Goal: Information Seeking & Learning: Learn about a topic

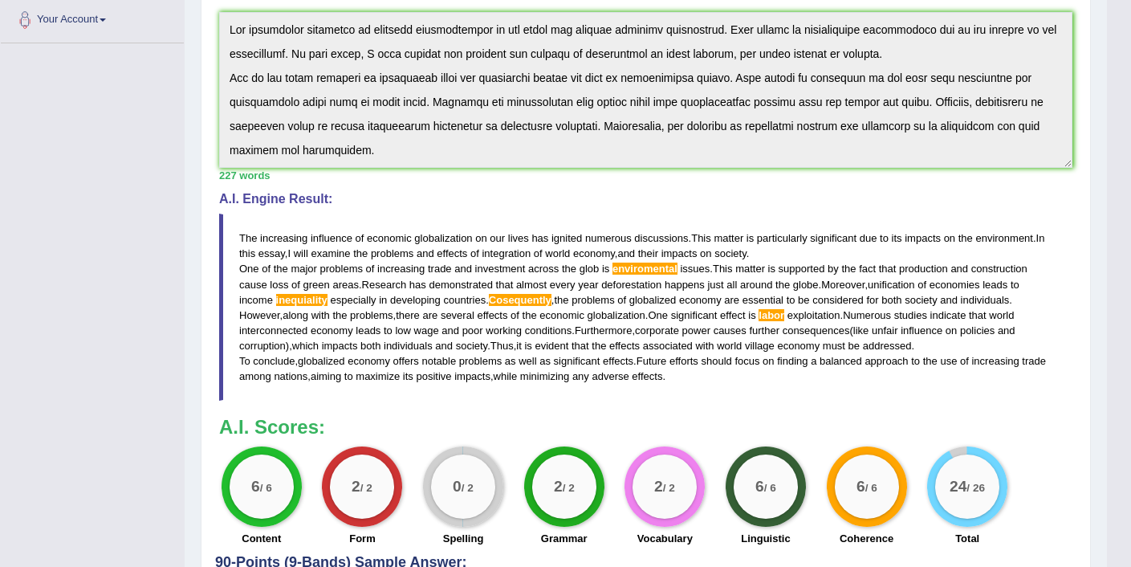
scroll to position [120, 0]
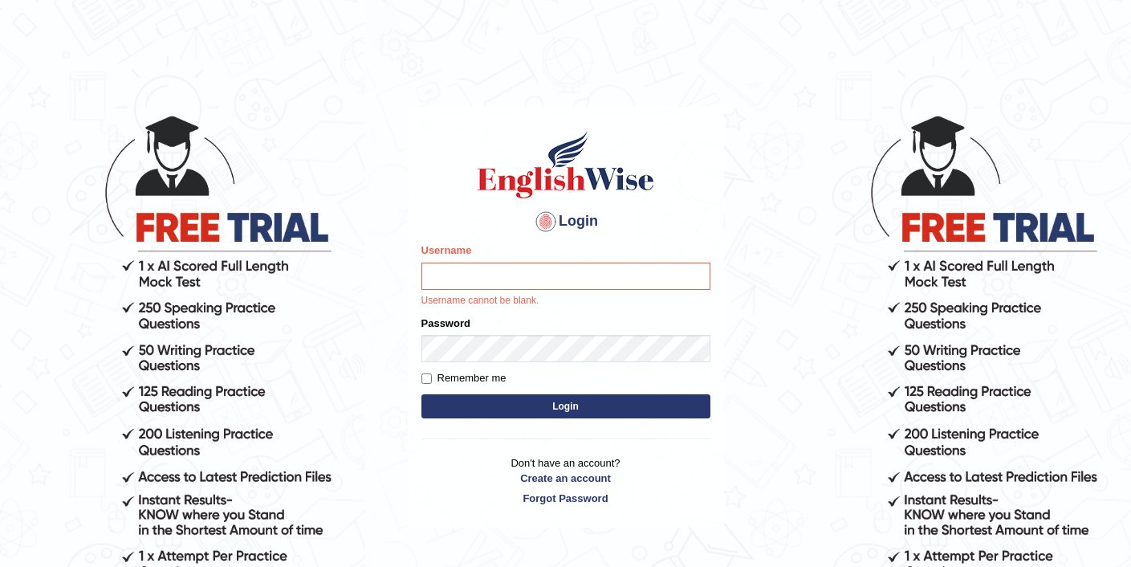
click at [498, 277] on input "Username" at bounding box center [565, 275] width 289 height 27
type input "elhamdavoodi"
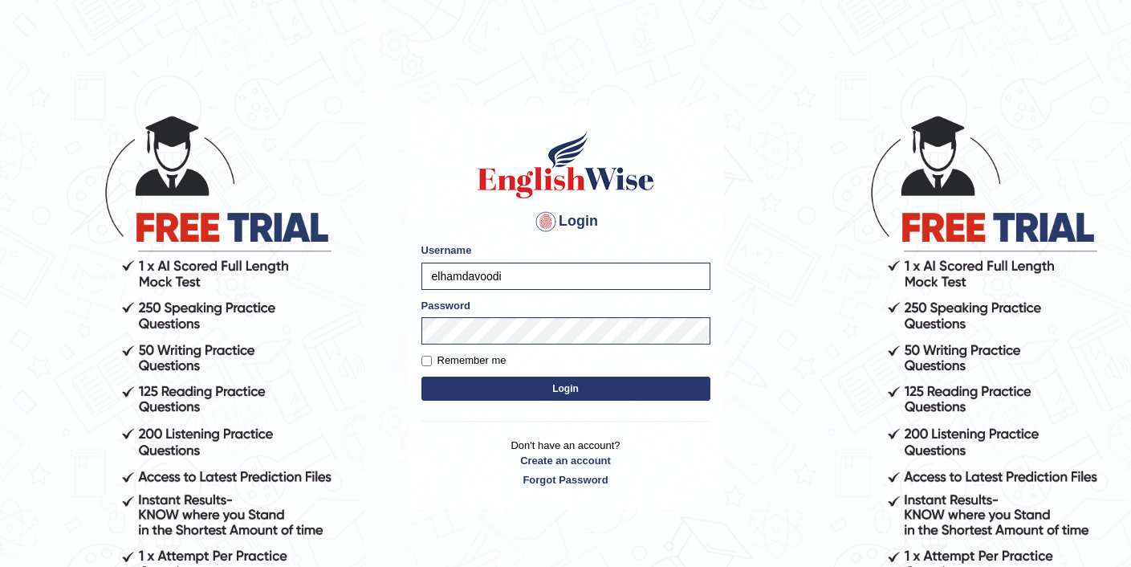
click at [554, 389] on button "Login" at bounding box center [565, 388] width 289 height 24
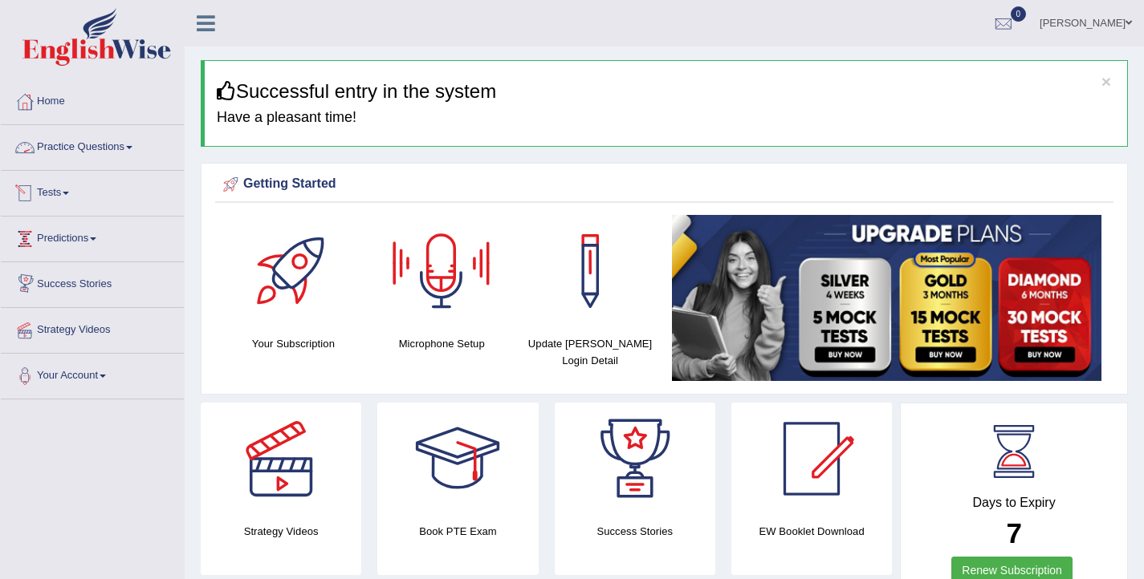
click at [112, 144] on link "Practice Questions" at bounding box center [92, 145] width 183 height 40
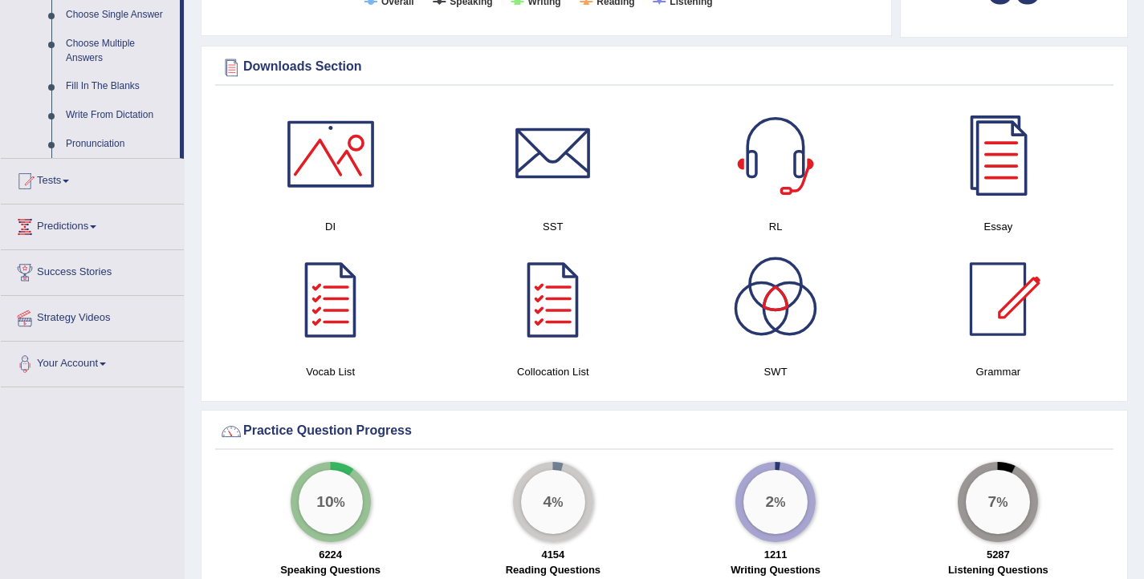
scroll to position [830, 0]
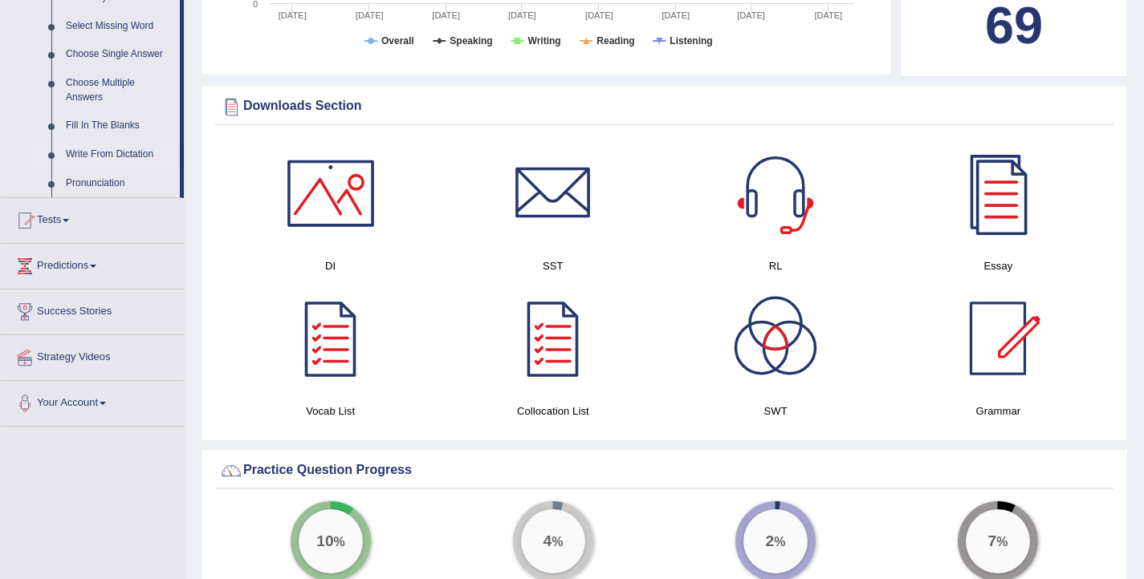
click at [114, 169] on link "Write From Dictation" at bounding box center [119, 154] width 121 height 29
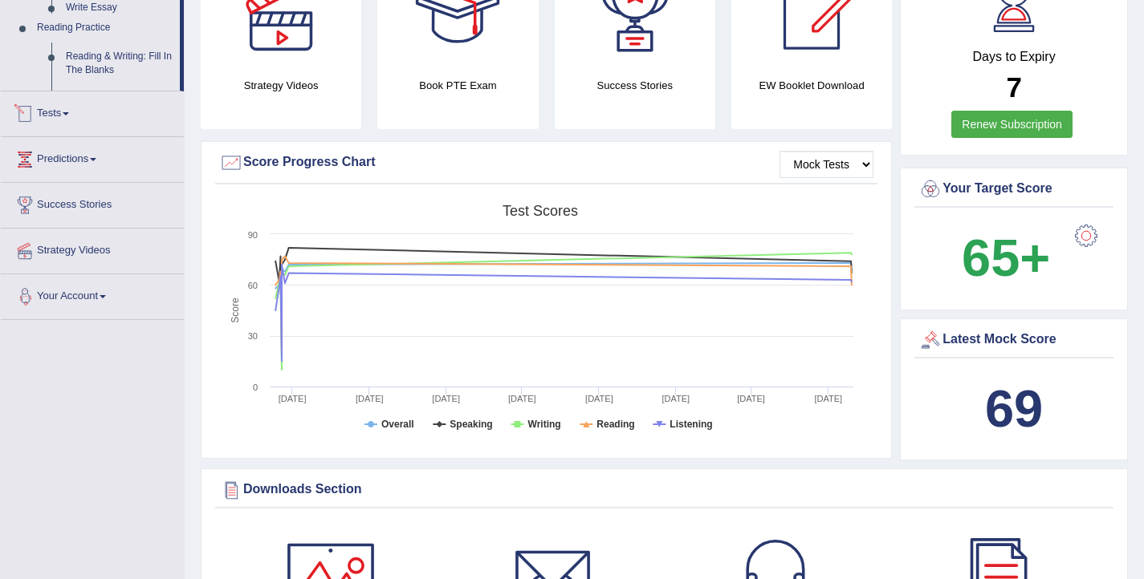
scroll to position [1046, 0]
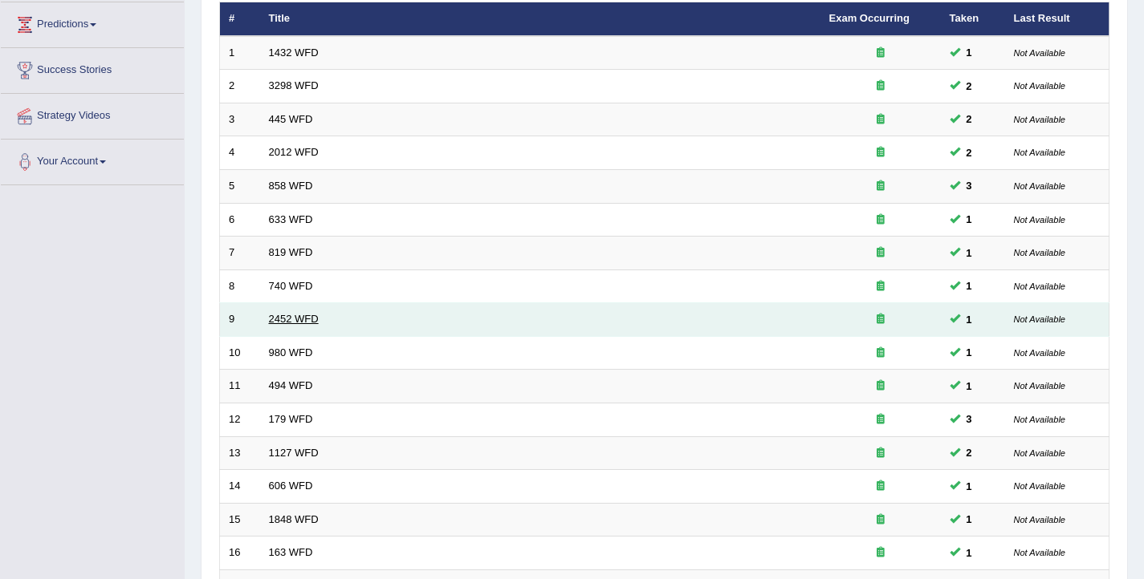
scroll to position [176, 0]
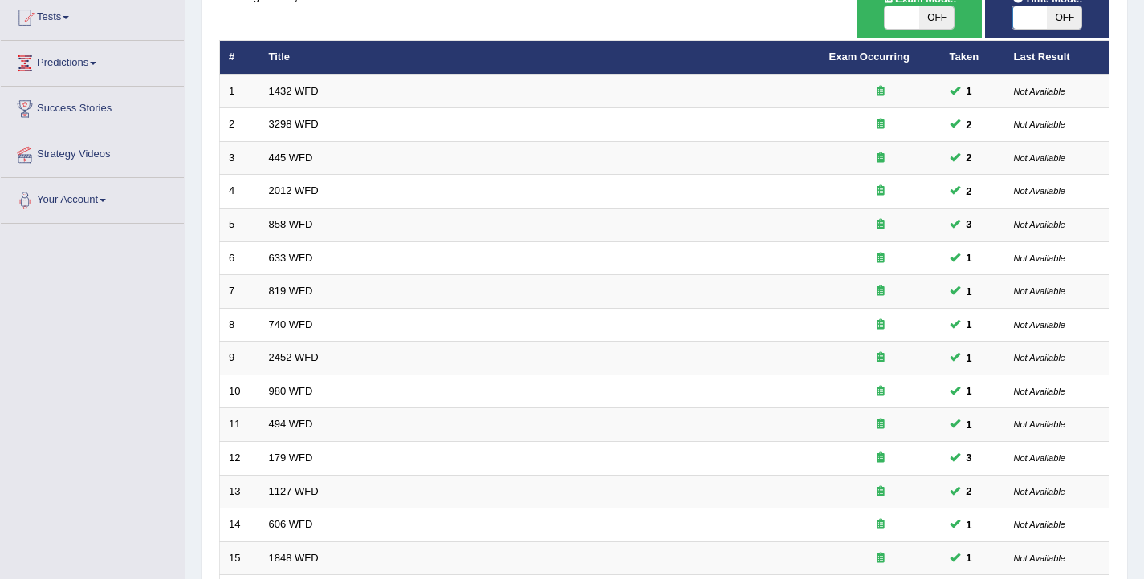
click at [1028, 16] on span at bounding box center [1030, 17] width 35 height 22
checkbox input "true"
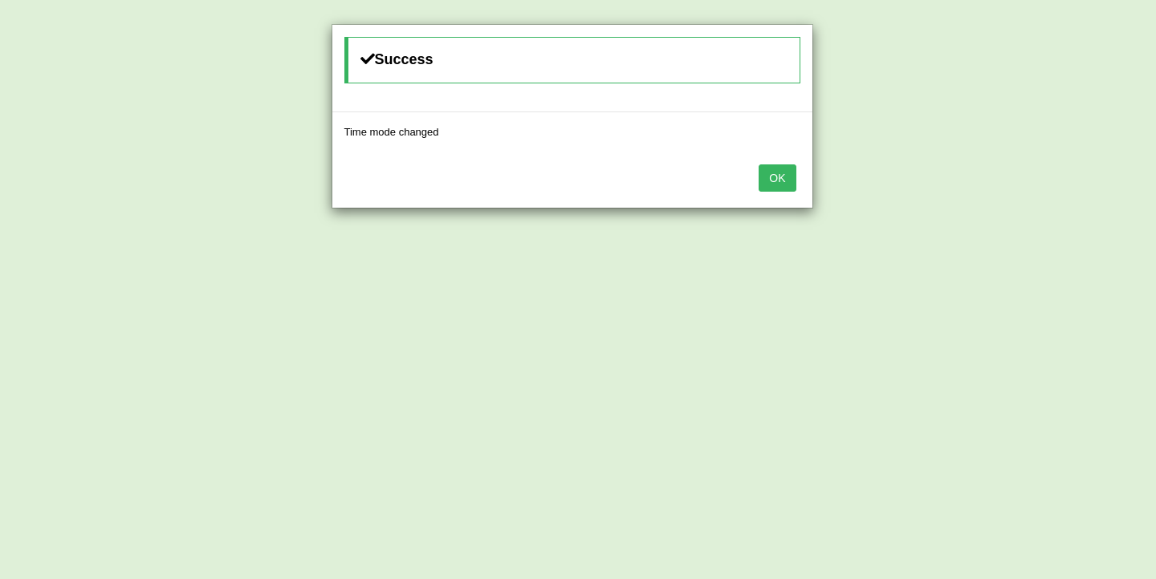
click at [791, 184] on button "OK" at bounding box center [776, 178] width 37 height 27
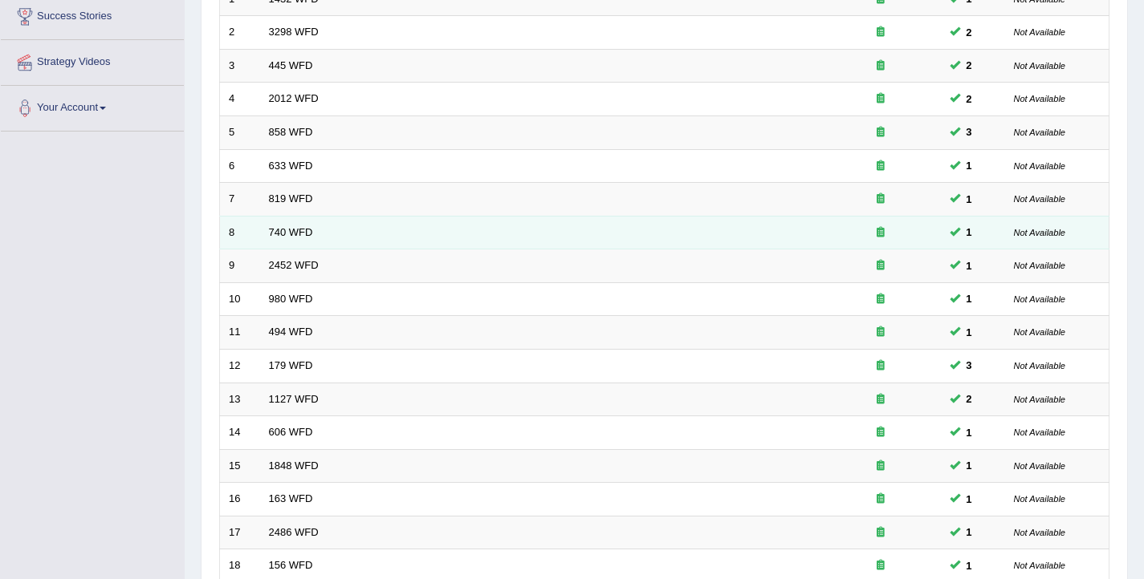
scroll to position [483, 0]
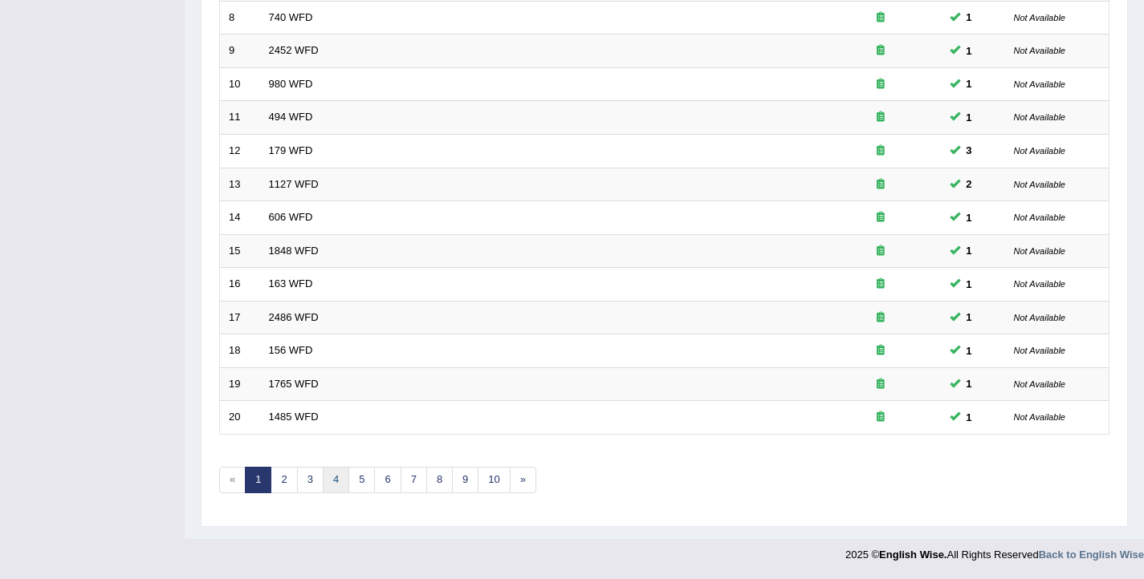
click at [335, 486] on link "4" at bounding box center [336, 480] width 26 height 26
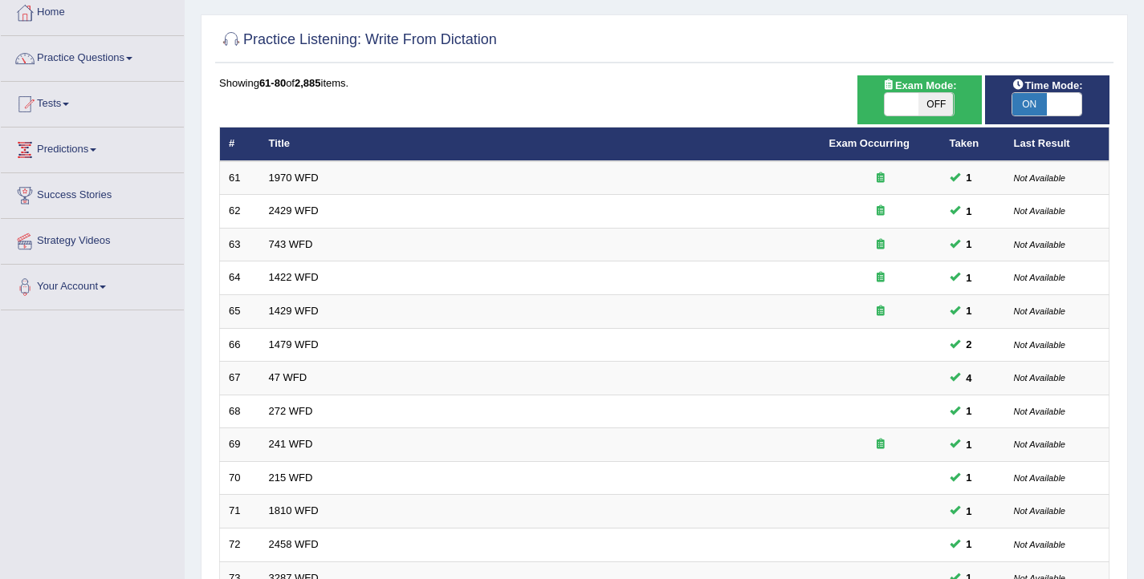
scroll to position [483, 0]
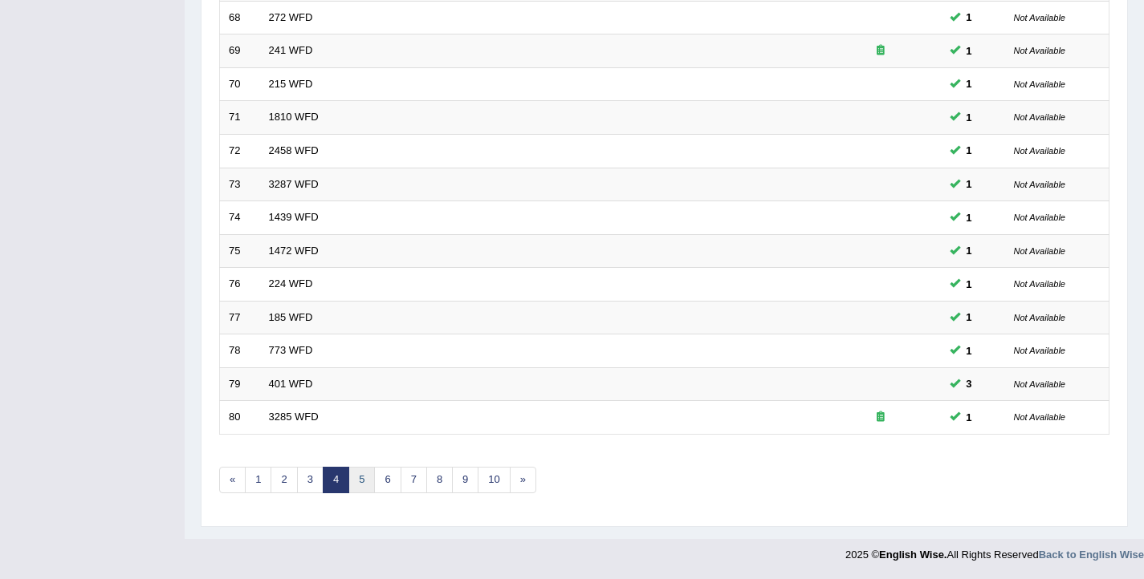
click at [360, 490] on link "5" at bounding box center [361, 480] width 26 height 26
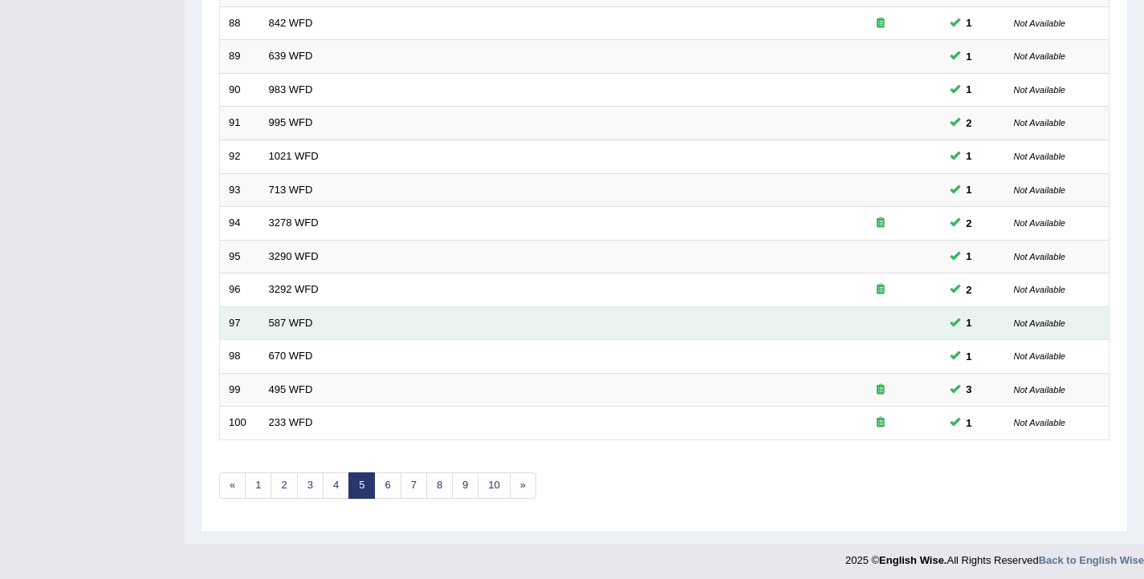
scroll to position [483, 0]
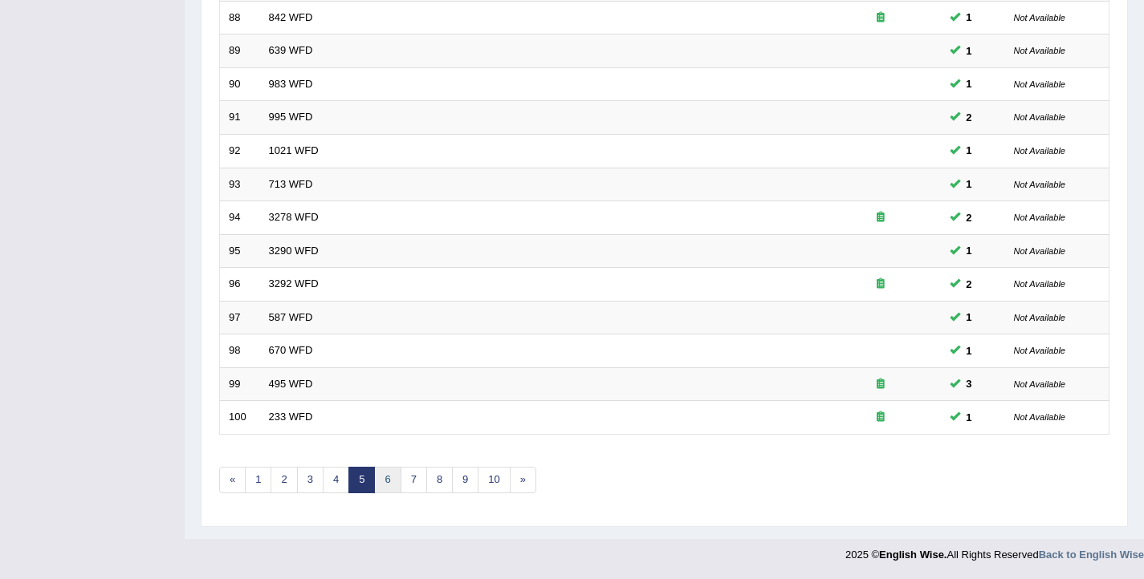
click at [384, 481] on link "6" at bounding box center [387, 480] width 26 height 26
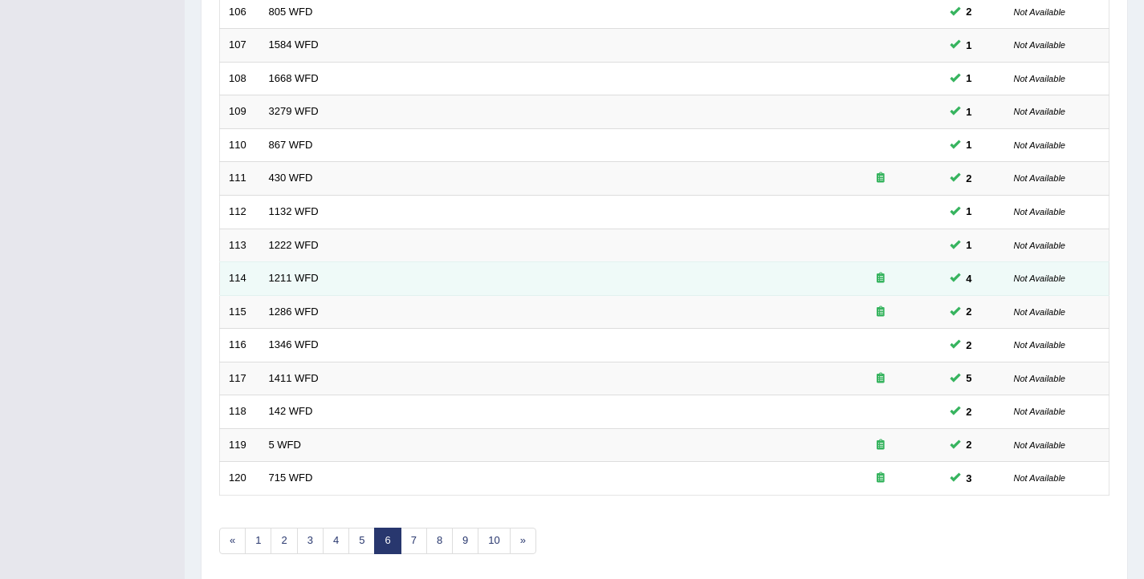
scroll to position [483, 0]
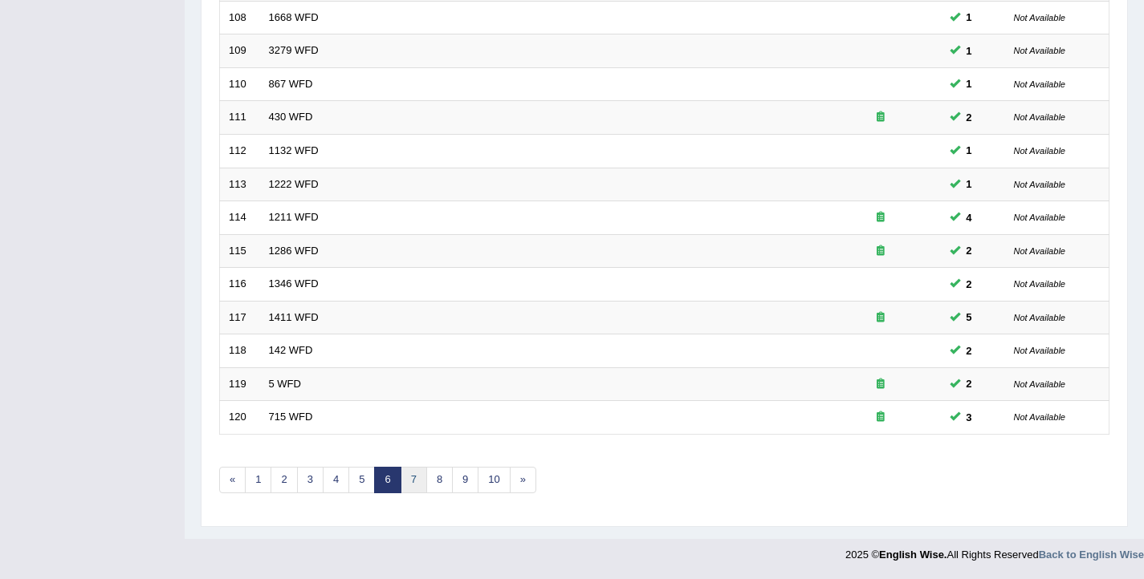
click at [406, 485] on link "7" at bounding box center [413, 480] width 26 height 26
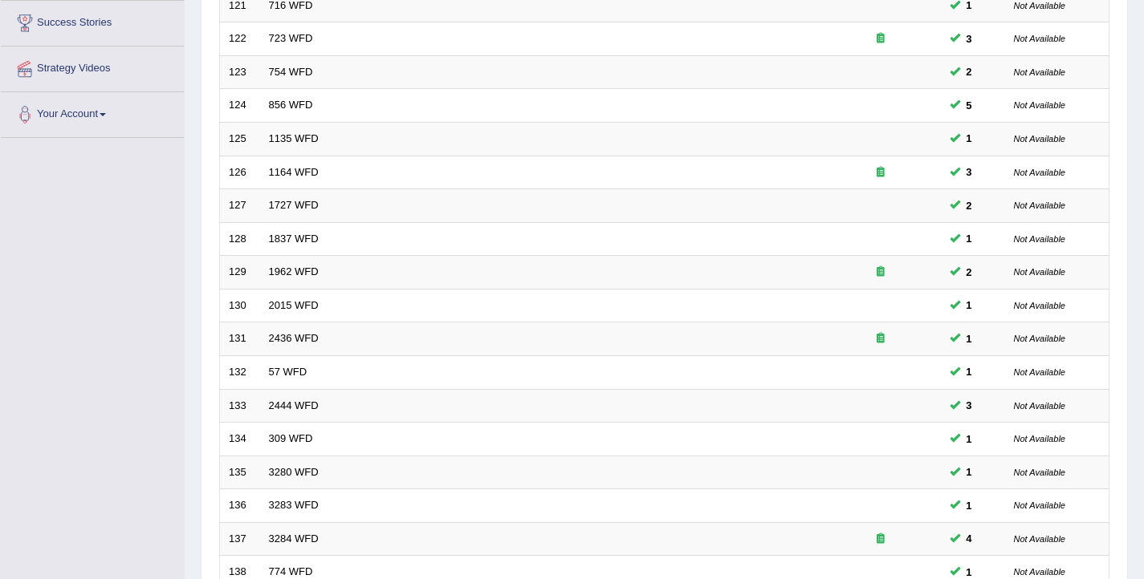
scroll to position [483, 0]
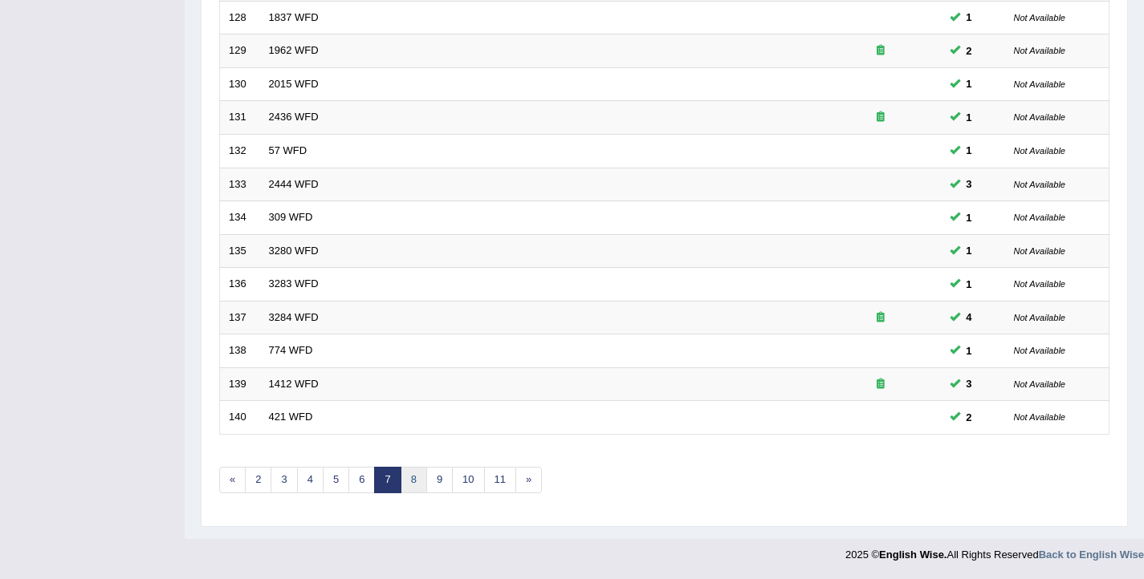
click at [416, 475] on link "8" at bounding box center [413, 480] width 26 height 26
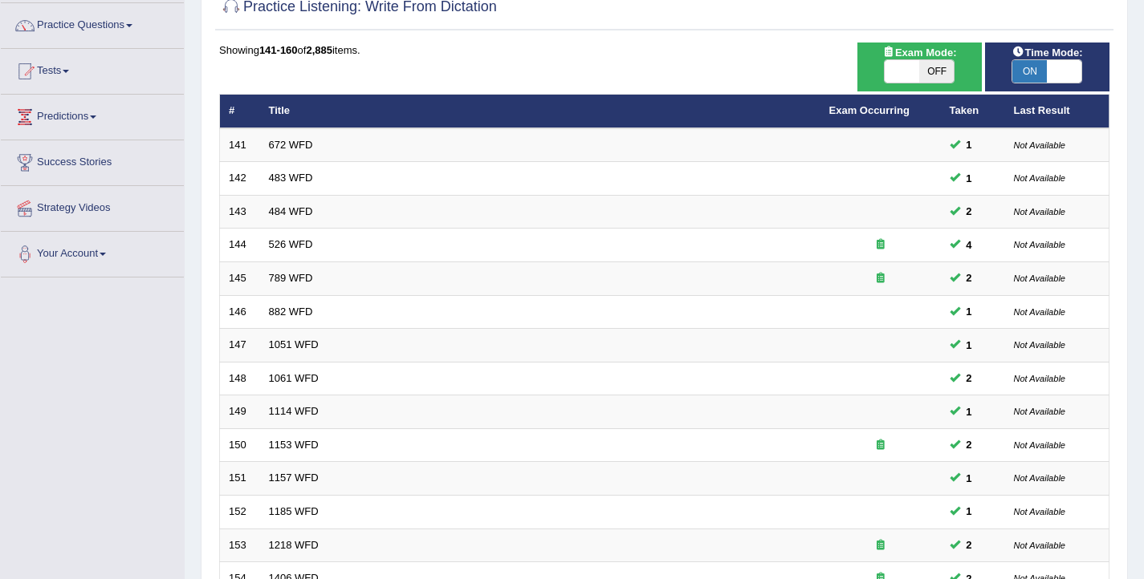
scroll to position [483, 0]
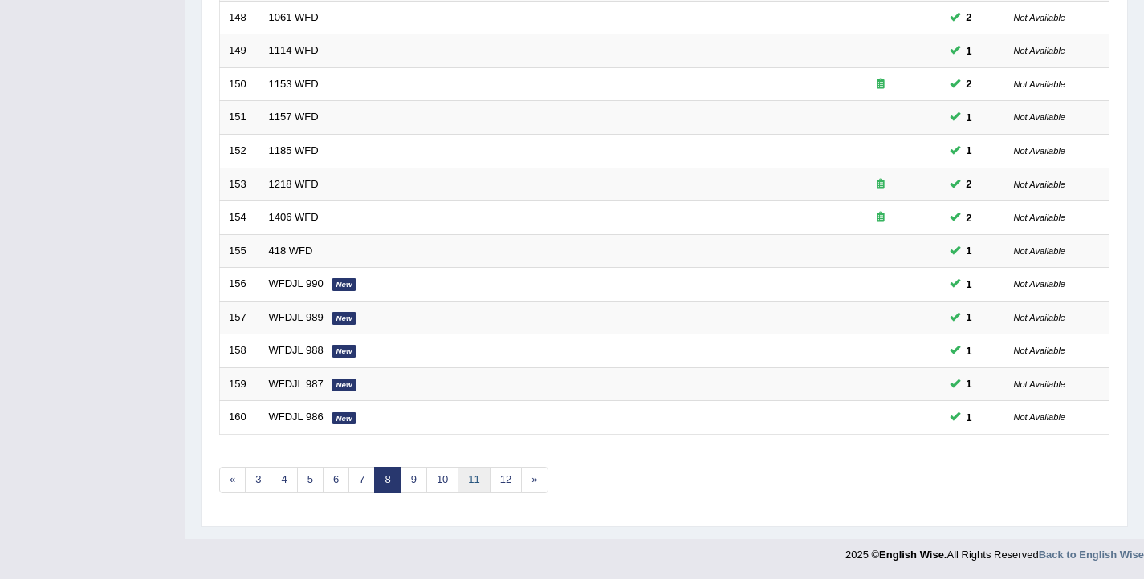
click at [472, 485] on link "11" at bounding box center [473, 480] width 32 height 26
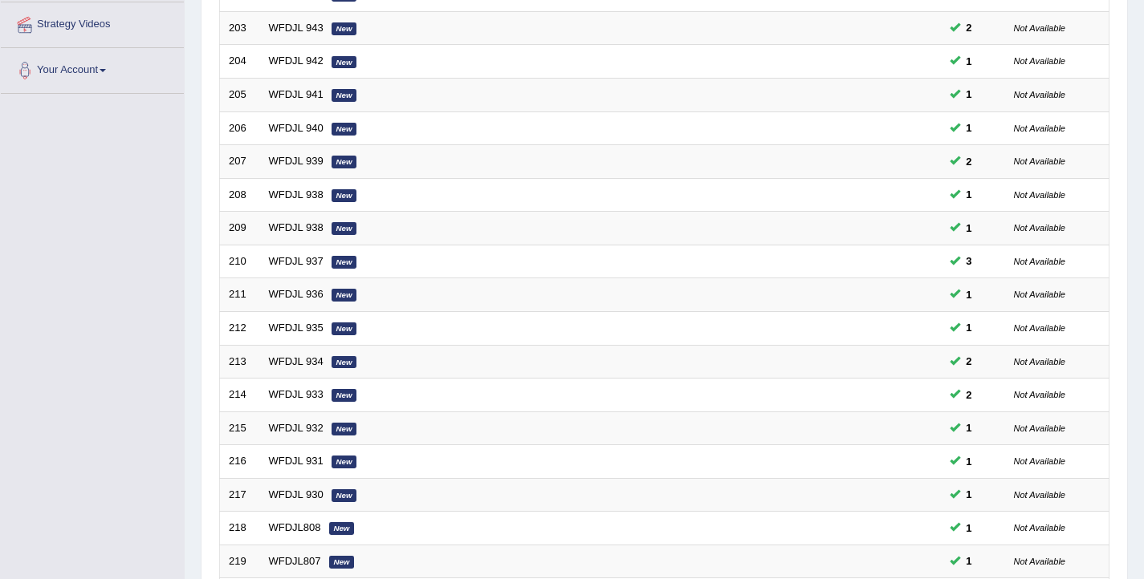
scroll to position [483, 0]
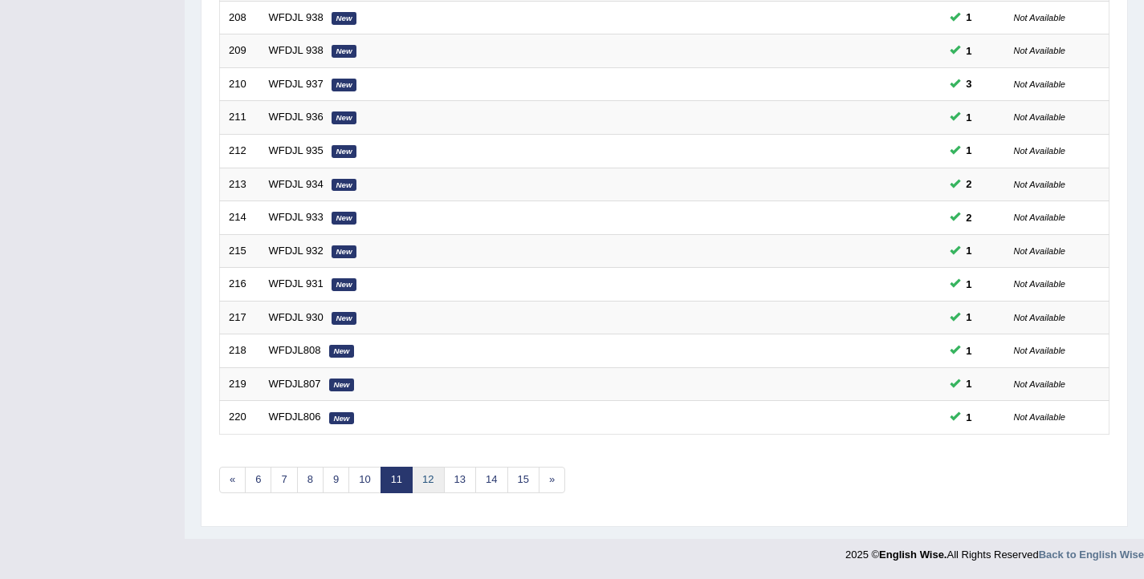
click at [432, 484] on link "12" at bounding box center [428, 480] width 32 height 26
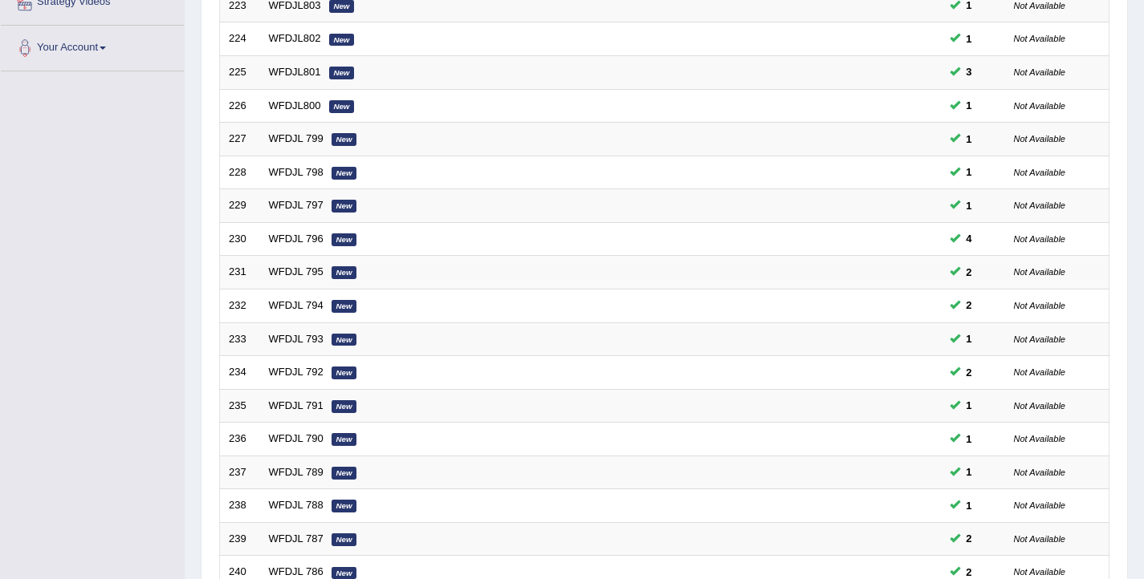
scroll to position [483, 0]
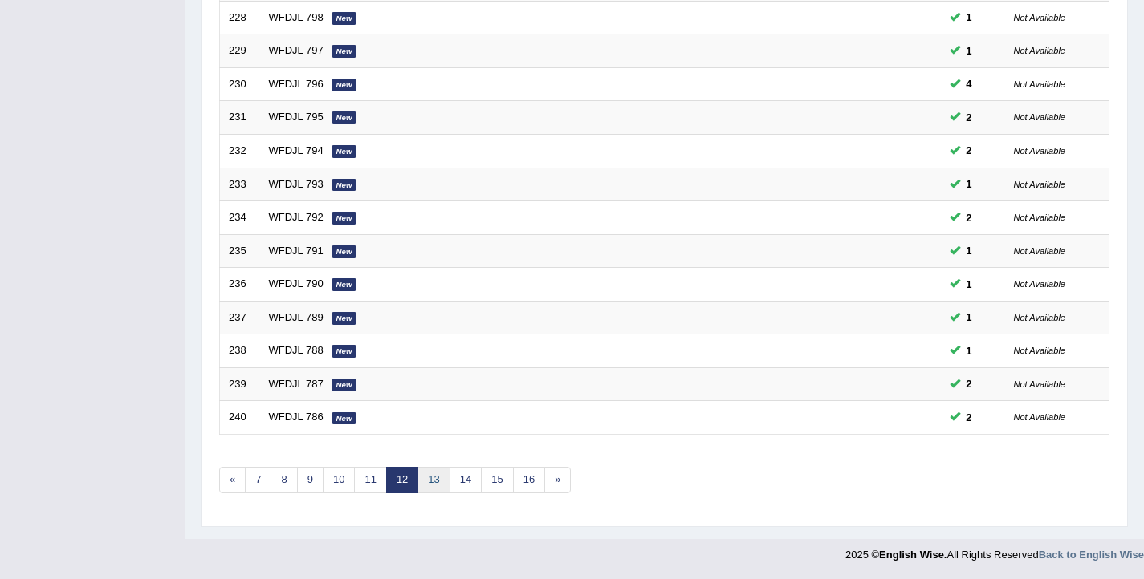
click at [433, 479] on link "13" at bounding box center [433, 480] width 32 height 26
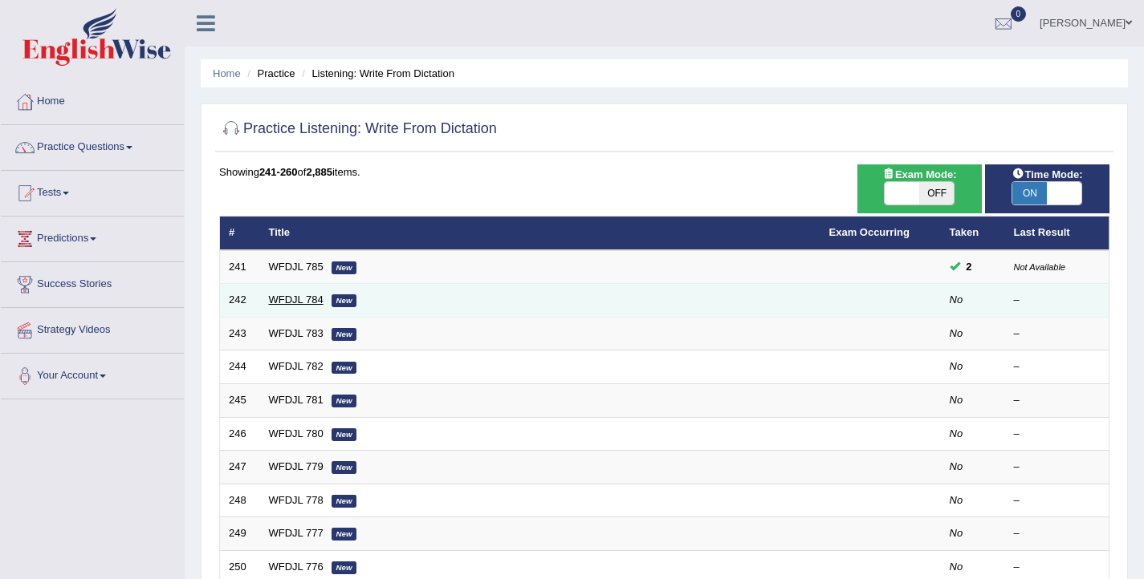
click at [311, 303] on link "WFDJL 784" at bounding box center [296, 300] width 55 height 12
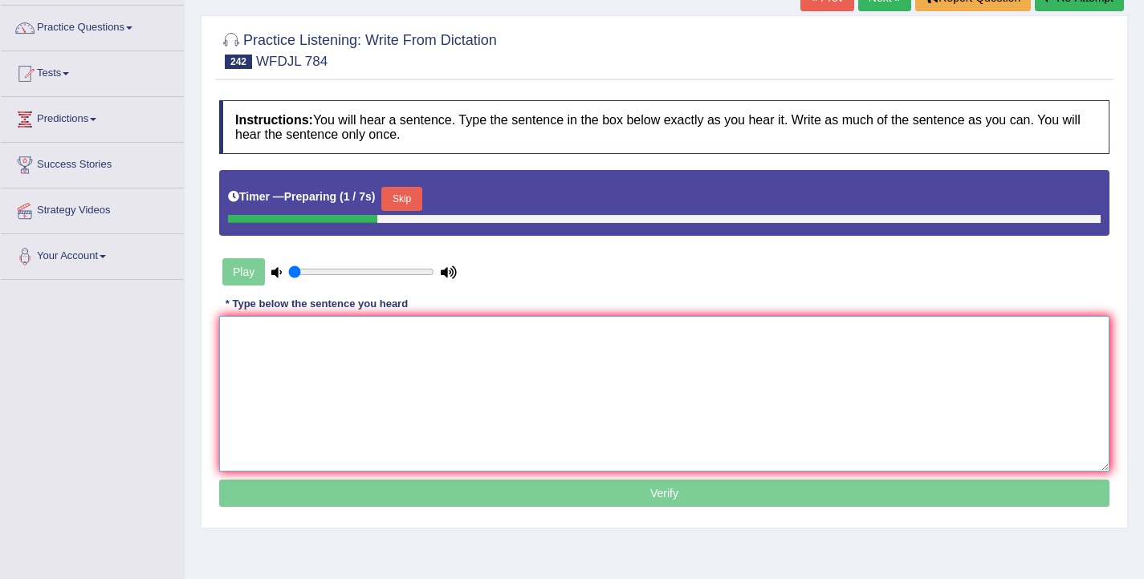
click at [486, 376] on textarea at bounding box center [664, 394] width 890 height 156
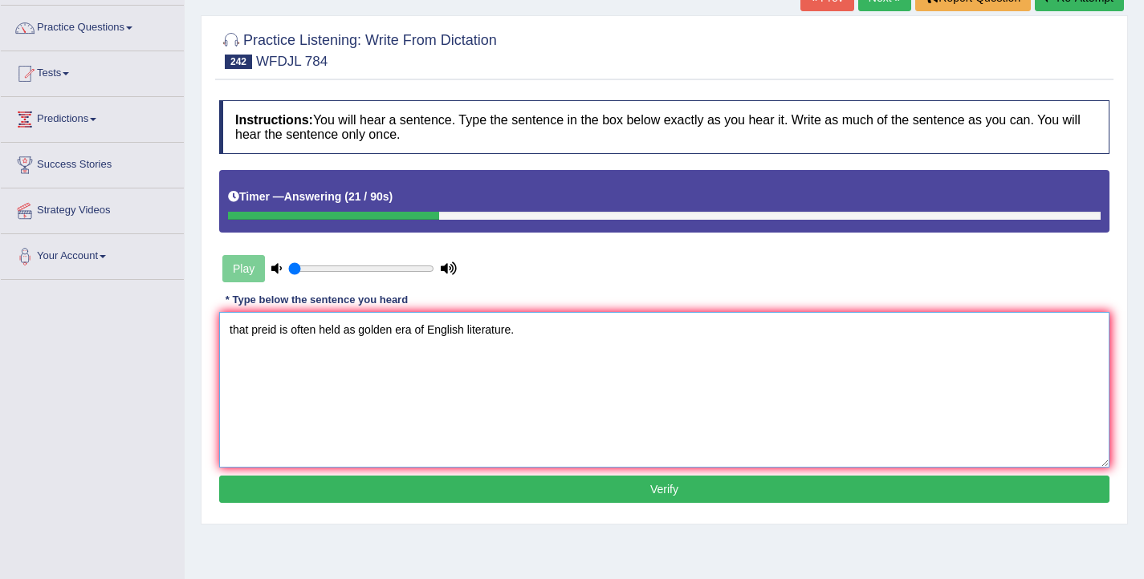
click at [234, 333] on textarea "that preid is often held as golden era of English literature." at bounding box center [664, 390] width 890 height 156
drag, startPoint x: 281, startPoint y: 329, endPoint x: 256, endPoint y: 332, distance: 25.1
click at [256, 332] on textarea "That preid is often held as golden era of English literature." at bounding box center [664, 390] width 890 height 156
click at [366, 333] on textarea "That preiod is often held as golden era of English literature." at bounding box center [664, 390] width 890 height 156
click at [464, 331] on textarea "That preiod is often held as the a golden era of English literature." at bounding box center [664, 390] width 890 height 156
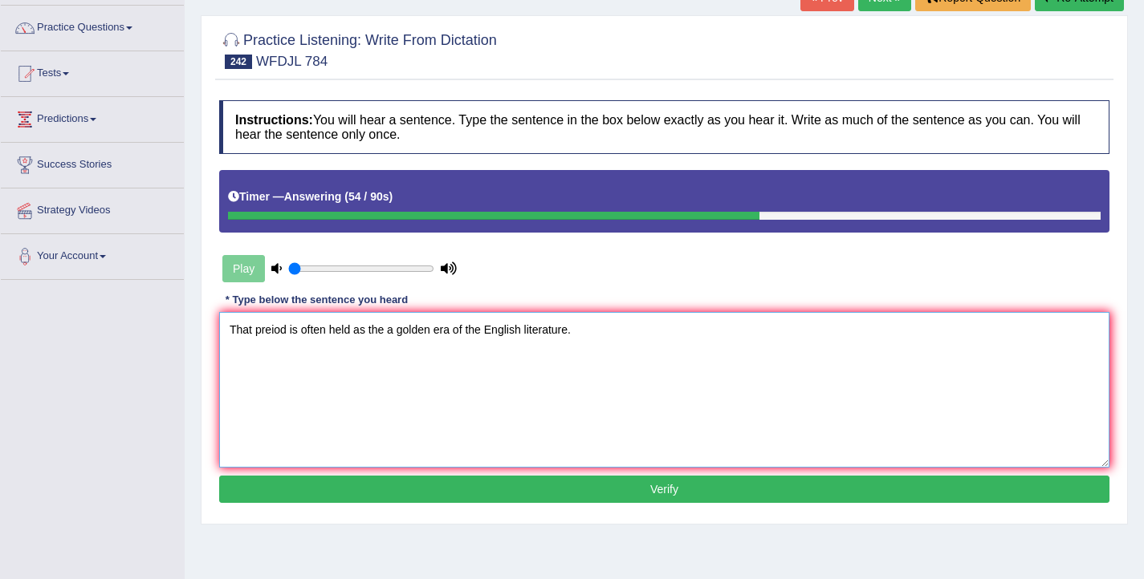
drag, startPoint x: 286, startPoint y: 332, endPoint x: 257, endPoint y: 337, distance: 29.3
click at [257, 337] on textarea "That preiod is often held as the a golden era of the English literature." at bounding box center [664, 390] width 890 height 156
type textarea "That period is often held as the a golden era of the English literature."
click at [599, 490] on button "Verify" at bounding box center [664, 489] width 890 height 27
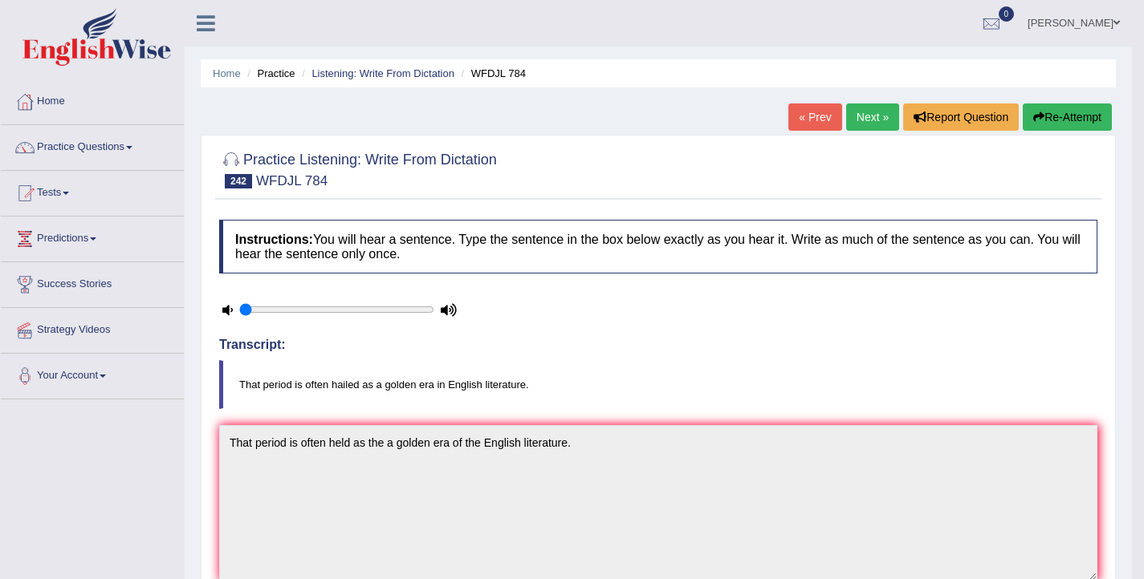
click at [880, 126] on link "Next »" at bounding box center [872, 117] width 53 height 27
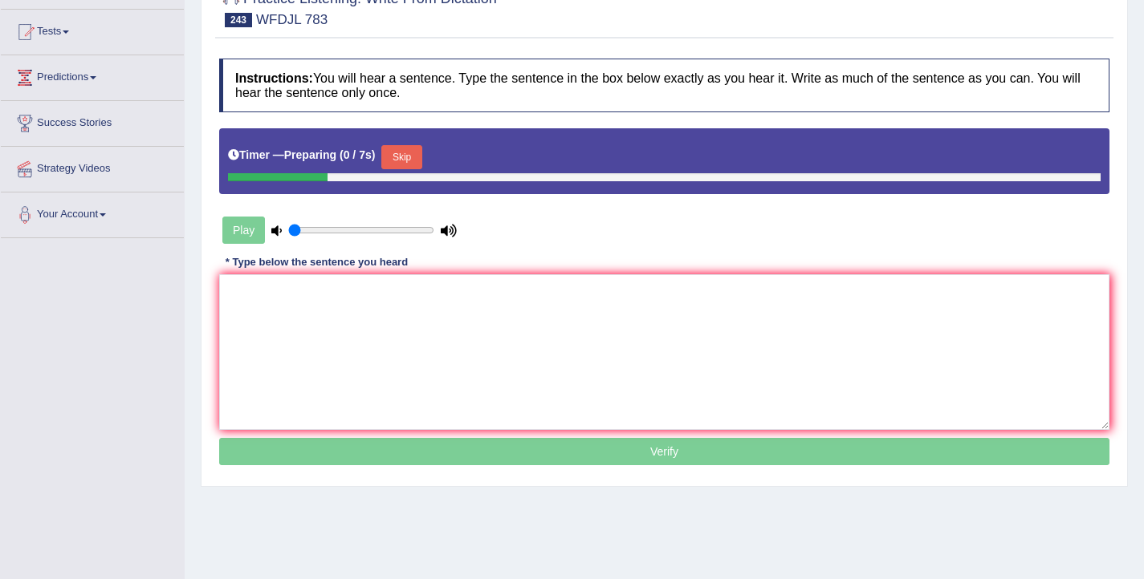
scroll to position [179, 0]
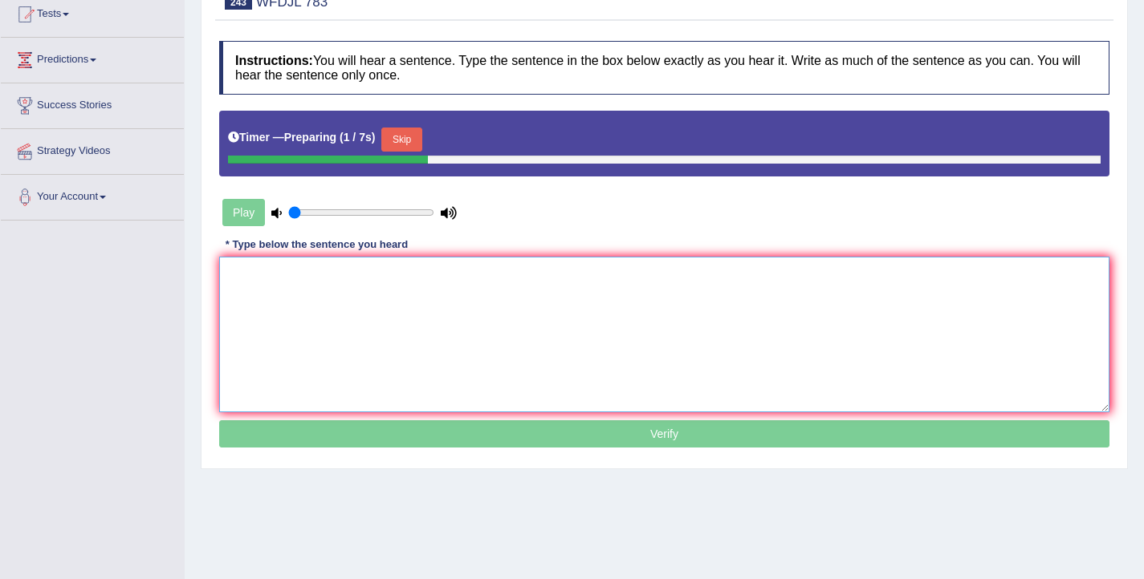
drag, startPoint x: 507, startPoint y: 319, endPoint x: 533, endPoint y: 339, distance: 32.1
click at [507, 319] on textarea at bounding box center [664, 335] width 890 height 156
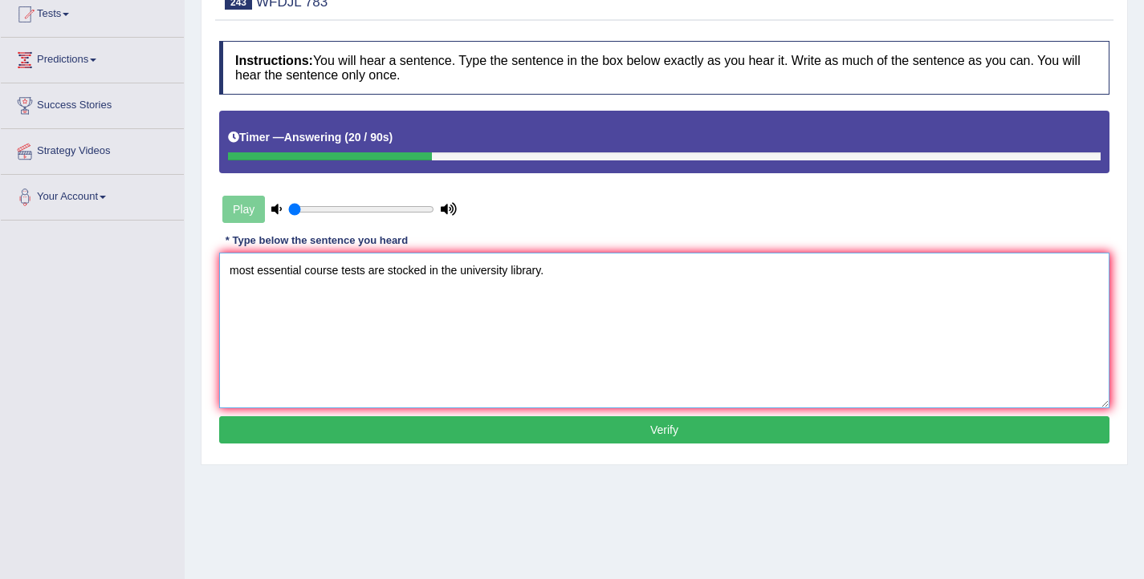
click at [240, 274] on textarea "most essential course tests are stocked in the university library." at bounding box center [664, 331] width 890 height 156
click at [304, 274] on textarea "Most essential course tests are stocked in the university library." at bounding box center [664, 331] width 890 height 156
click at [301, 269] on textarea "Most essential of the course tests are stocked in the university library." at bounding box center [664, 331] width 890 height 156
click at [401, 271] on textarea "Most essentials of the course tests are stocked in the university library." at bounding box center [664, 331] width 890 height 156
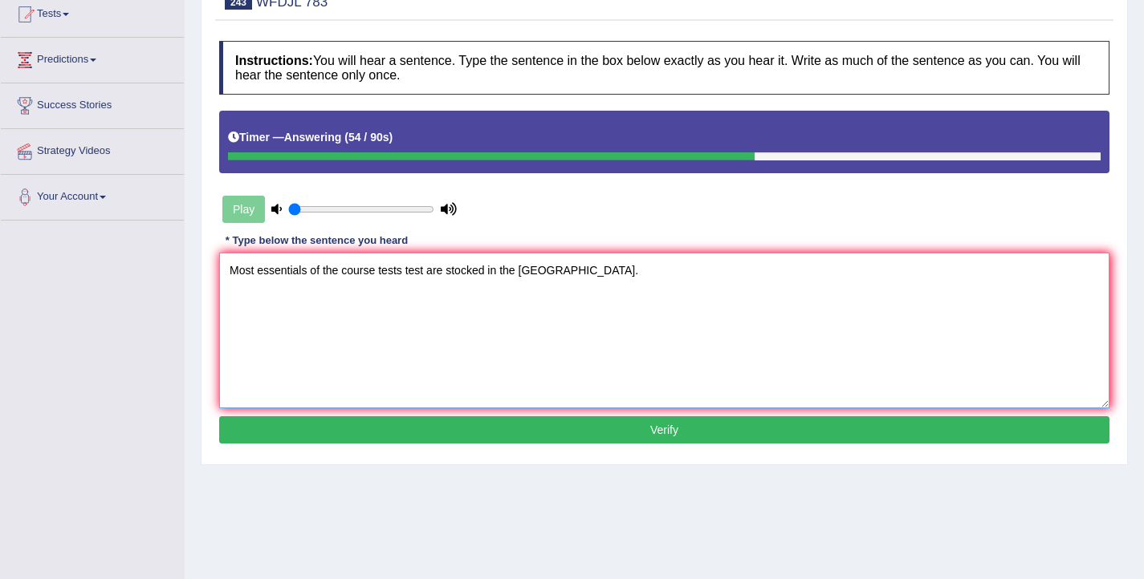
click at [310, 271] on textarea "Most essentials of the course tests test are stocked in the [GEOGRAPHIC_DATA]." at bounding box center [664, 331] width 890 height 156
click at [650, 270] on textarea "Most essentials essential of the course tests test are stocked in the universit…" at bounding box center [664, 331] width 890 height 156
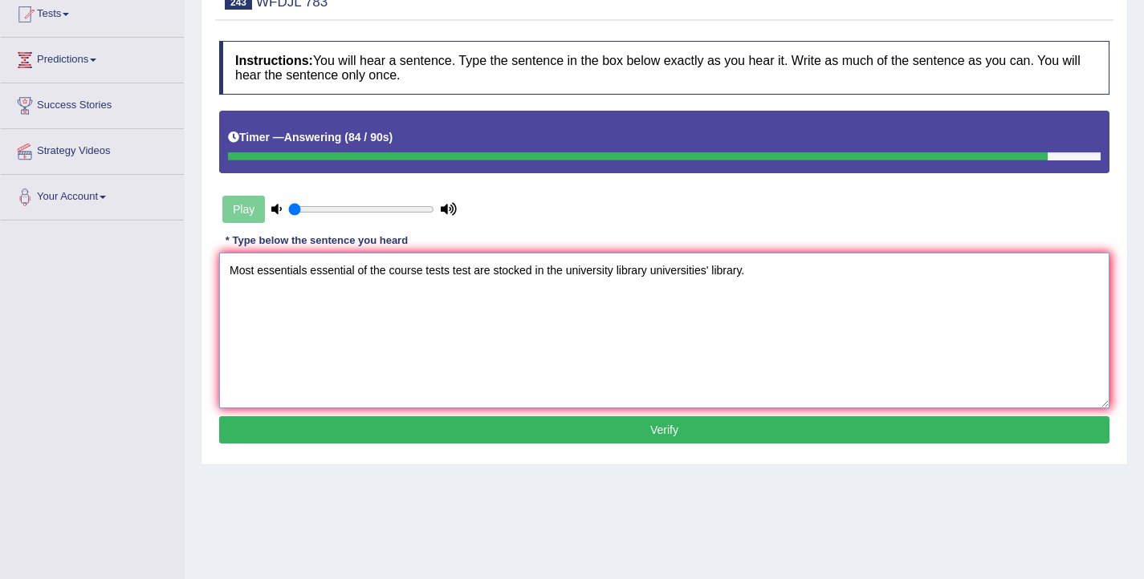
click at [710, 274] on textarea "Most essentials essential of the course tests test are stocked in the universit…" at bounding box center [664, 331] width 890 height 156
click at [705, 274] on textarea "Most essentials essential of the course tests test are stocked in the universit…" at bounding box center [664, 331] width 890 height 156
type textarea "Most essentials essential of the course tests test are stocked in the universit…"
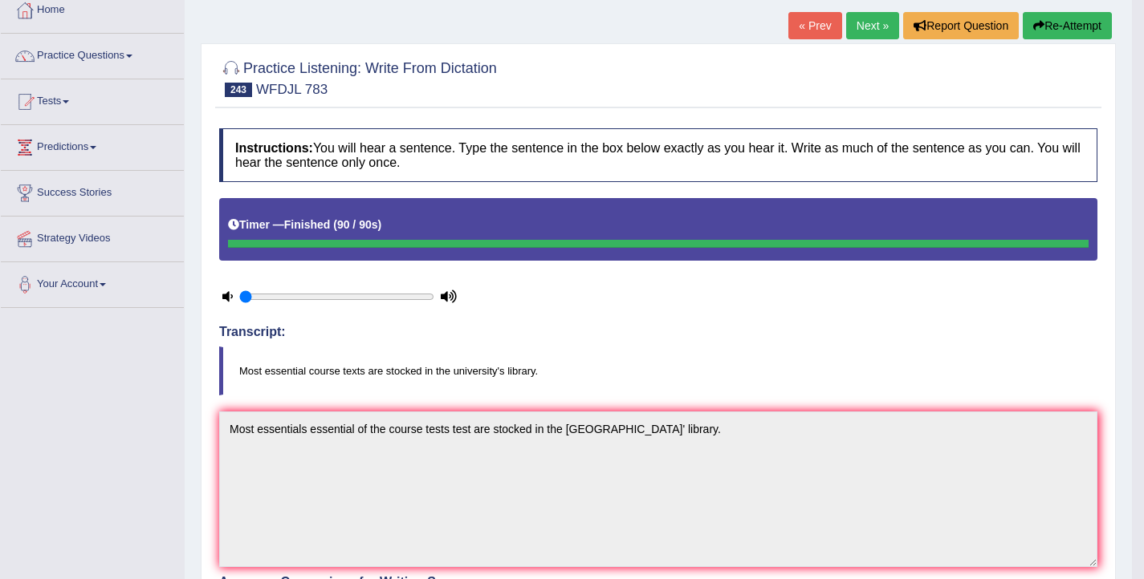
scroll to position [0, 0]
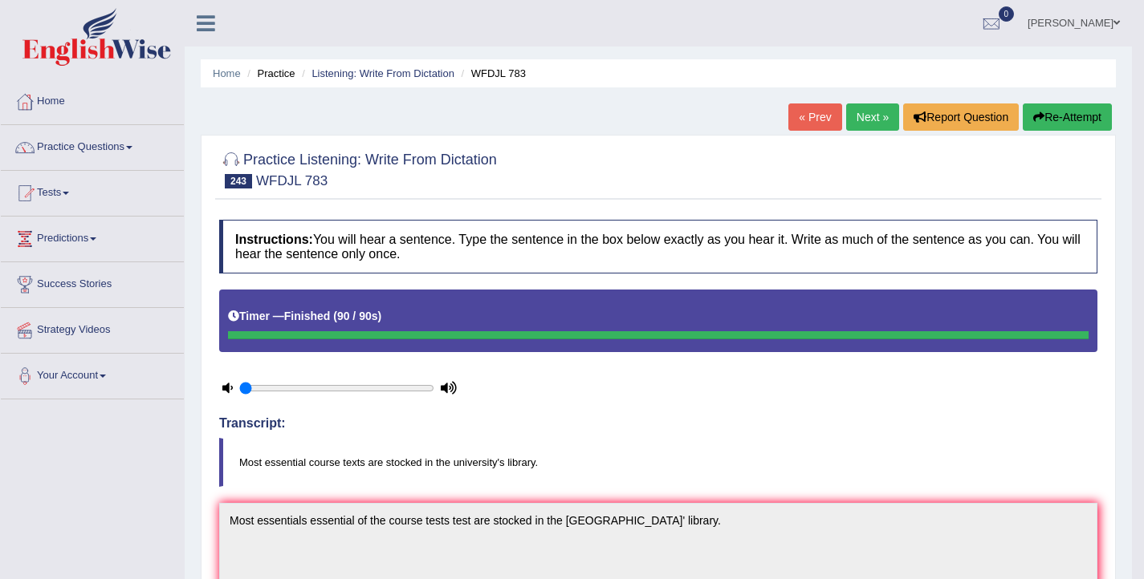
click at [859, 117] on link "Next »" at bounding box center [872, 117] width 53 height 27
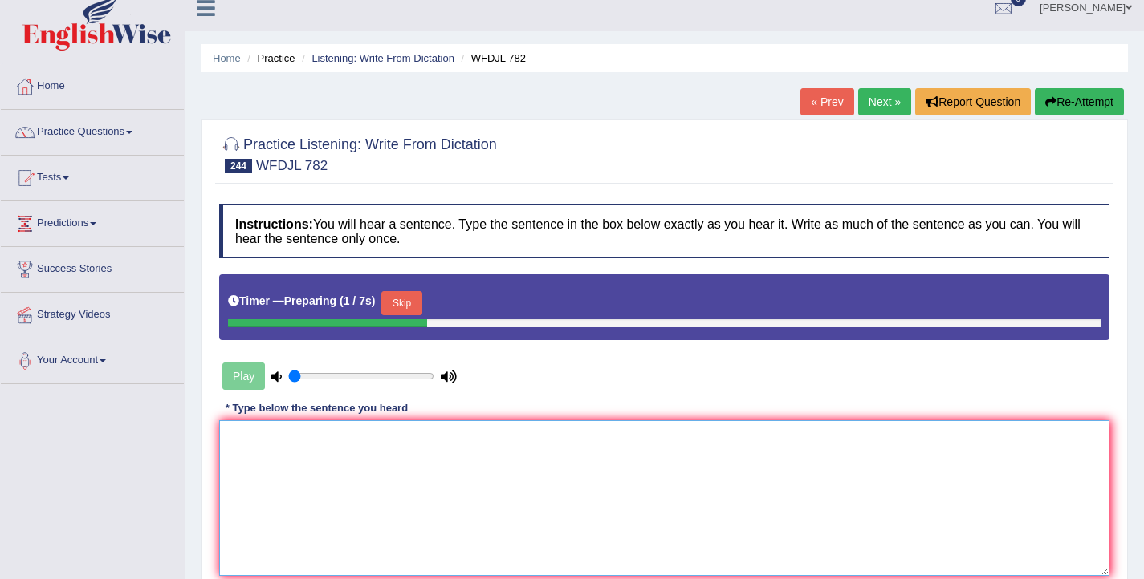
click at [561, 445] on textarea at bounding box center [664, 499] width 890 height 156
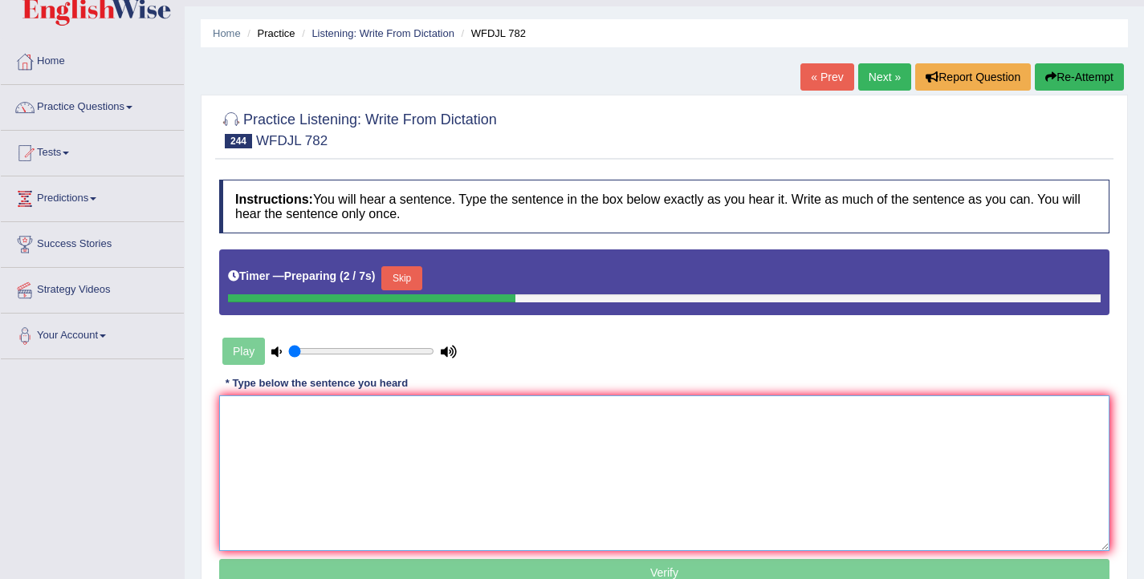
scroll to position [83, 0]
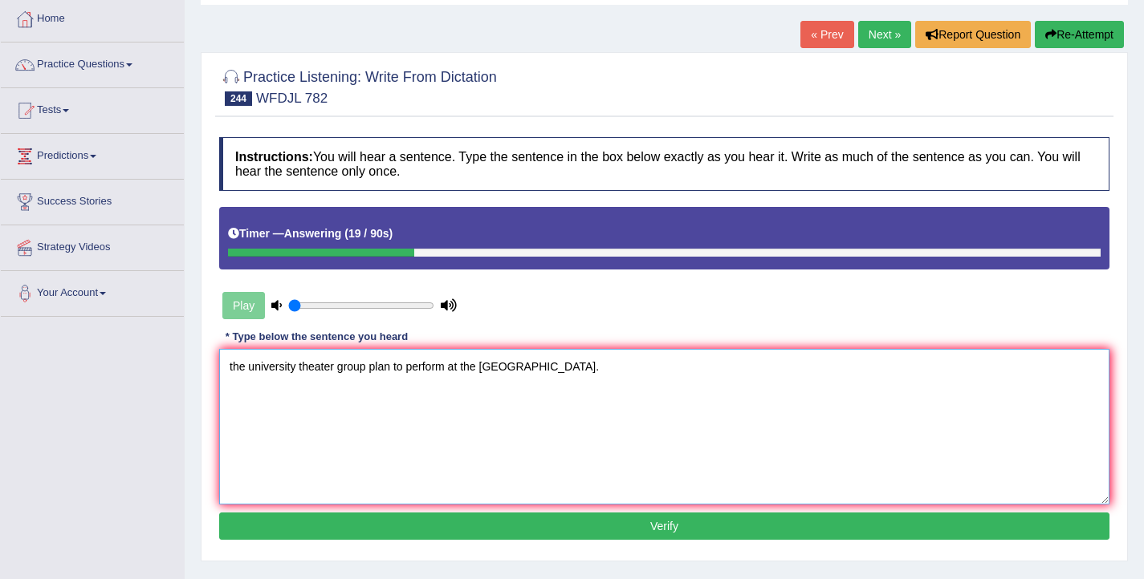
click at [231, 366] on textarea "the university theater group plan to perform at the concert hall." at bounding box center [664, 427] width 890 height 156
click at [232, 367] on textarea "the university theater group plan to perform at the concert hall." at bounding box center [664, 427] width 890 height 156
click at [368, 368] on textarea "The university theater group plan to perform at the concert hall." at bounding box center [664, 427] width 890 height 156
click at [433, 365] on textarea "The university theater group groups plan to perform at the concert hall." at bounding box center [664, 427] width 890 height 156
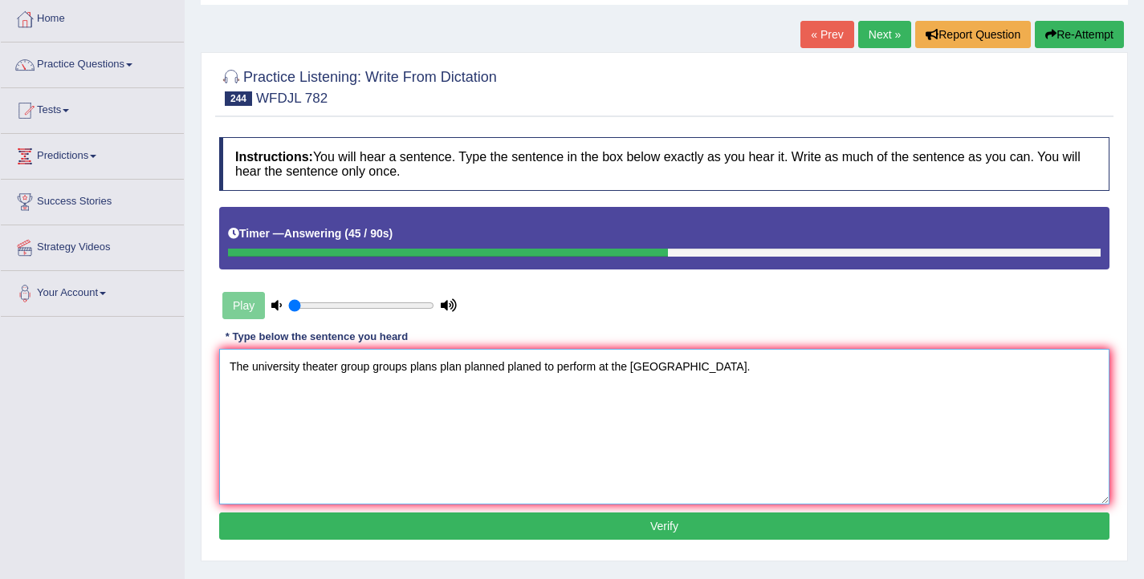
click at [601, 369] on textarea "The university theater group groups plans plan planned planed to perform at the…" at bounding box center [664, 427] width 890 height 156
click at [647, 366] on textarea "The university theater group groups plans plan planned planed to perform in at …" at bounding box center [664, 427] width 890 height 156
click at [299, 369] on textarea "The university theater group groups plans plan planned planed to perform in at …" at bounding box center [664, 427] width 890 height 156
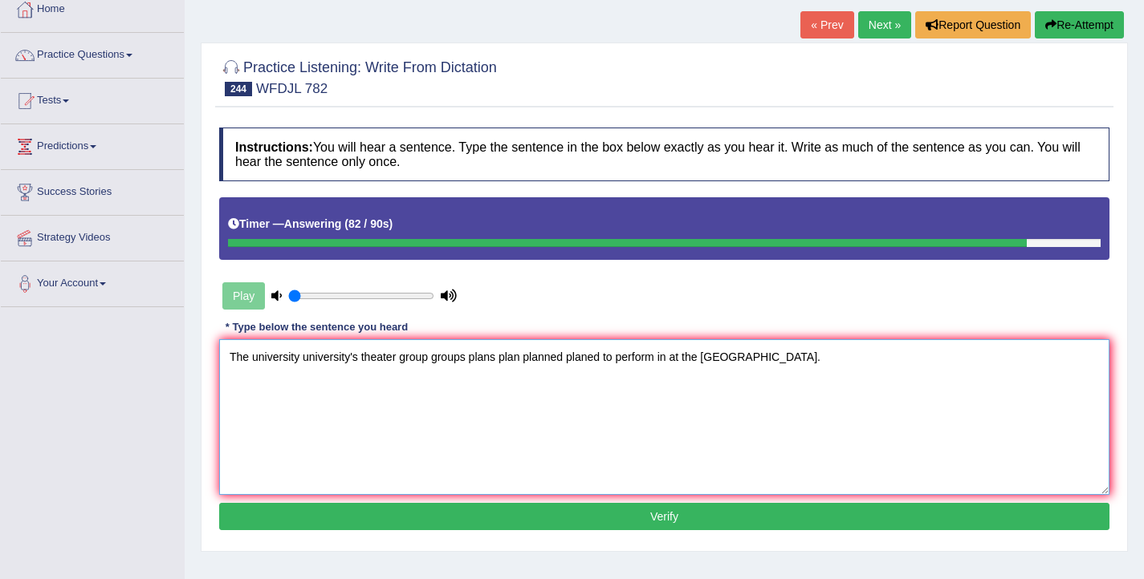
scroll to position [95, 0]
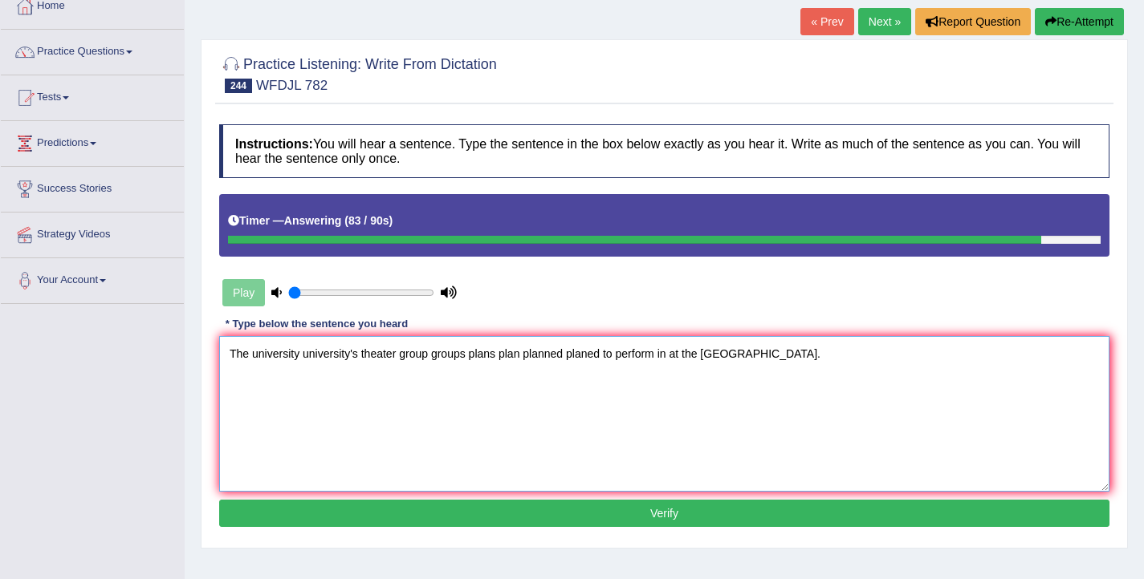
type textarea "The university university's theater group groups plans plan planned planed to p…"
click at [587, 510] on button "Verify" at bounding box center [664, 513] width 890 height 27
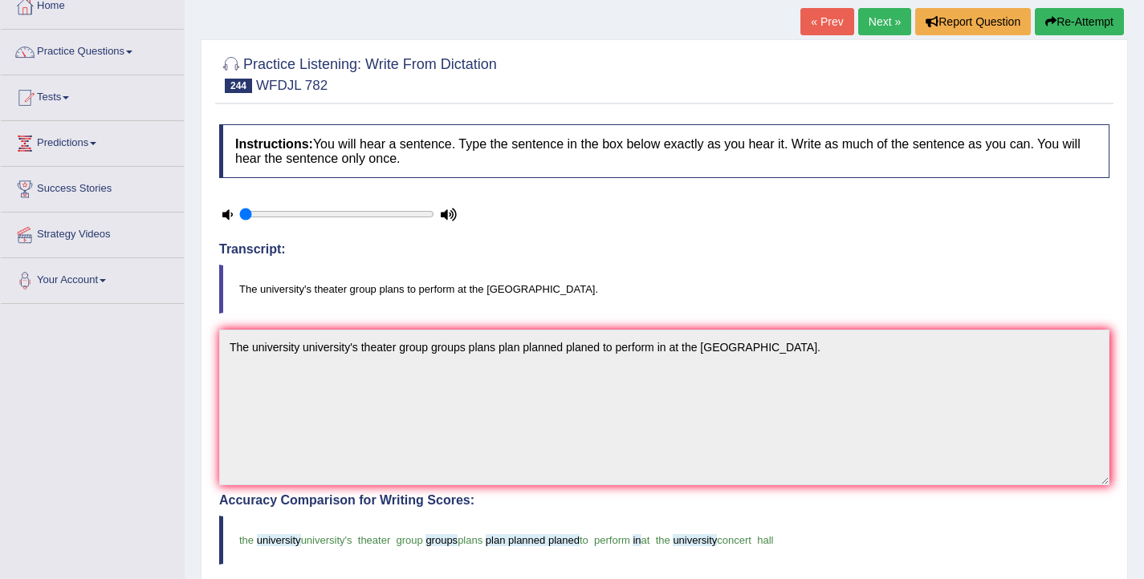
click at [888, 23] on link "Next »" at bounding box center [884, 21] width 53 height 27
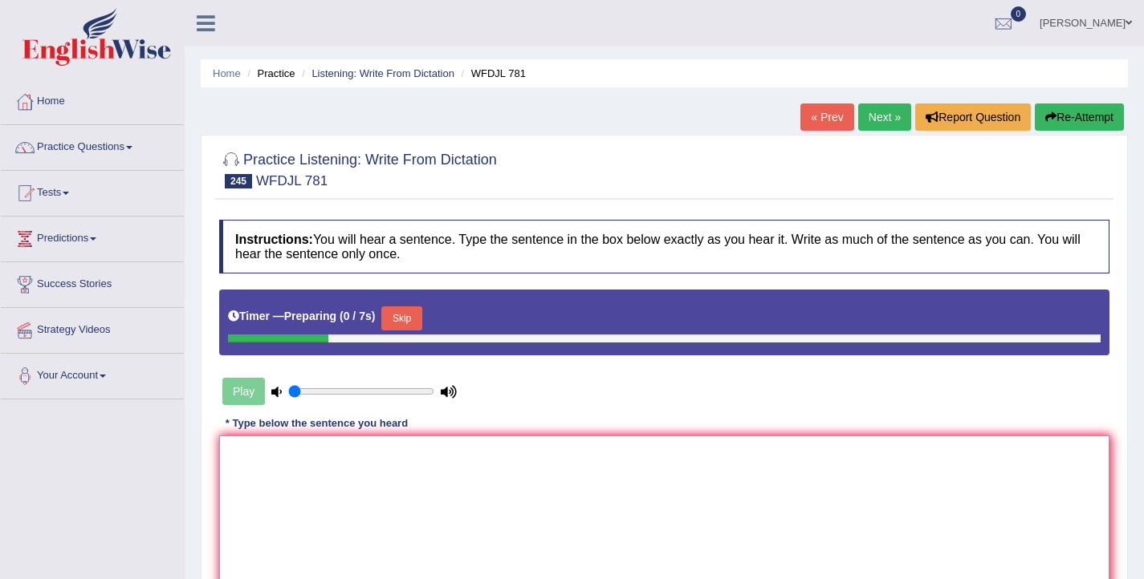
click at [410, 502] on textarea at bounding box center [664, 514] width 890 height 156
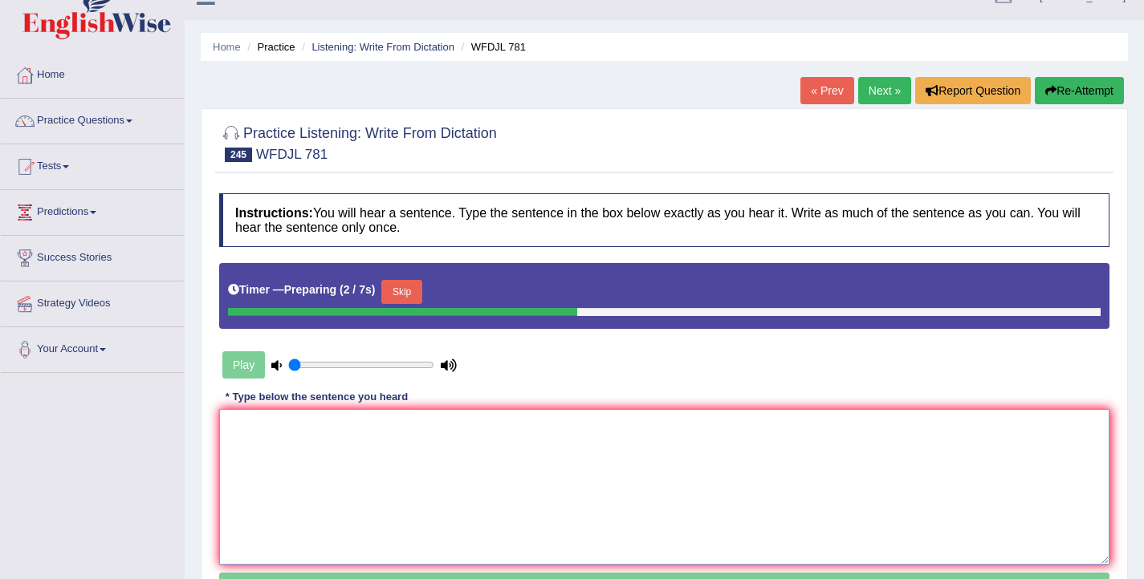
scroll to position [26, 0]
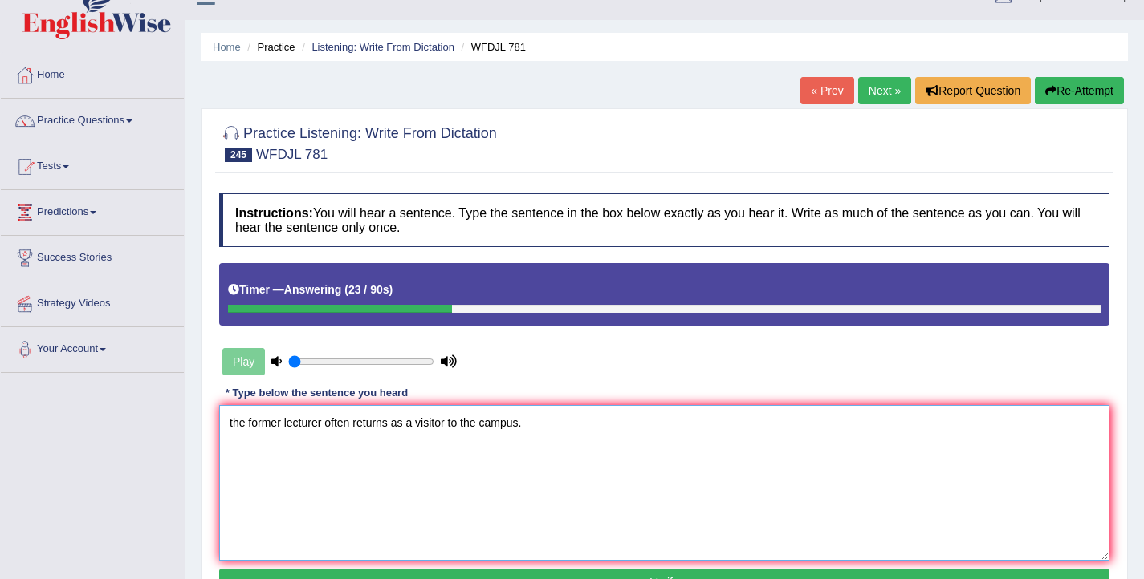
click at [235, 420] on textarea "the former lecturer often returns as a visitor to the campus." at bounding box center [664, 483] width 890 height 156
click at [324, 423] on textarea "The former lecturer often returns as a visitor to the campus." at bounding box center [664, 483] width 890 height 156
click at [401, 423] on textarea "The former lecturer lecturers often returns as a visitor to the campus." at bounding box center [664, 483] width 890 height 156
click at [474, 425] on textarea "The former lecturer lecturers often return returns as a visitor to the campus." at bounding box center [664, 483] width 890 height 156
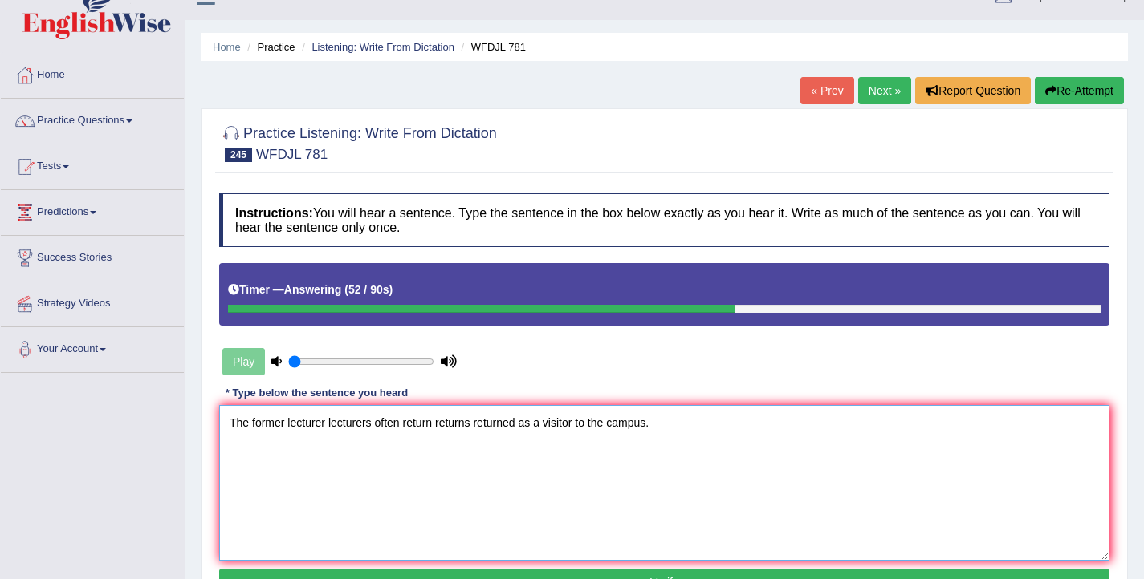
click at [533, 425] on textarea "The former lecturer lecturers often return returns returned as a visitor to the…" at bounding box center [664, 483] width 890 height 156
click at [596, 423] on textarea "The former lecturer lecturers often return returns returned as the a visitor to…" at bounding box center [664, 483] width 890 height 156
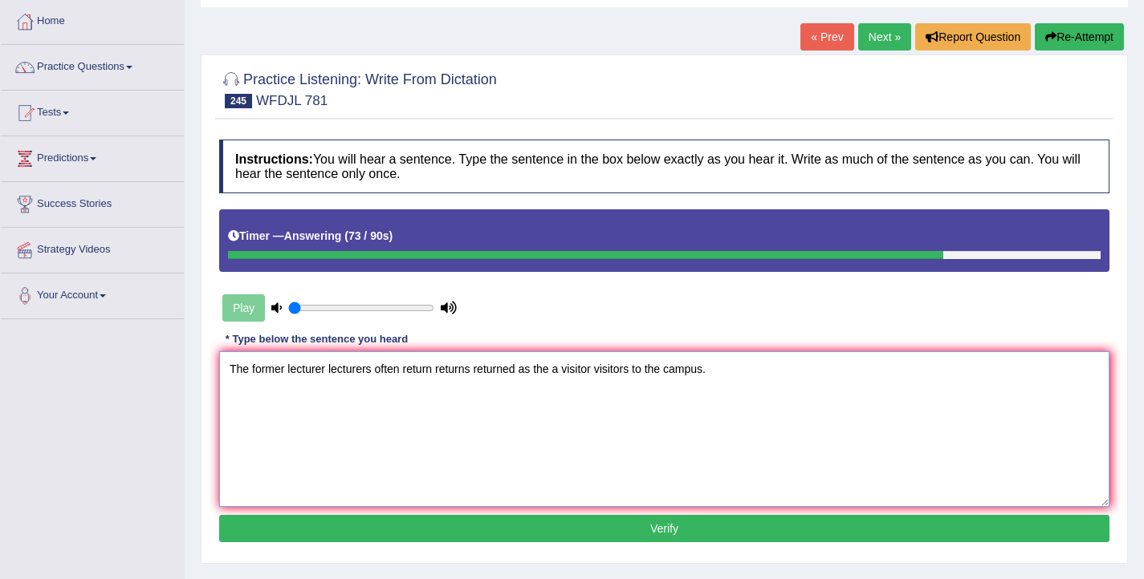
scroll to position [100, 0]
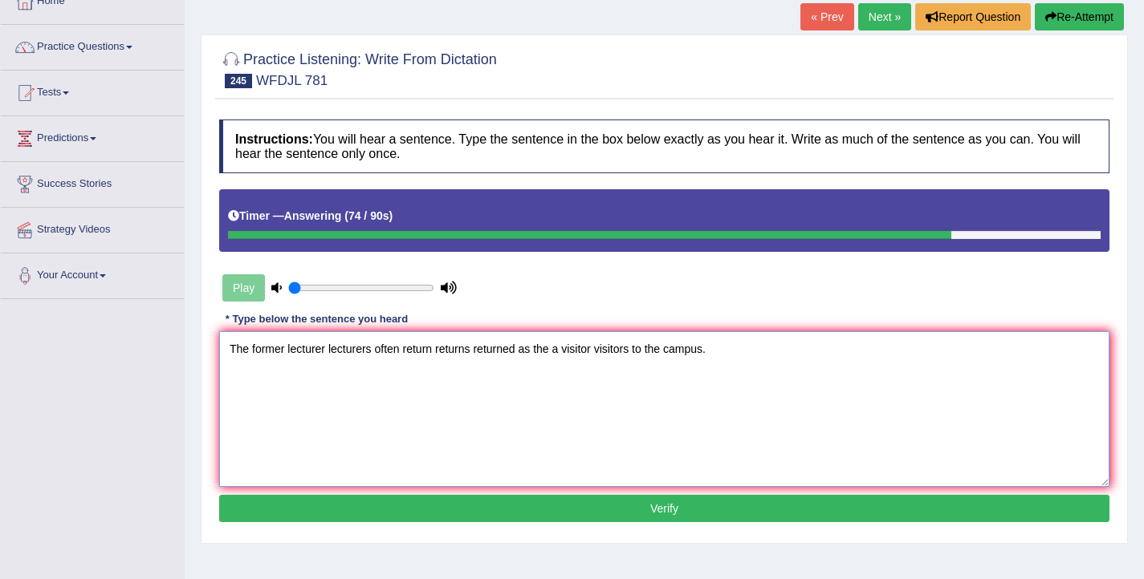
type textarea "The former lecturer lecturers often return returns returned as the a visitor vi…"
click at [597, 510] on button "Verify" at bounding box center [664, 508] width 890 height 27
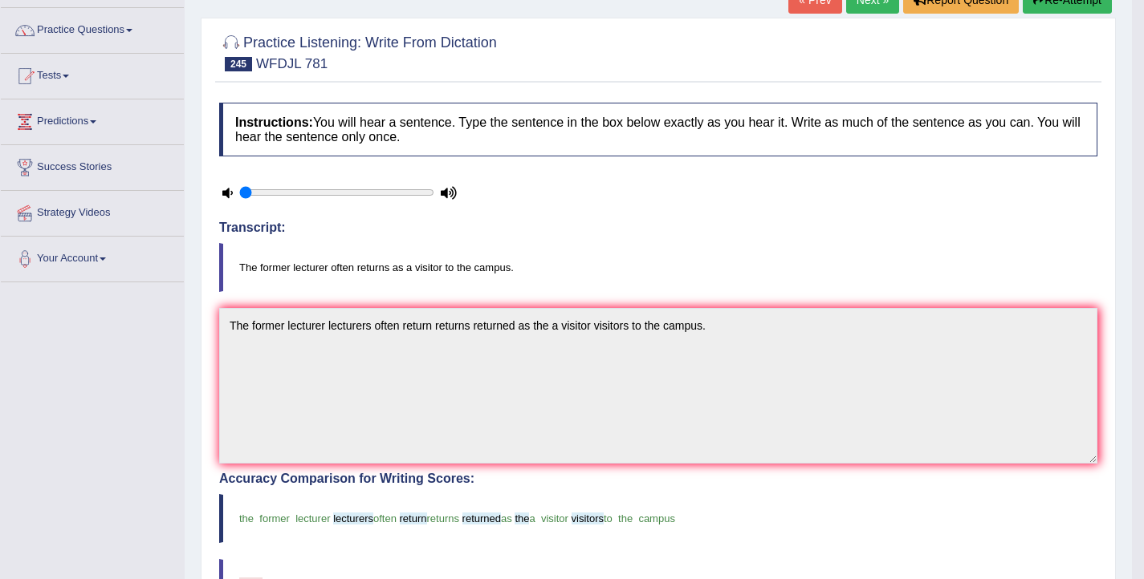
scroll to position [25, 0]
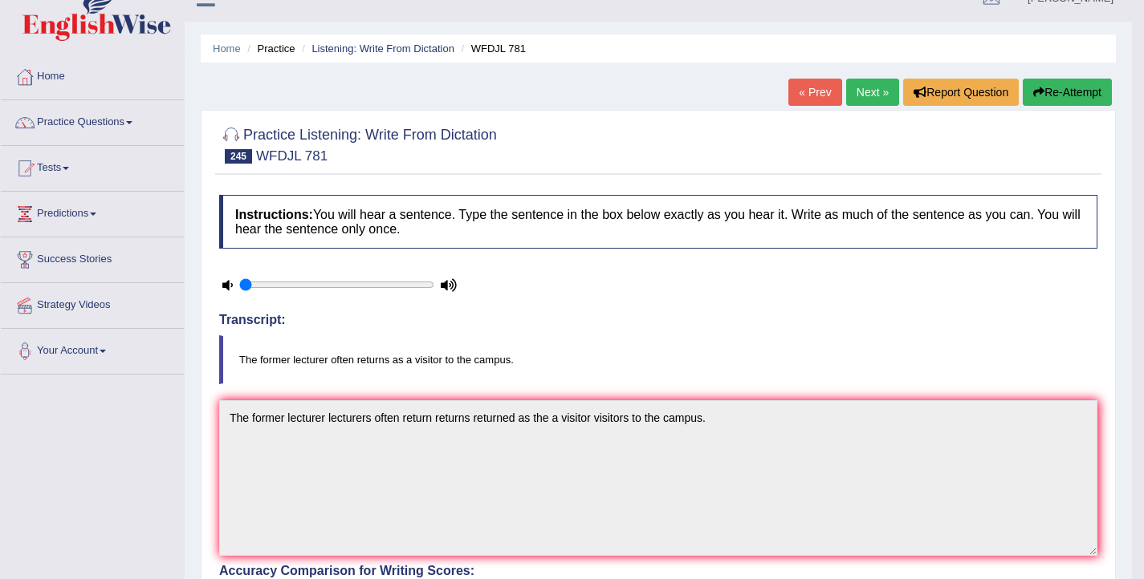
click at [867, 95] on link "Next »" at bounding box center [872, 92] width 53 height 27
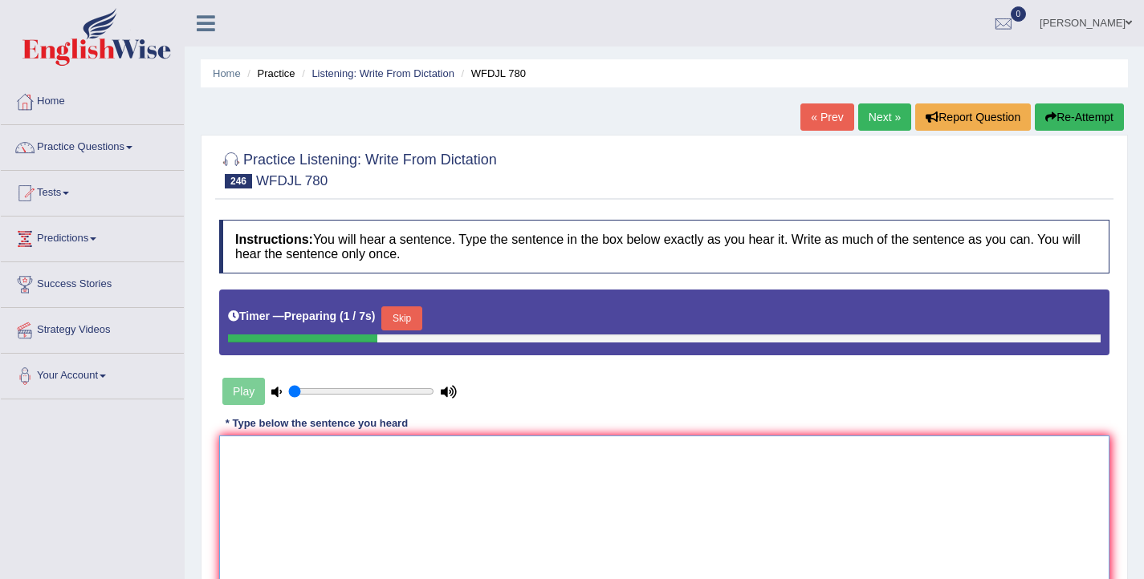
click at [526, 521] on textarea at bounding box center [664, 514] width 890 height 156
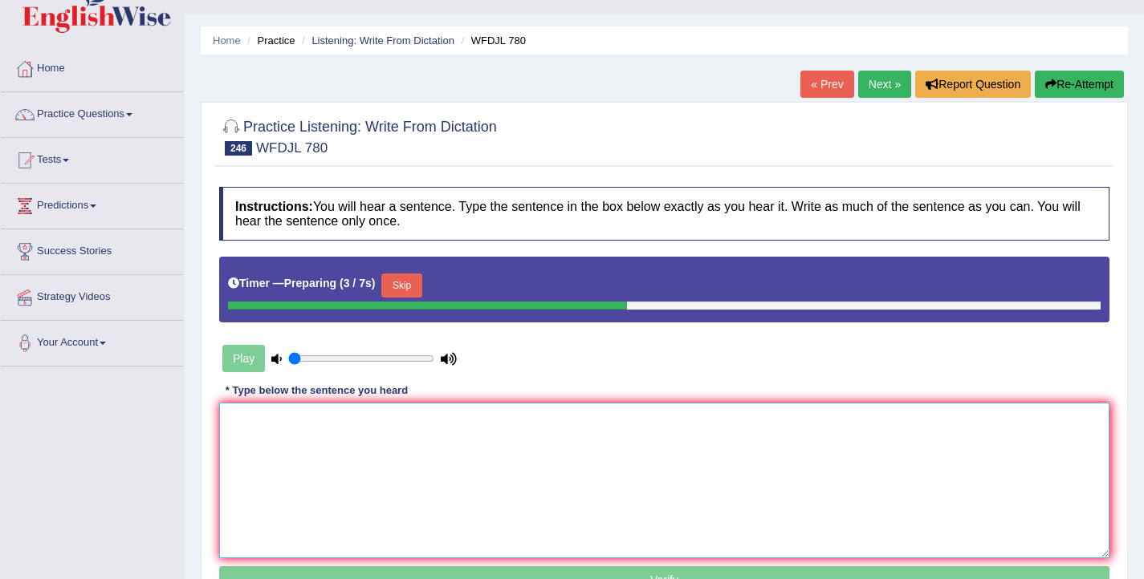
scroll to position [30, 0]
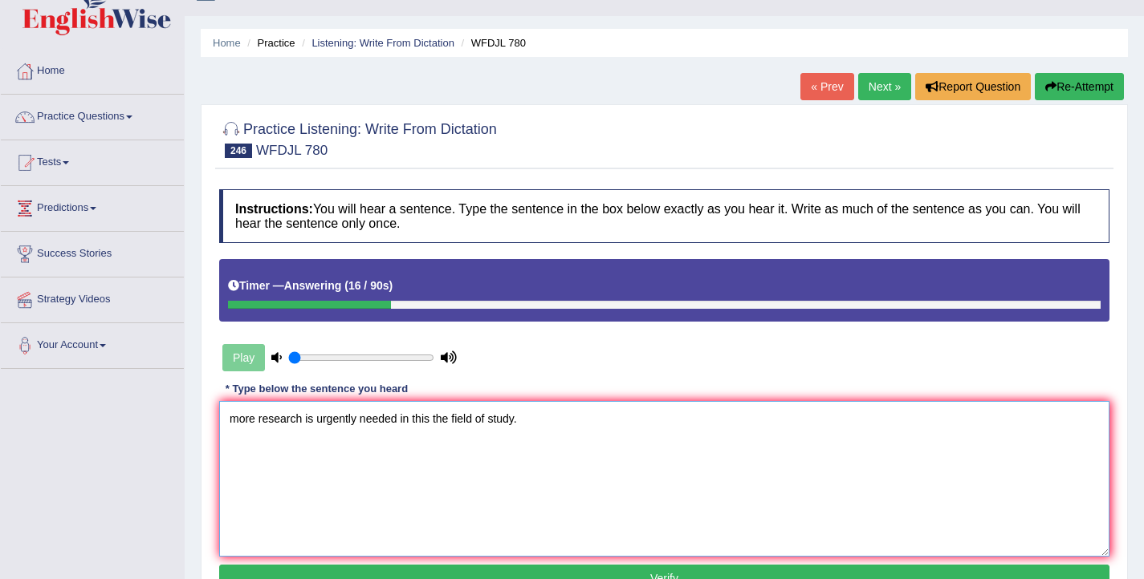
click at [239, 422] on textarea "more research is urgently needed in this the field of study." at bounding box center [664, 479] width 890 height 156
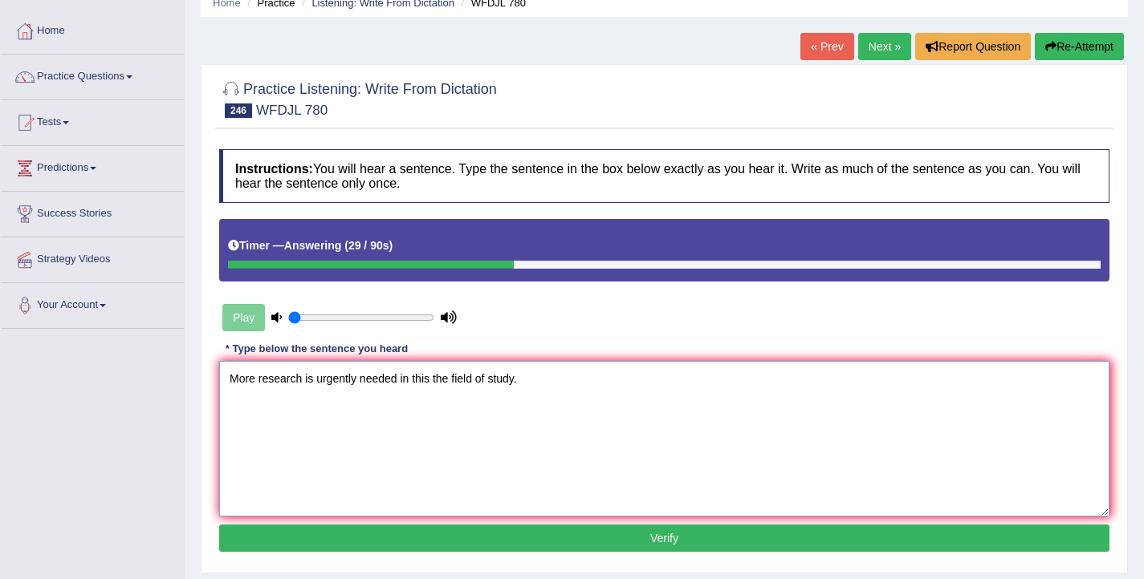
scroll to position [74, 0]
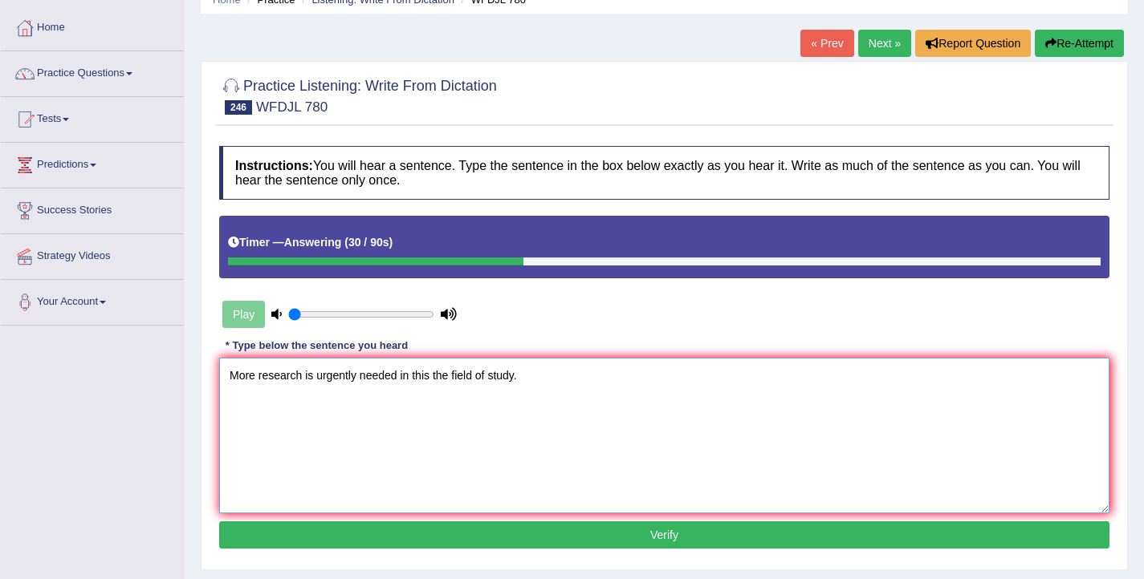
type textarea "More research is urgently needed in this the field of study."
click at [568, 537] on button "Verify" at bounding box center [664, 535] width 890 height 27
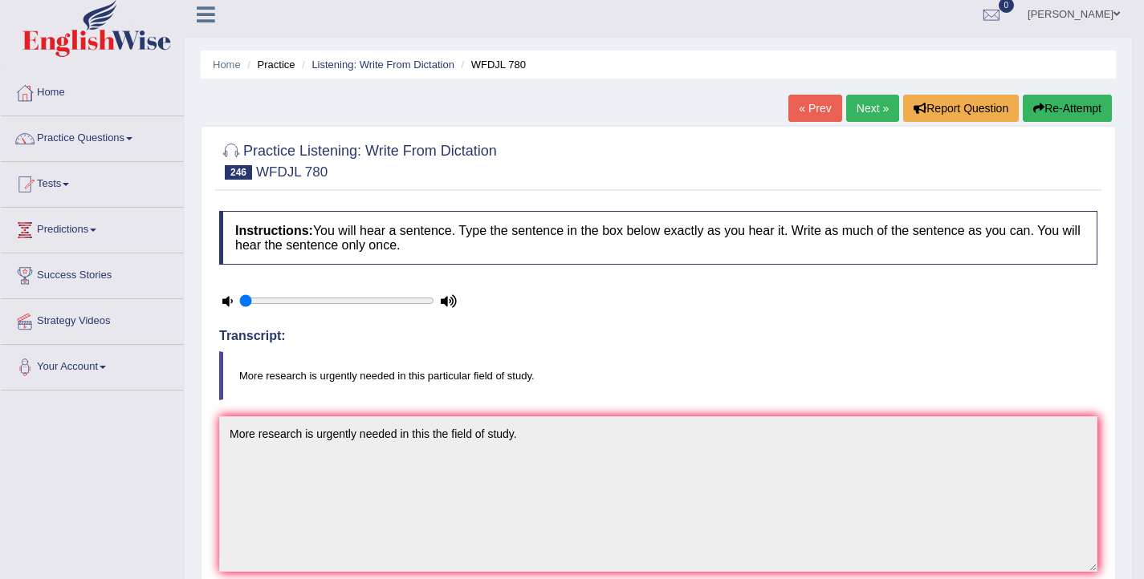
scroll to position [0, 0]
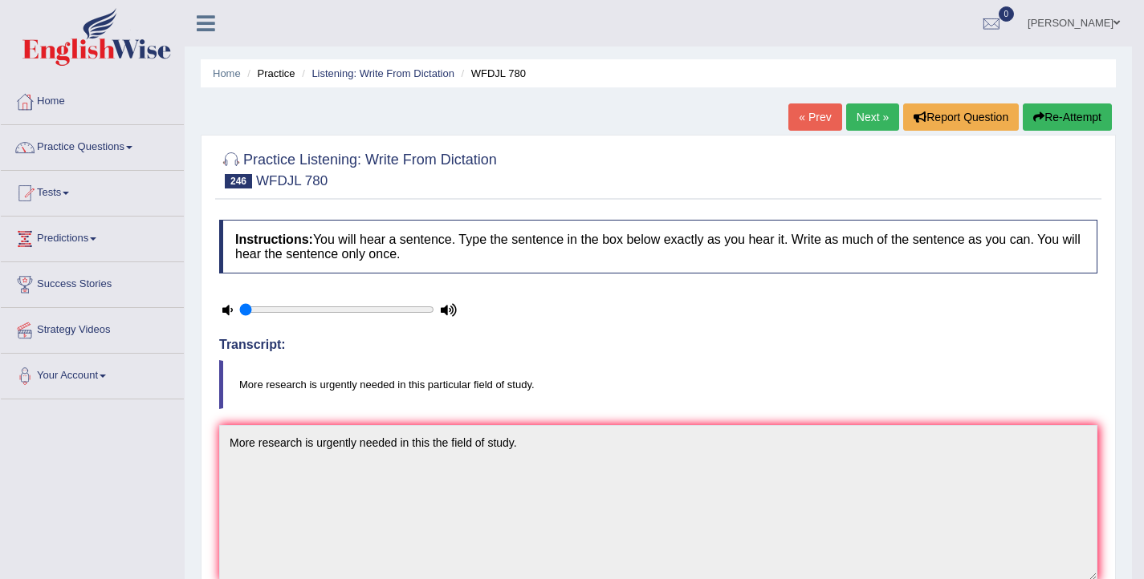
click at [1052, 116] on button "Re-Attempt" at bounding box center [1066, 117] width 89 height 27
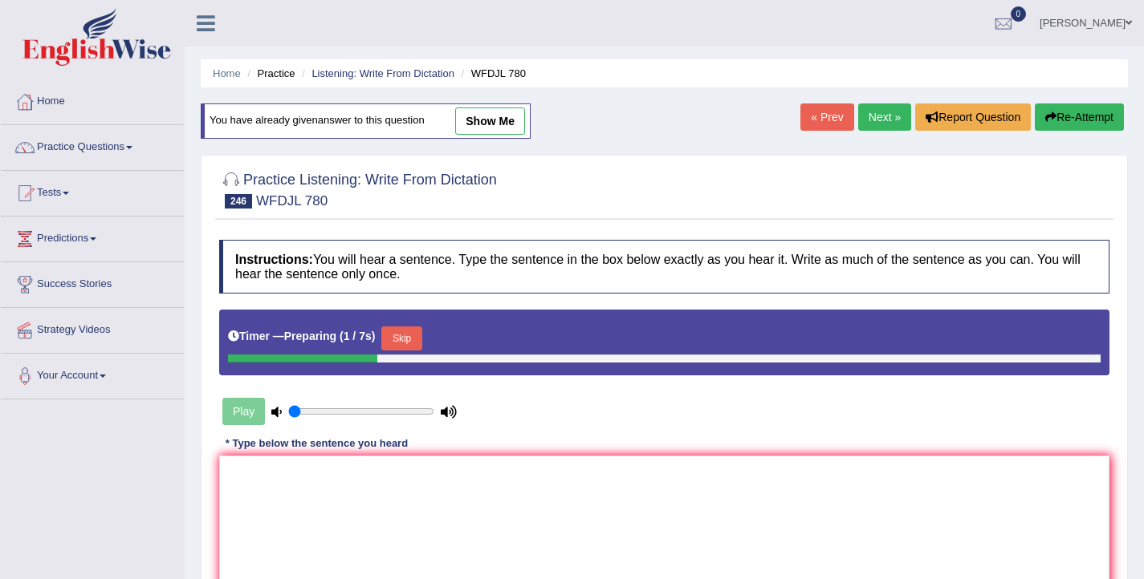
click at [396, 333] on button "Skip" at bounding box center [401, 339] width 40 height 24
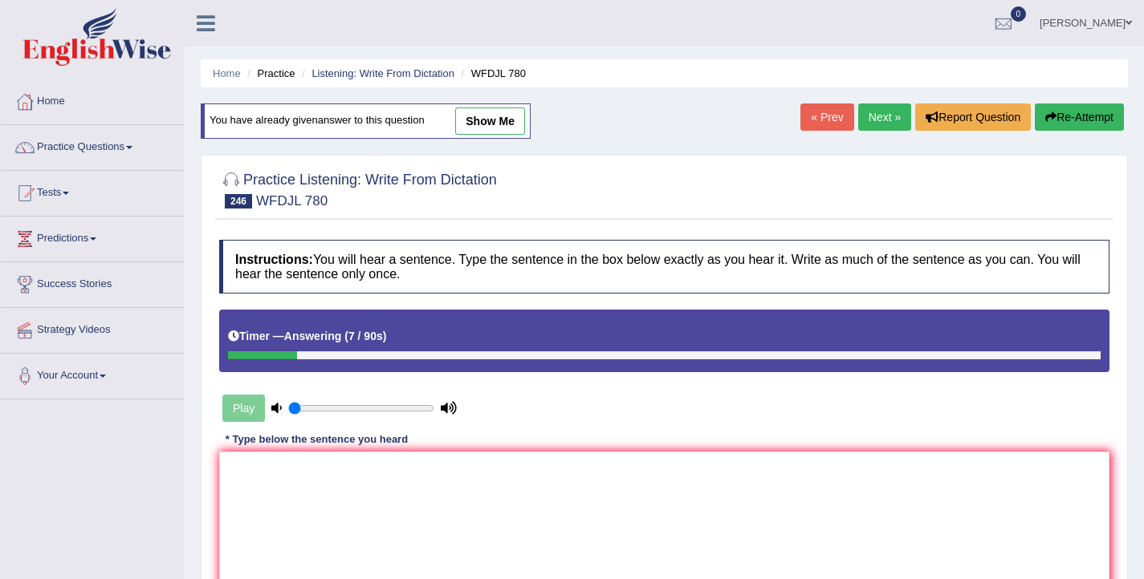
click at [869, 124] on link "Next »" at bounding box center [884, 117] width 53 height 27
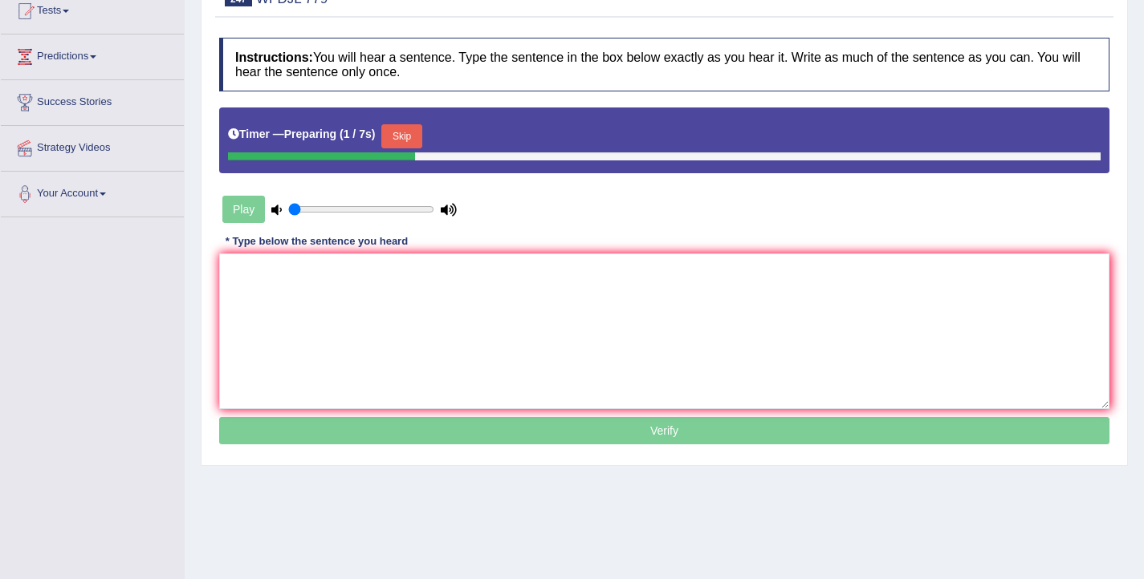
scroll to position [154, 0]
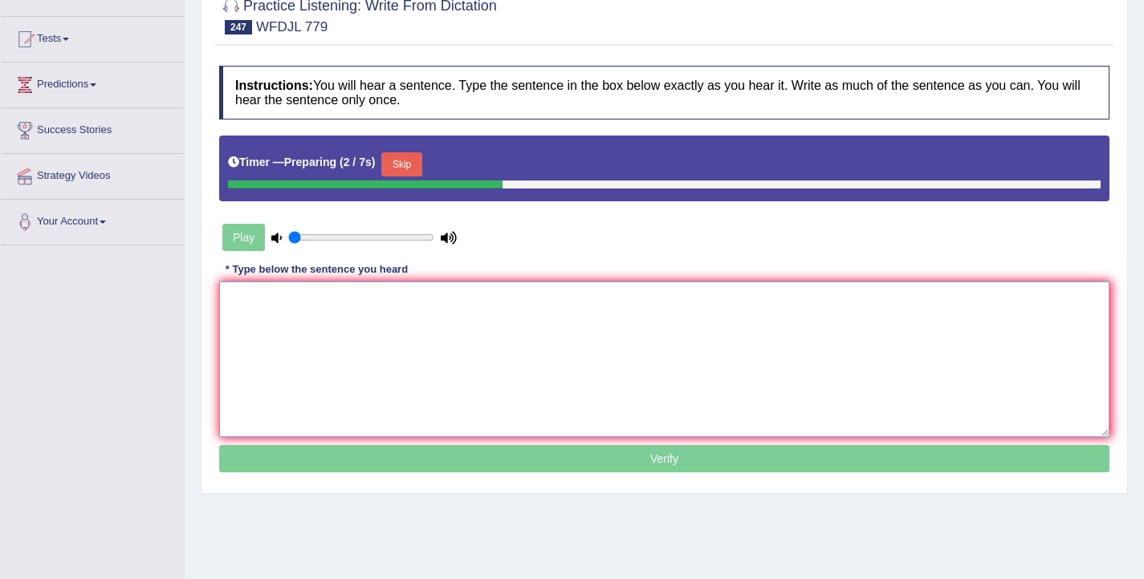
click at [544, 299] on textarea at bounding box center [664, 360] width 890 height 156
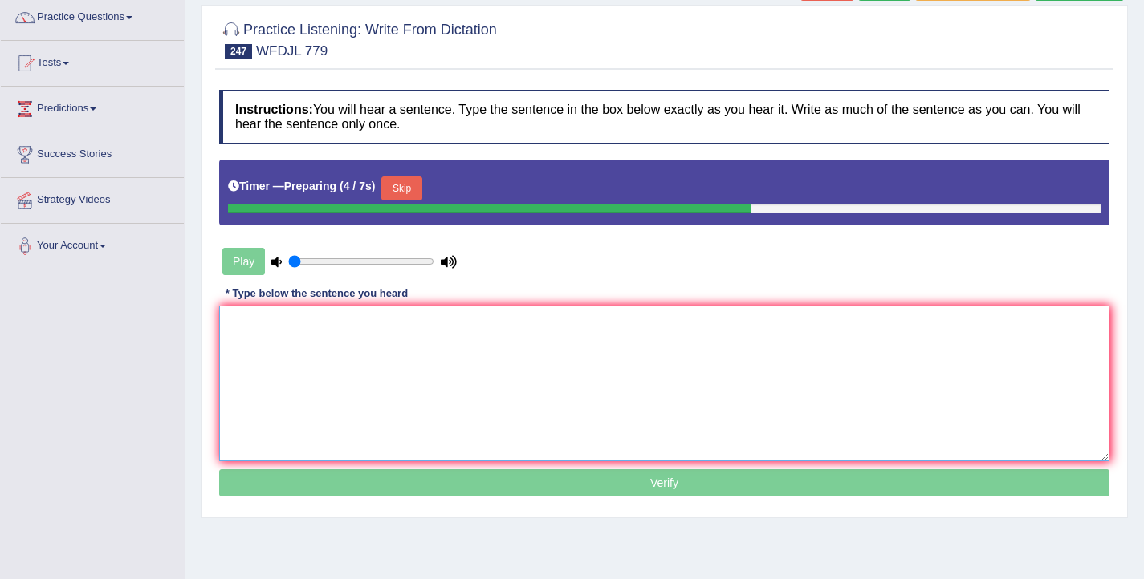
scroll to position [122, 0]
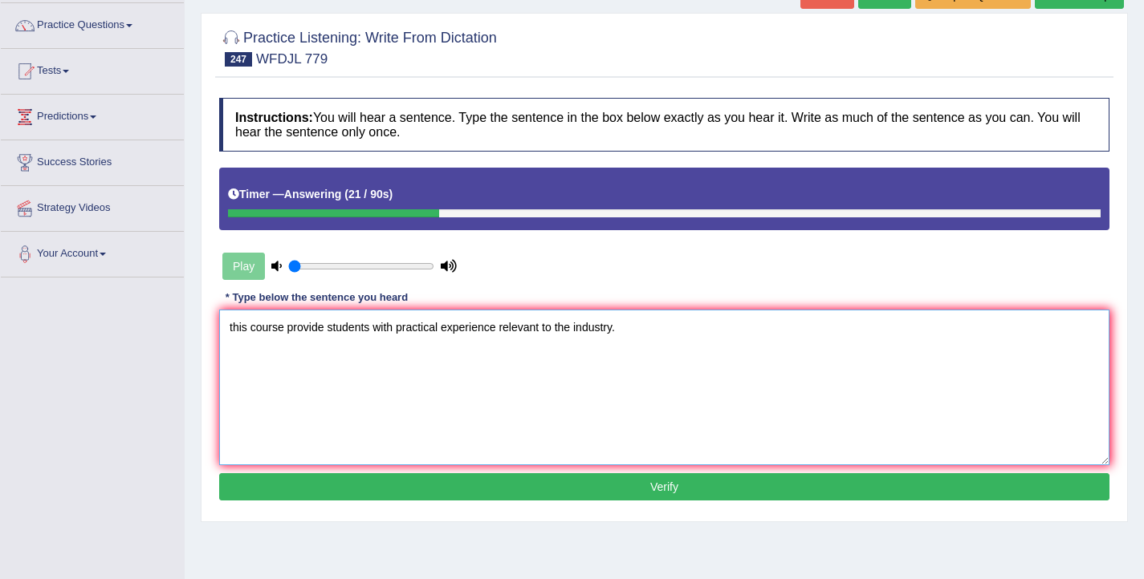
click at [234, 334] on textarea "this course provide students with practical experience relevant to the industry." at bounding box center [664, 388] width 890 height 156
click at [327, 330] on textarea "This course provide students with practical experience relevant to the industry." at bounding box center [664, 388] width 890 height 156
click at [489, 333] on textarea "This course provides provided provide the students with practical experience re…" at bounding box center [664, 388] width 890 height 156
click at [556, 331] on textarea "This course provides provided provide the students student with practical exper…" at bounding box center [664, 388] width 890 height 156
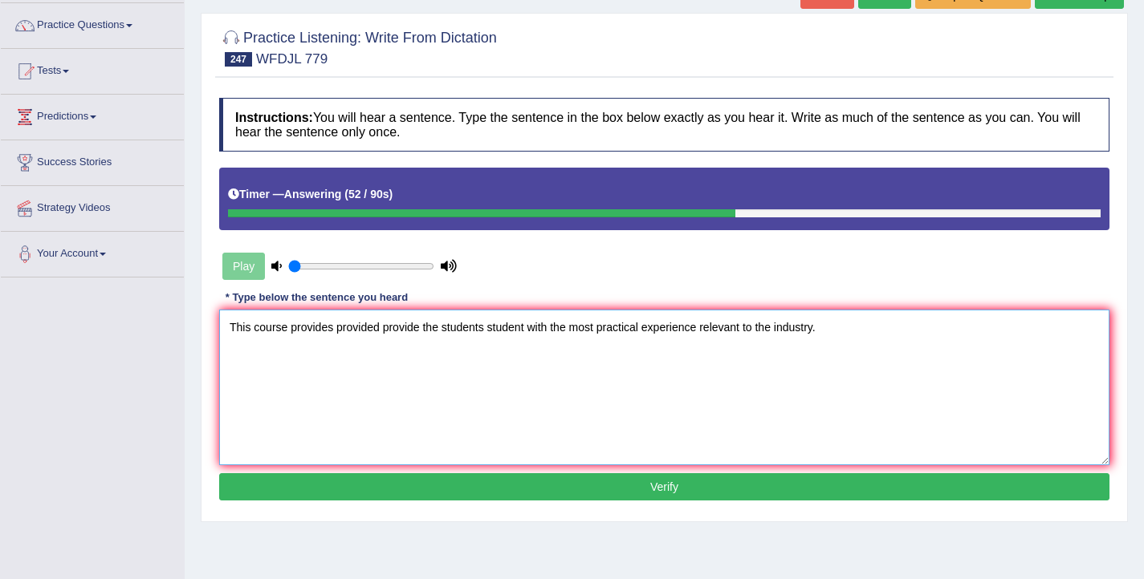
click at [702, 330] on textarea "This course provides provided provide the students student with the most practi…" at bounding box center [664, 388] width 890 height 156
click at [884, 329] on textarea "This course provides provided provide the students student with the most practi…" at bounding box center [664, 388] width 890 height 156
type textarea "This course provides provided provide the students student with the most practi…"
click at [742, 490] on button "Verify" at bounding box center [664, 486] width 890 height 27
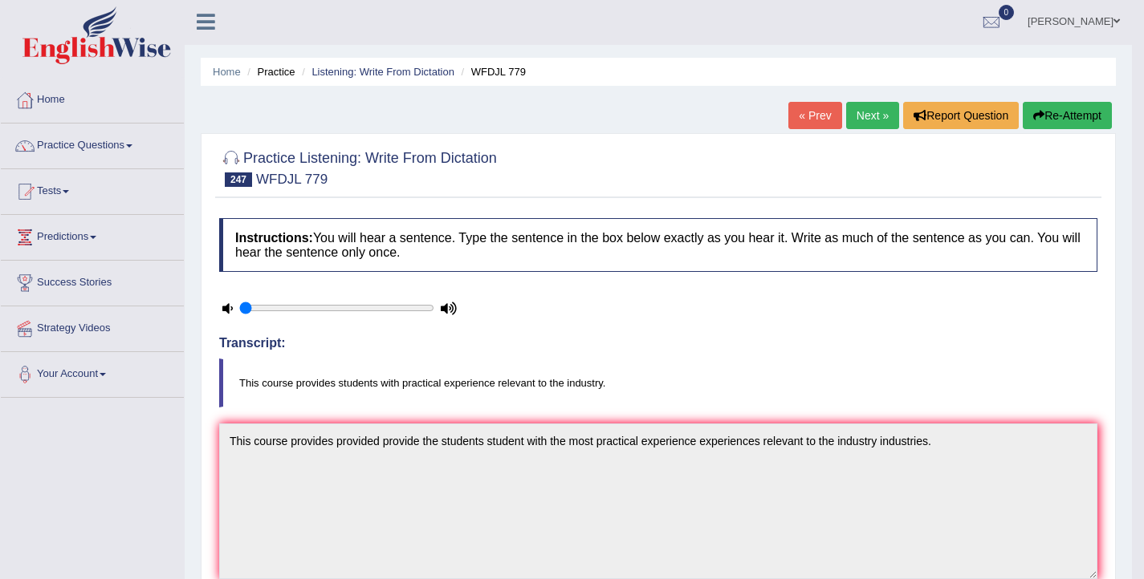
scroll to position [0, 0]
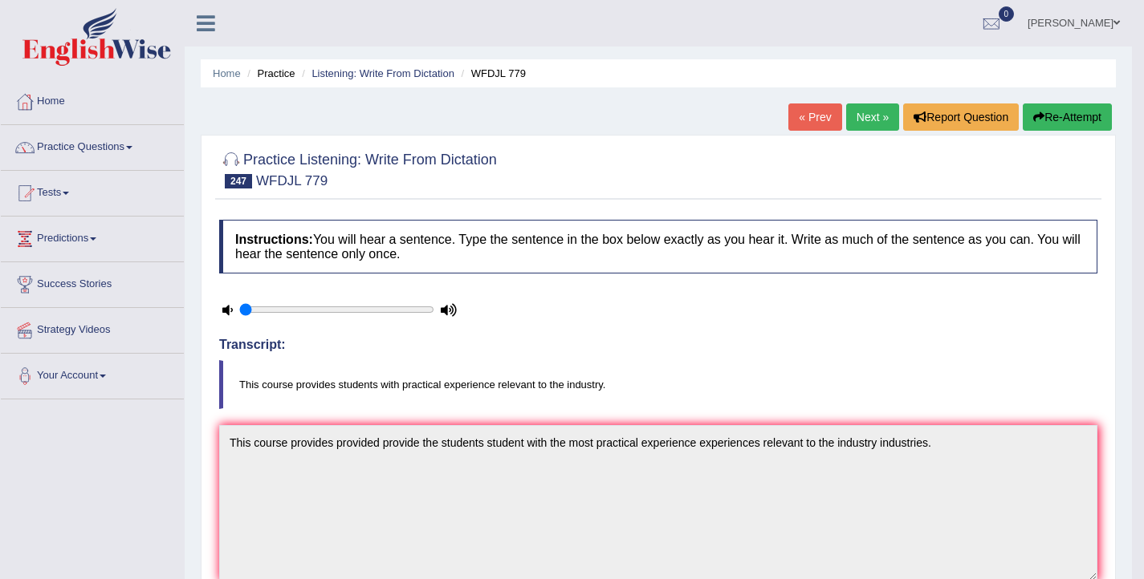
click at [862, 123] on link "Next »" at bounding box center [872, 117] width 53 height 27
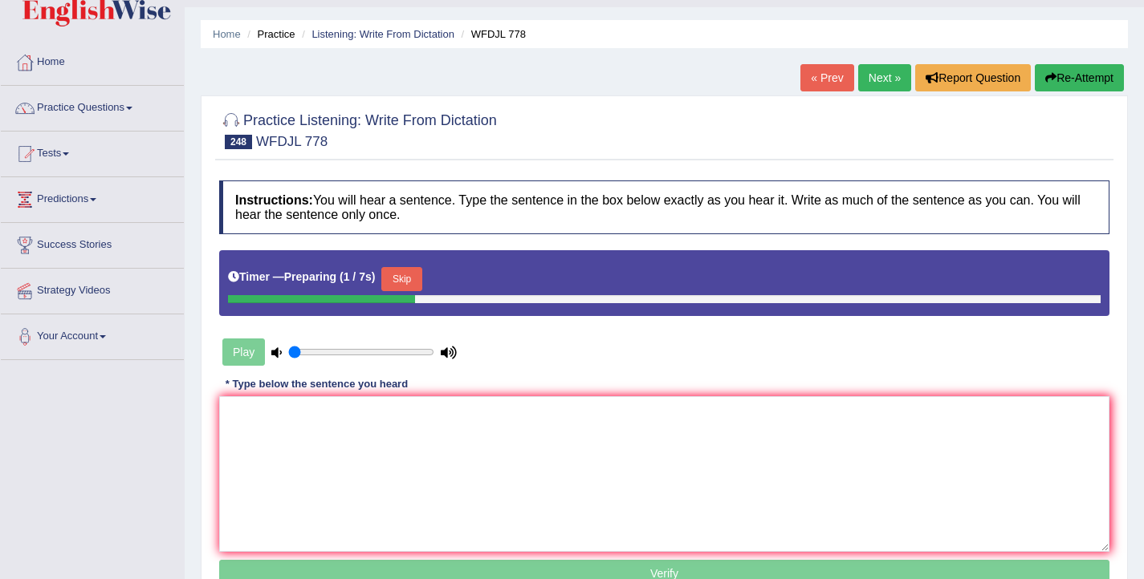
scroll to position [44, 0]
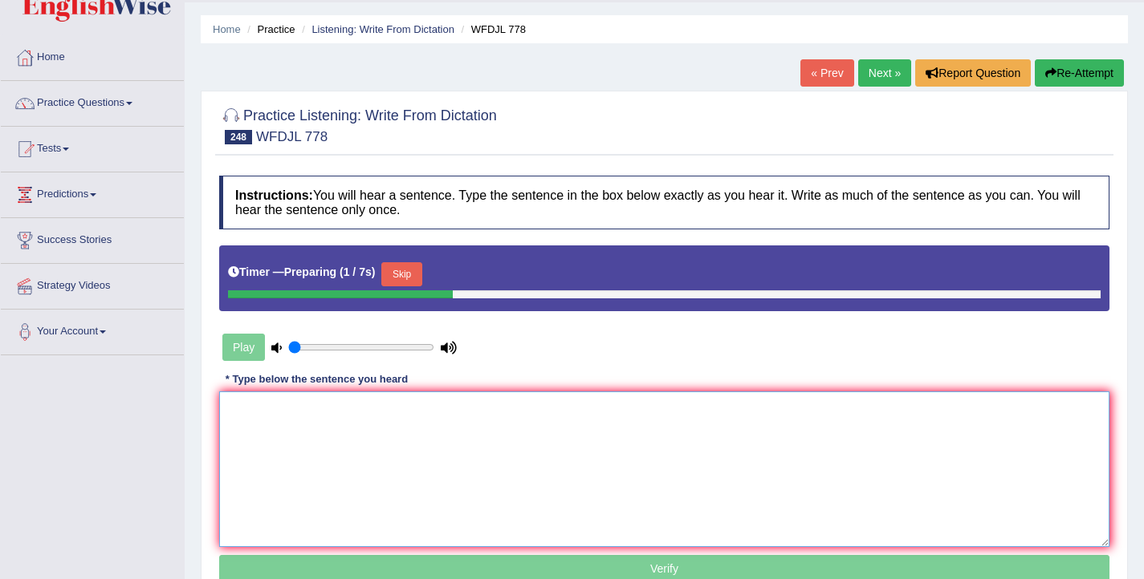
click at [518, 452] on textarea at bounding box center [664, 470] width 890 height 156
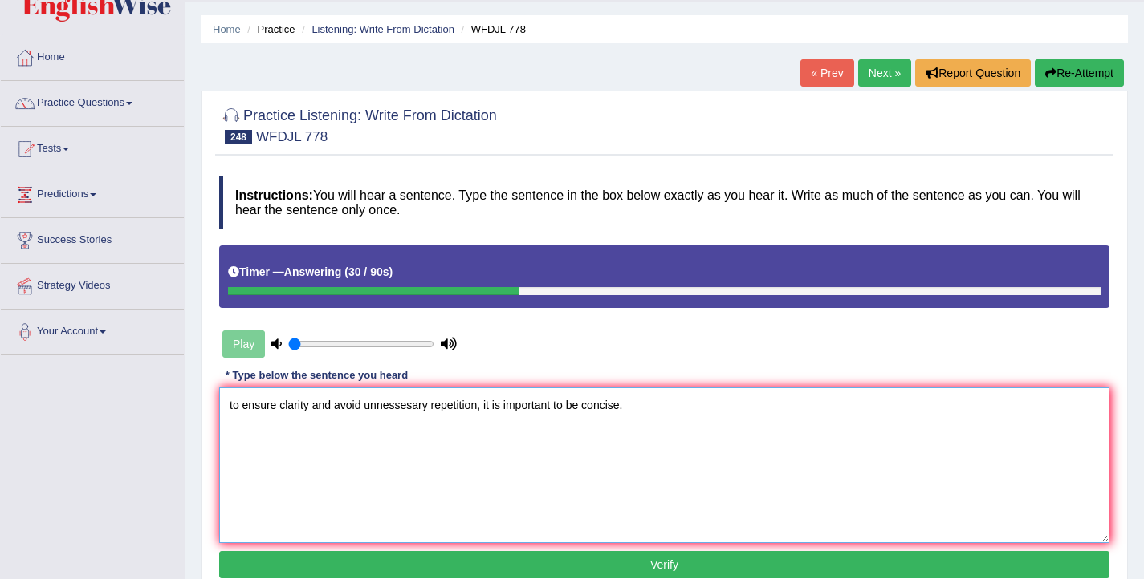
click at [234, 409] on textarea "to ensure clarity and avoid unnessesary repetition, it is important to be conci…" at bounding box center [664, 466] width 890 height 156
click at [242, 403] on textarea "To ensure clarity and avoid unnessesary repetition, it is important to be conci…" at bounding box center [664, 466] width 890 height 156
click at [247, 404] on textarea "To ensure clarity and avoid unnessesary repetition, it is important to be conci…" at bounding box center [664, 466] width 890 height 156
click at [246, 405] on textarea "To ensure clarity and avoid unnessesary repetition, it is important to be conci…" at bounding box center [664, 466] width 890 height 156
click at [400, 407] on textarea "To ensure clarity and avoid unnessesary repetition, it is important to be conci…" at bounding box center [664, 466] width 890 height 156
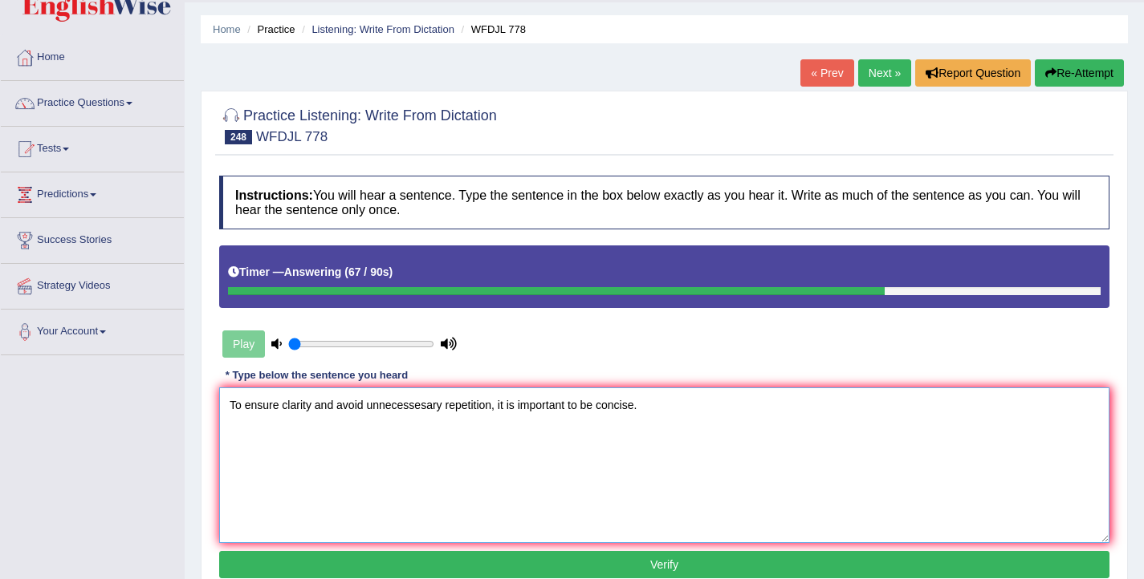
drag, startPoint x: 440, startPoint y: 406, endPoint x: 368, endPoint y: 412, distance: 71.6
click at [368, 412] on textarea "To ensure clarity and avoid unnecessesary repetition, it is important to be con…" at bounding box center [664, 466] width 890 height 156
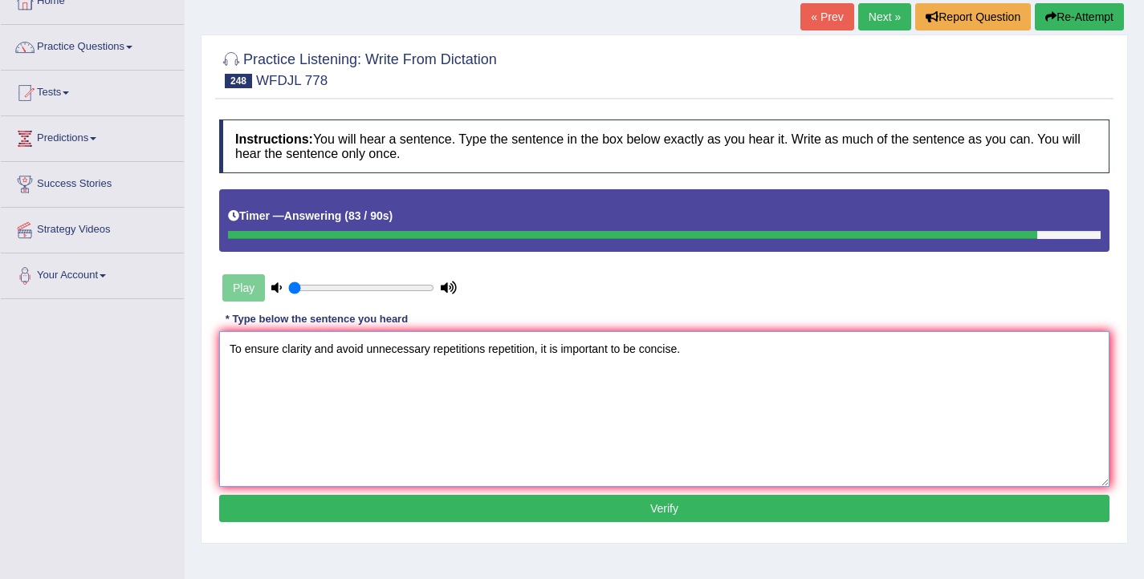
scroll to position [103, 0]
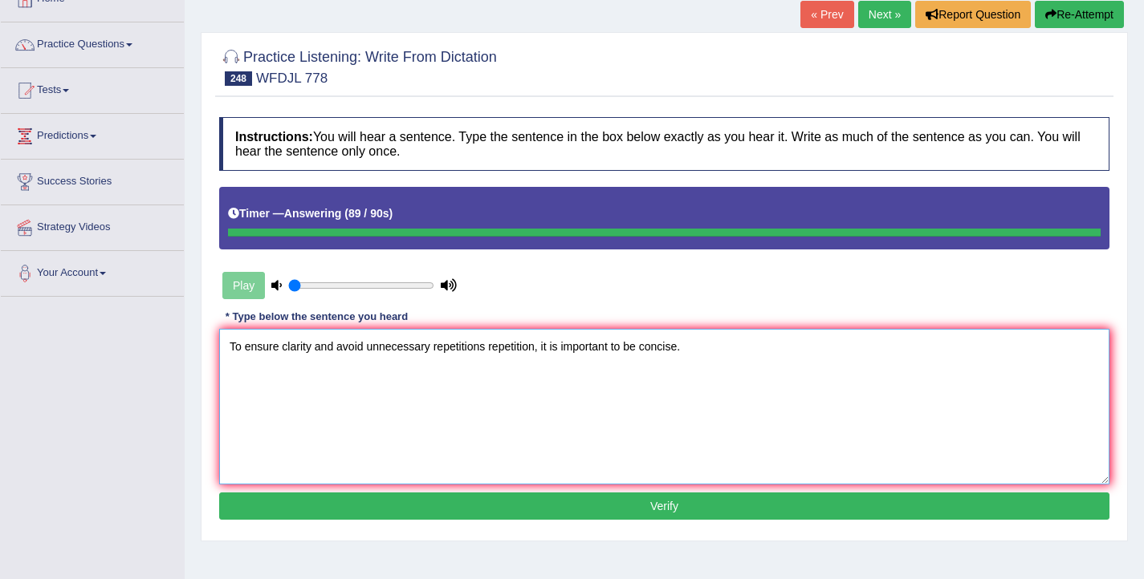
type textarea "To ensure clarity and avoid unnecessary repetitions repetition, it is important…"
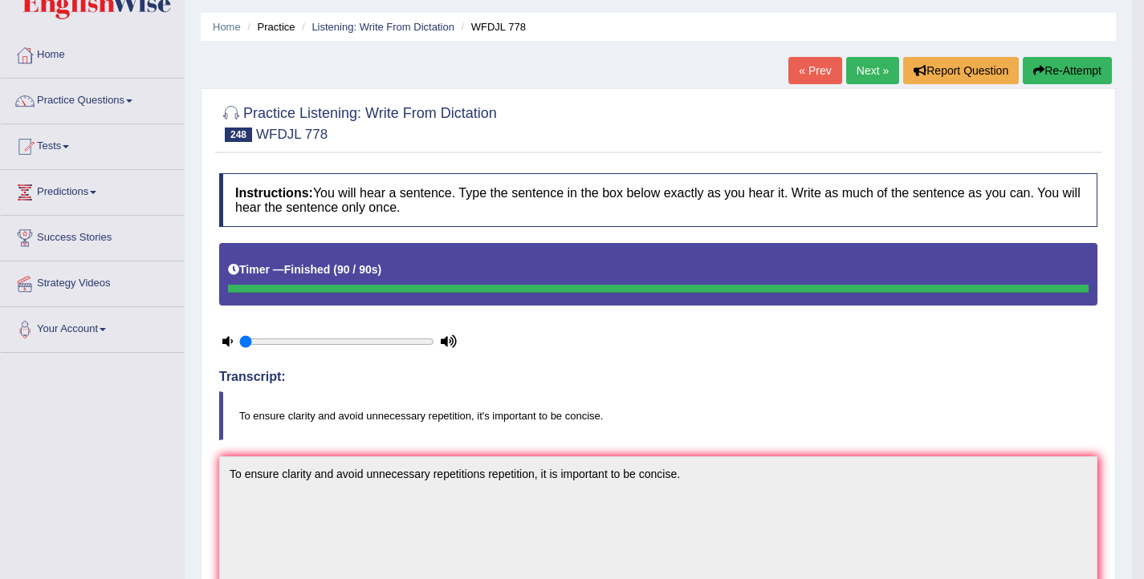
scroll to position [0, 0]
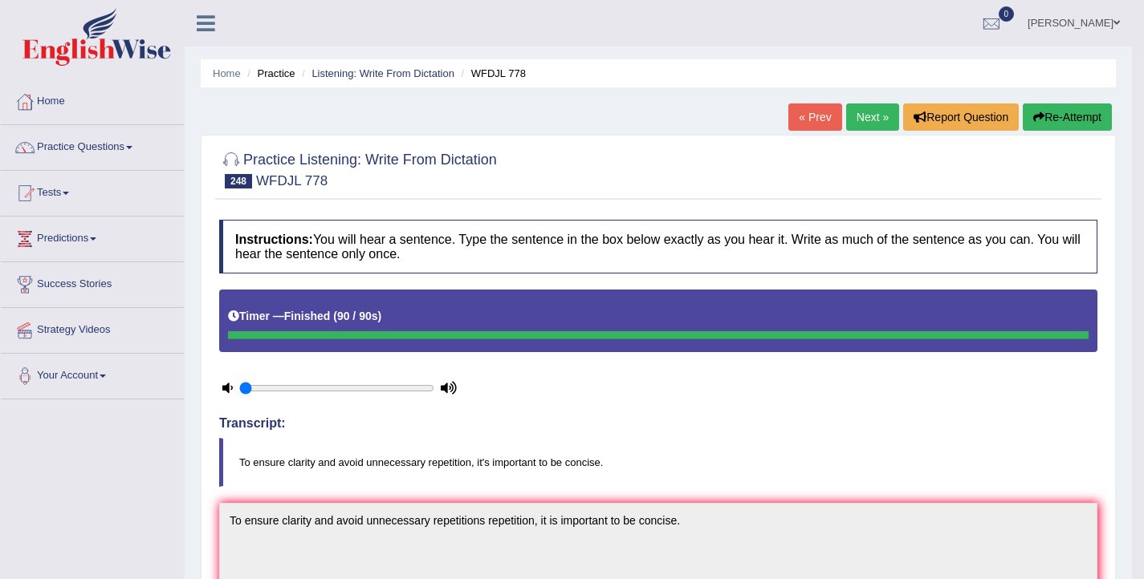
click at [867, 121] on link "Next »" at bounding box center [872, 117] width 53 height 27
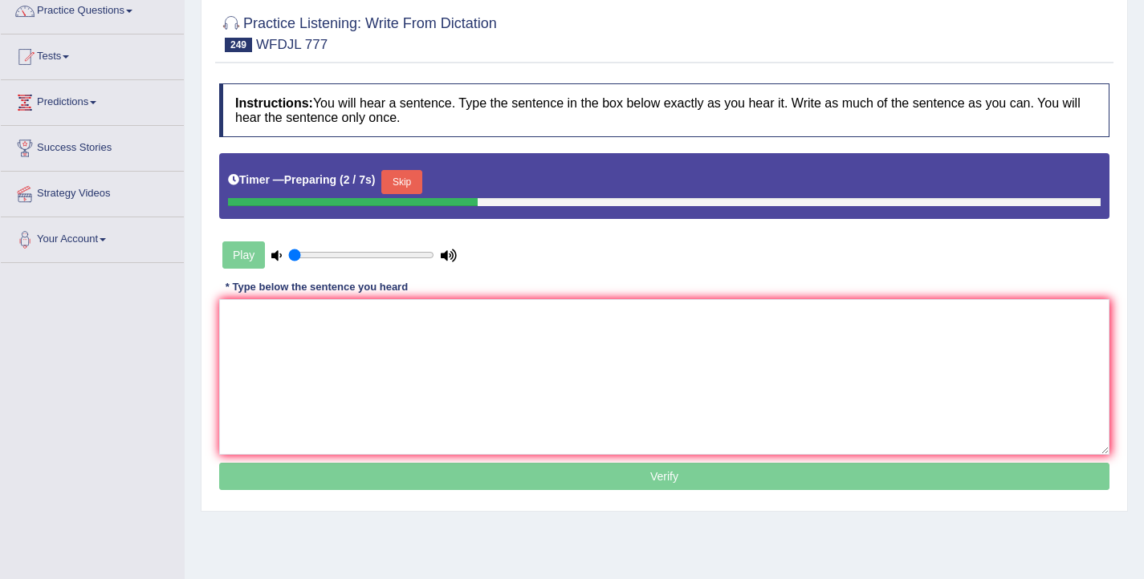
scroll to position [144, 0]
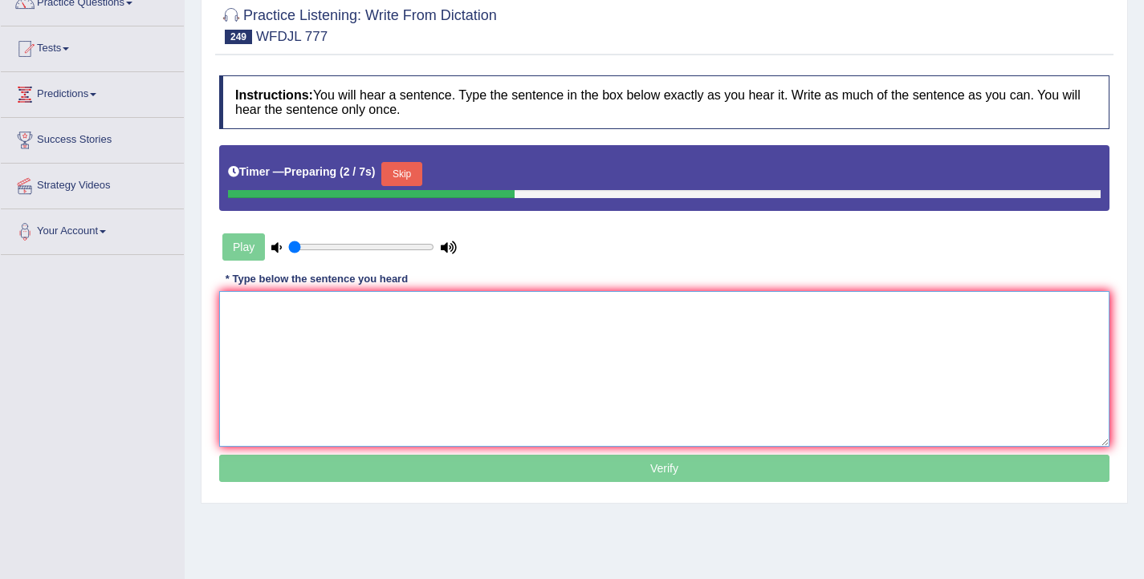
click at [516, 373] on textarea at bounding box center [664, 369] width 890 height 156
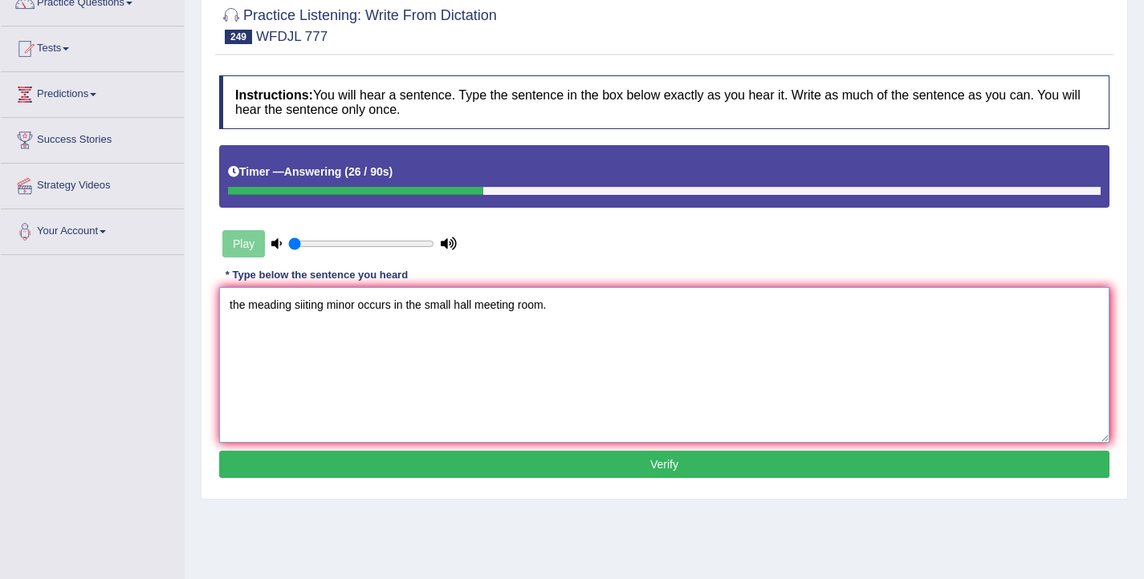
click at [233, 306] on textarea "the meading siiting minor occurs in the small hall meeting room." at bounding box center [664, 365] width 890 height 156
drag, startPoint x: 294, startPoint y: 311, endPoint x: 253, endPoint y: 308, distance: 41.1
click at [253, 308] on textarea "The meading siiting minor occurs in the small hall meeting room." at bounding box center [664, 365] width 890 height 156
click at [324, 303] on textarea "The meeting siiting minor occurs in the small hall meeting room." at bounding box center [664, 365] width 890 height 156
click at [410, 307] on textarea "The meeting siiting setting for minor occurs in the small hall meeting room." at bounding box center [664, 365] width 890 height 156
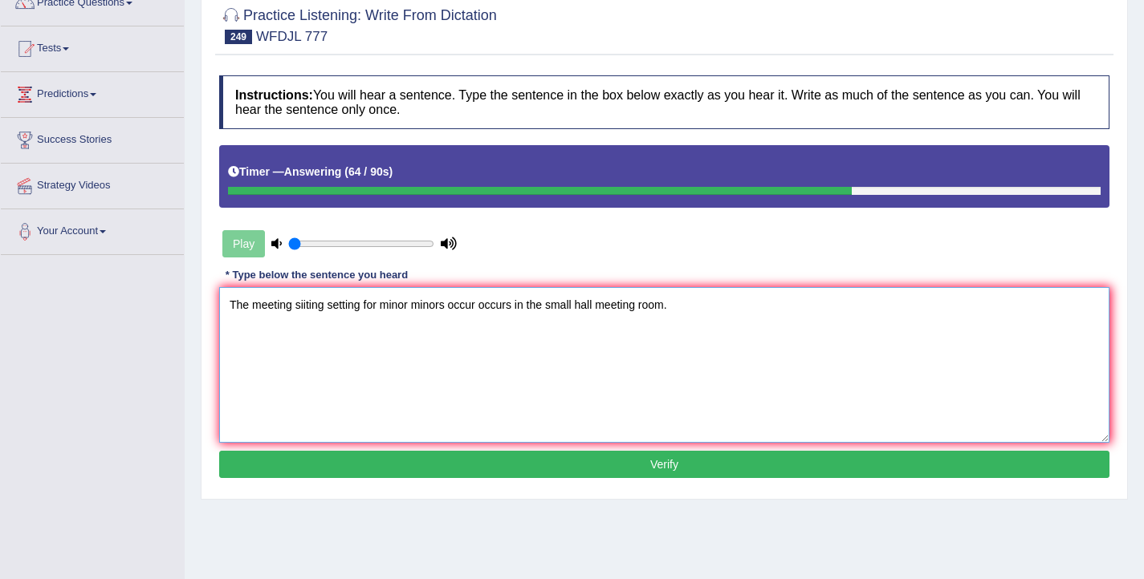
type textarea "The meeting siiting setting for minor minors occur occurs in the small hall mee…"
click at [732, 465] on button "Verify" at bounding box center [664, 464] width 890 height 27
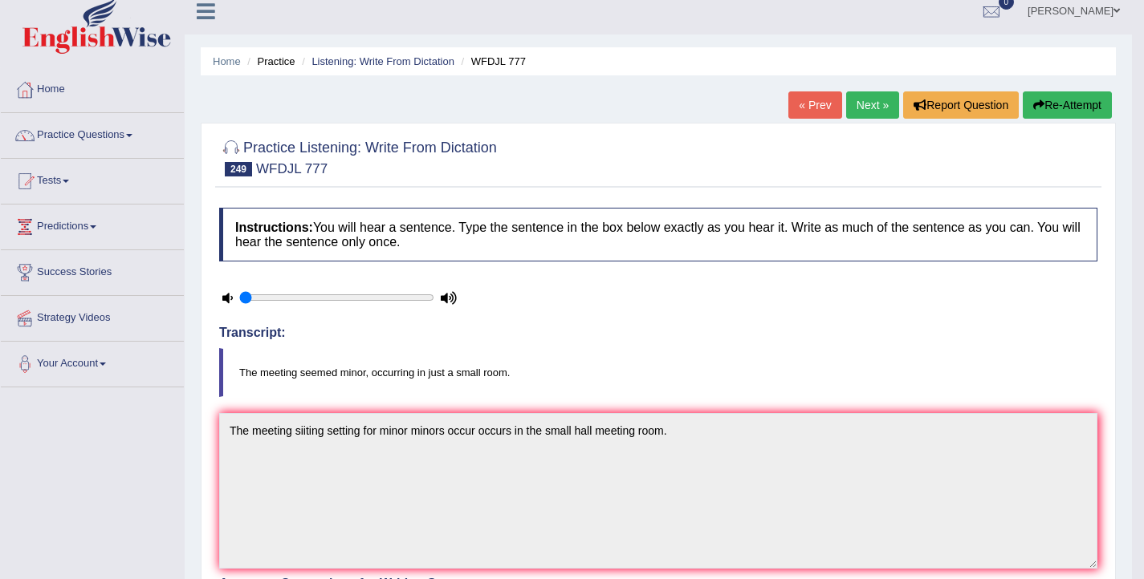
scroll to position [0, 0]
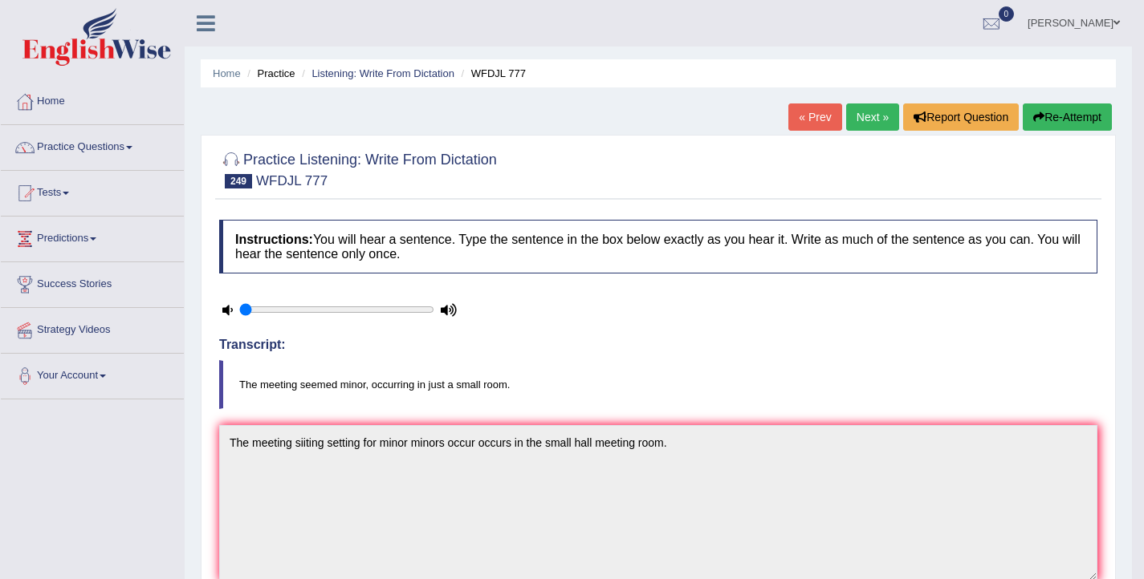
click at [1087, 113] on button "Re-Attempt" at bounding box center [1066, 117] width 89 height 27
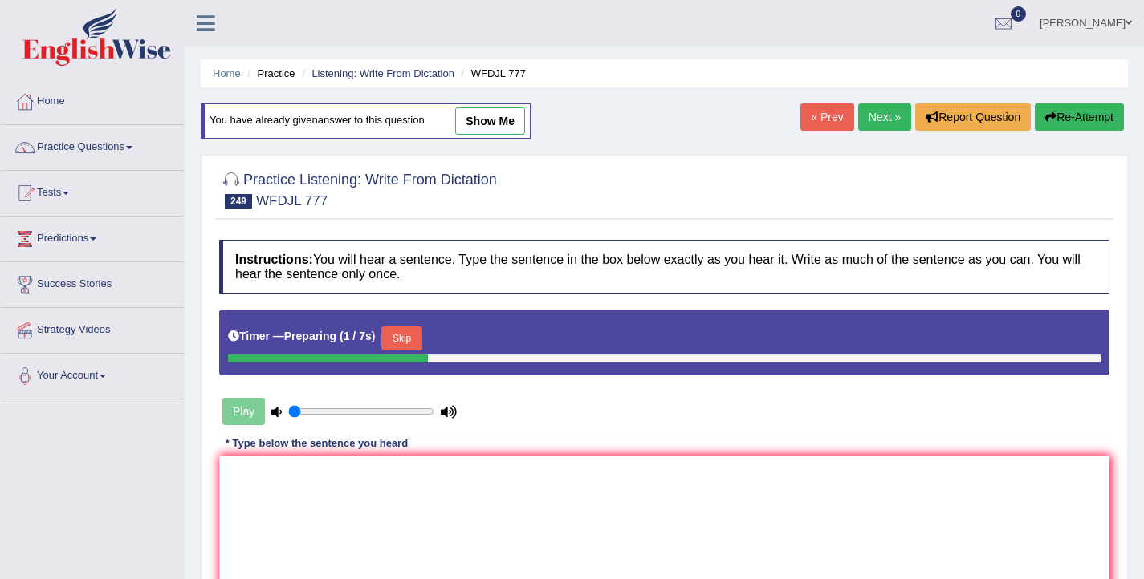
click at [411, 343] on button "Skip" at bounding box center [401, 339] width 40 height 24
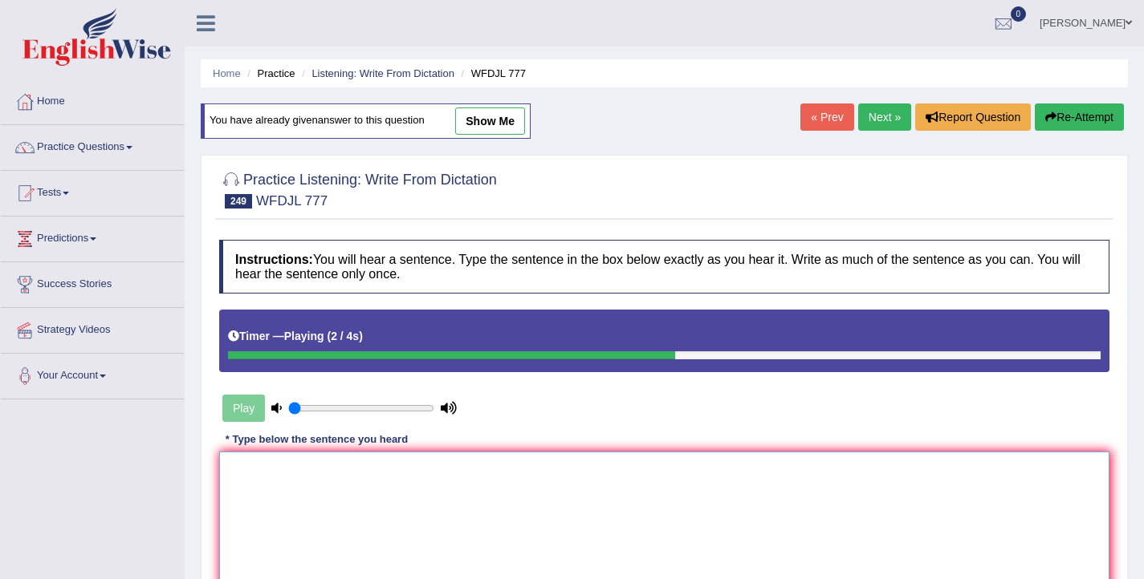
click at [395, 483] on textarea at bounding box center [664, 530] width 890 height 156
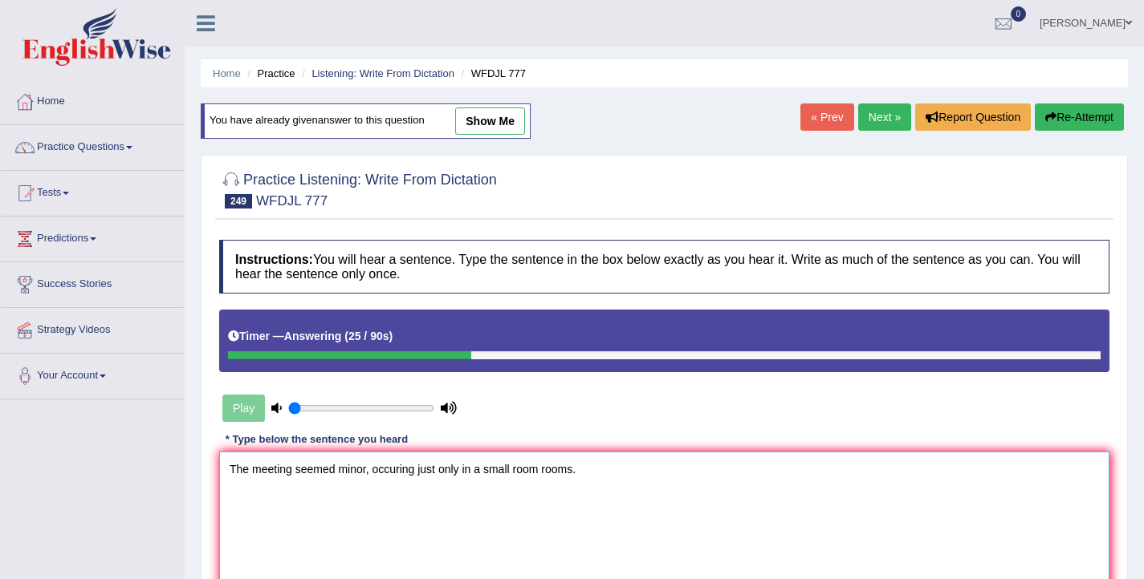
click at [295, 472] on textarea "The meeting seemed minor, occuring just only in a small room rooms." at bounding box center [664, 530] width 890 height 156
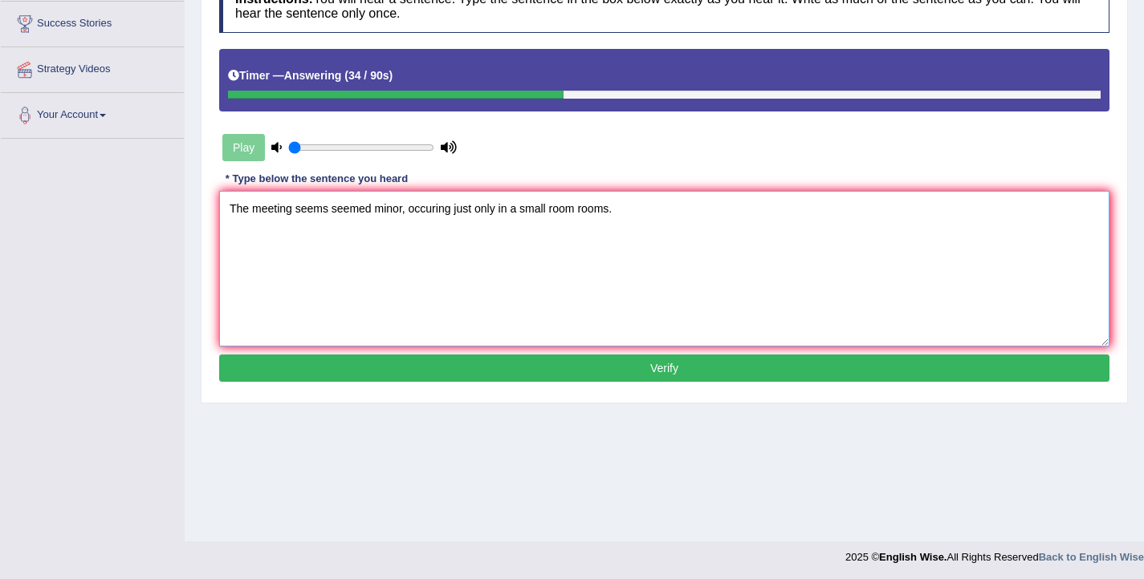
scroll to position [263, 0]
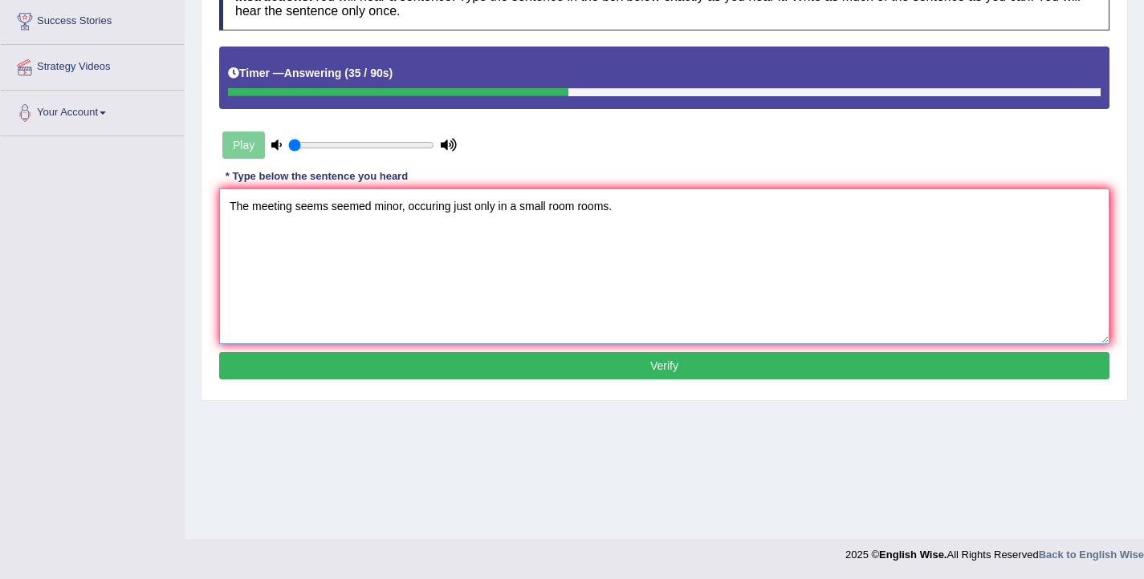
type textarea "The meeting seems seemed minor, occuring just only in a small room rooms."
click at [506, 374] on button "Verify" at bounding box center [664, 365] width 890 height 27
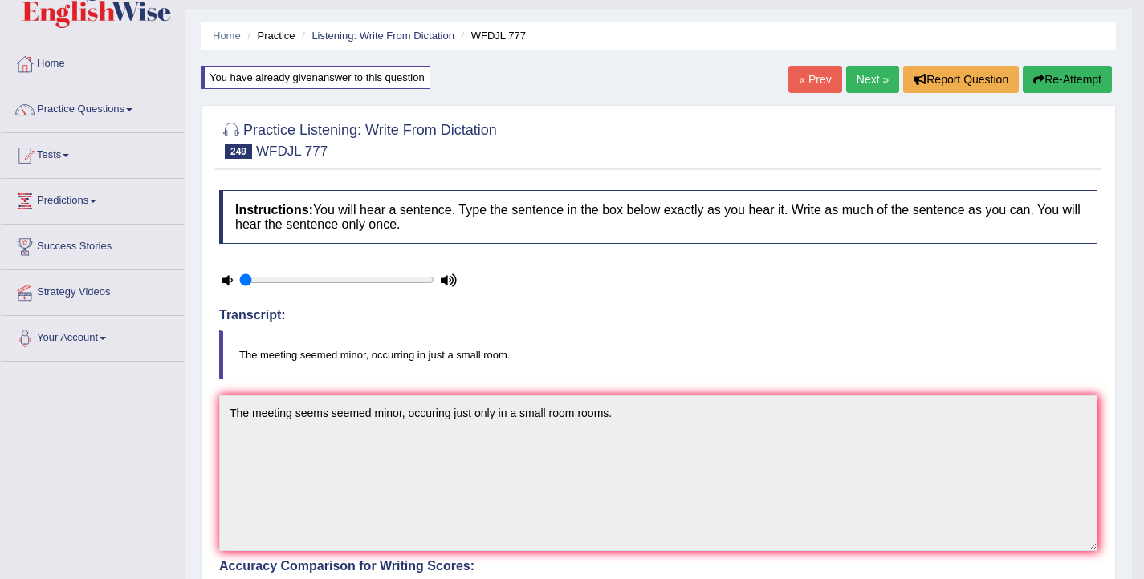
scroll to position [0, 0]
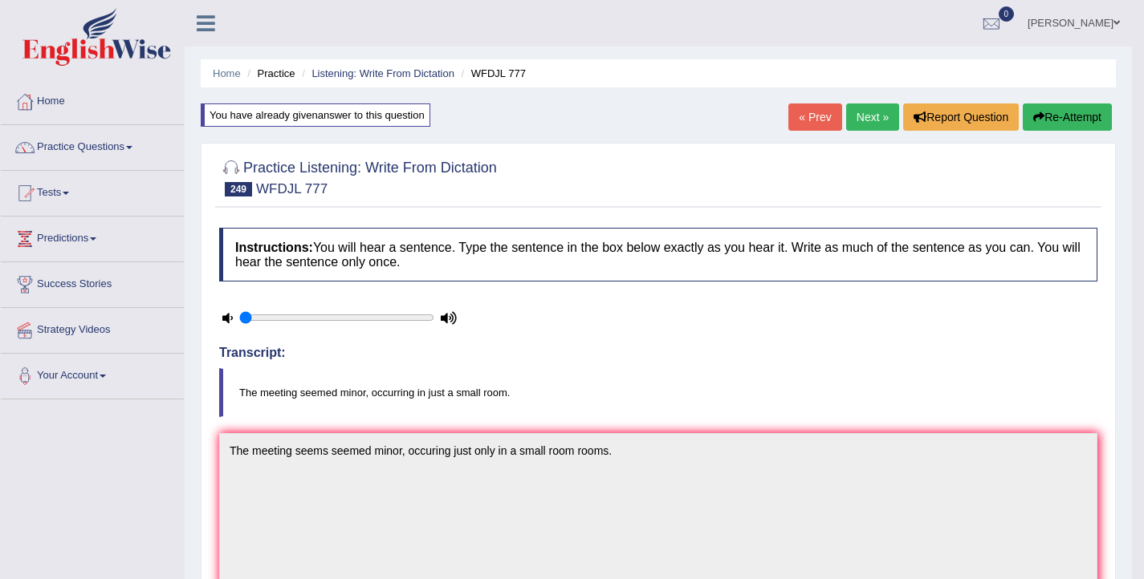
click at [853, 124] on link "Next »" at bounding box center [872, 117] width 53 height 27
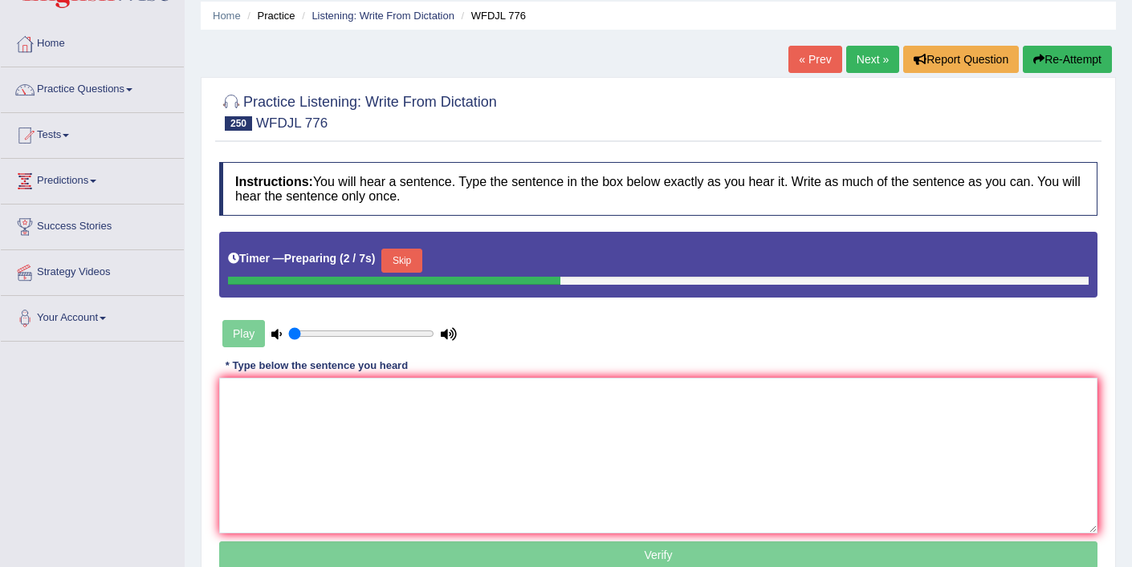
scroll to position [101, 0]
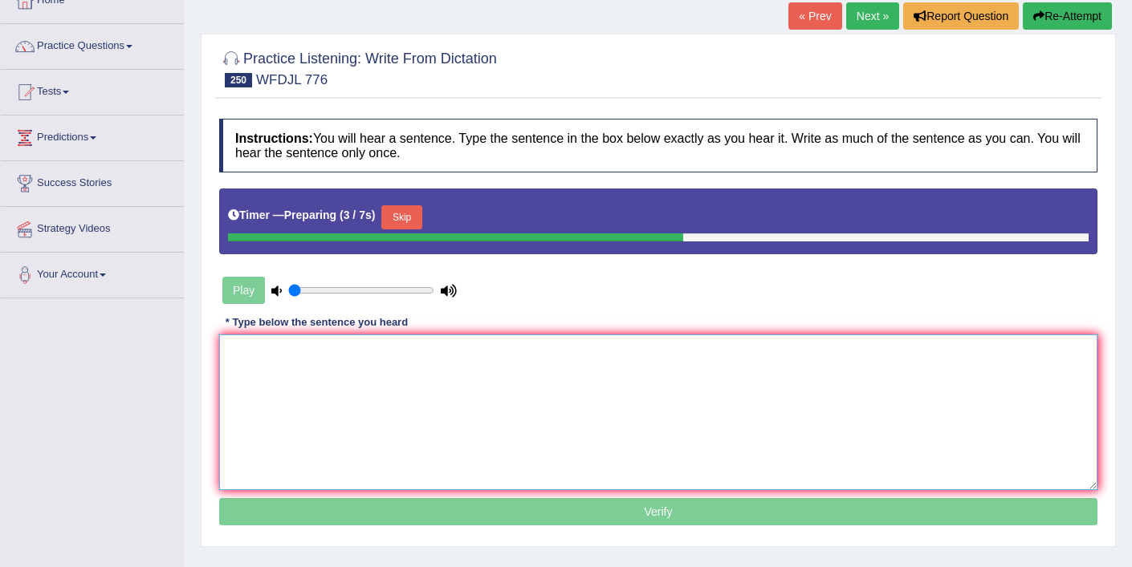
click at [540, 429] on textarea at bounding box center [658, 413] width 878 height 156
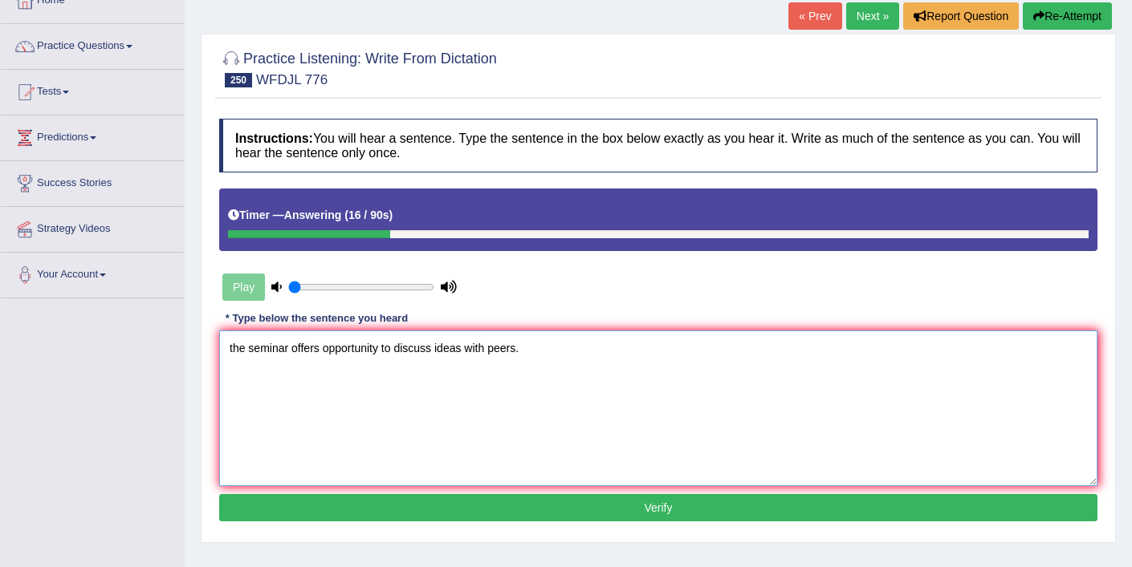
click at [234, 347] on textarea "the seminar offers opportunity to discuss ideas with peers." at bounding box center [658, 409] width 878 height 156
click at [322, 355] on textarea "The seminar offers opportunity to discuss ideas with peers." at bounding box center [658, 409] width 878 height 156
click at [604, 350] on textarea "The seminar offers offered opportunities opportunity to discuss ideas with peer…" at bounding box center [658, 409] width 878 height 156
click at [293, 350] on textarea "The seminar offers offered opportunities opportunity to discuss ideas with the …" at bounding box center [658, 409] width 878 height 156
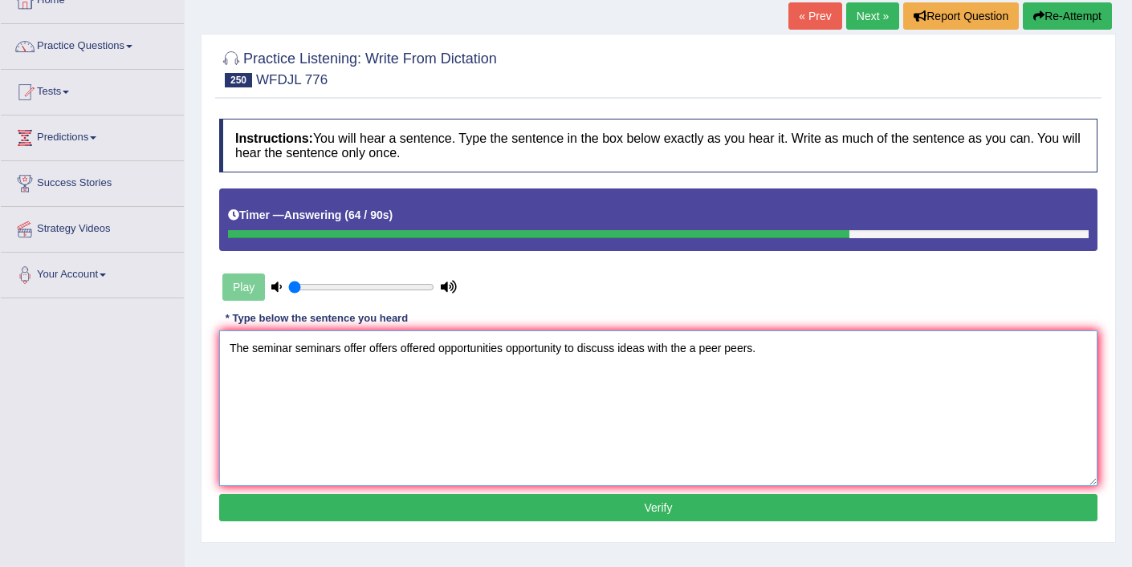
type textarea "The seminar seminars offer offers offered opportunities opportunity to discuss …"
click at [653, 502] on button "Verify" at bounding box center [658, 507] width 878 height 27
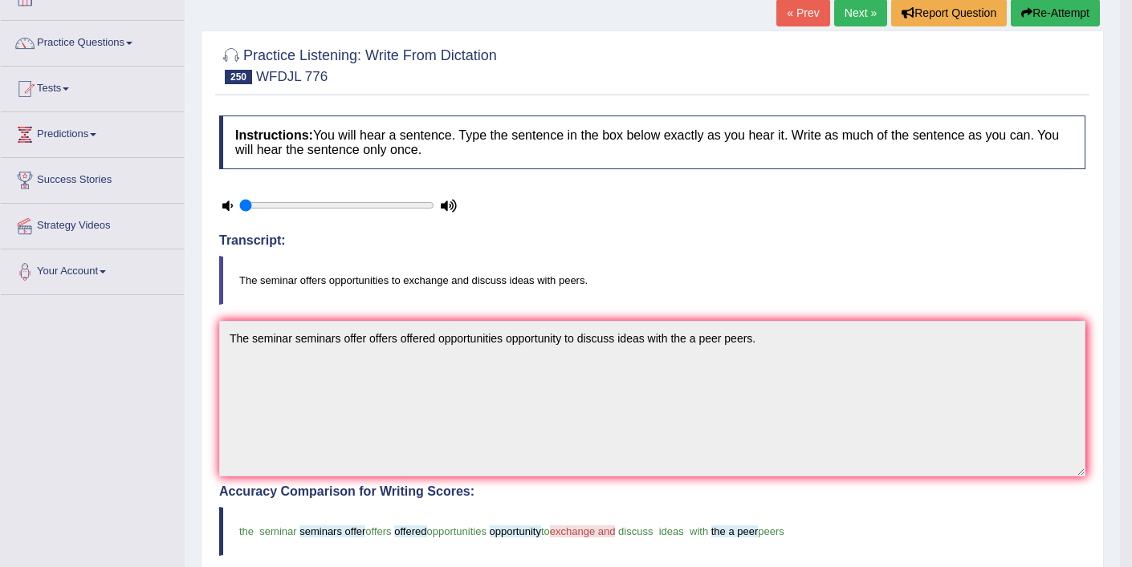
scroll to position [8, 0]
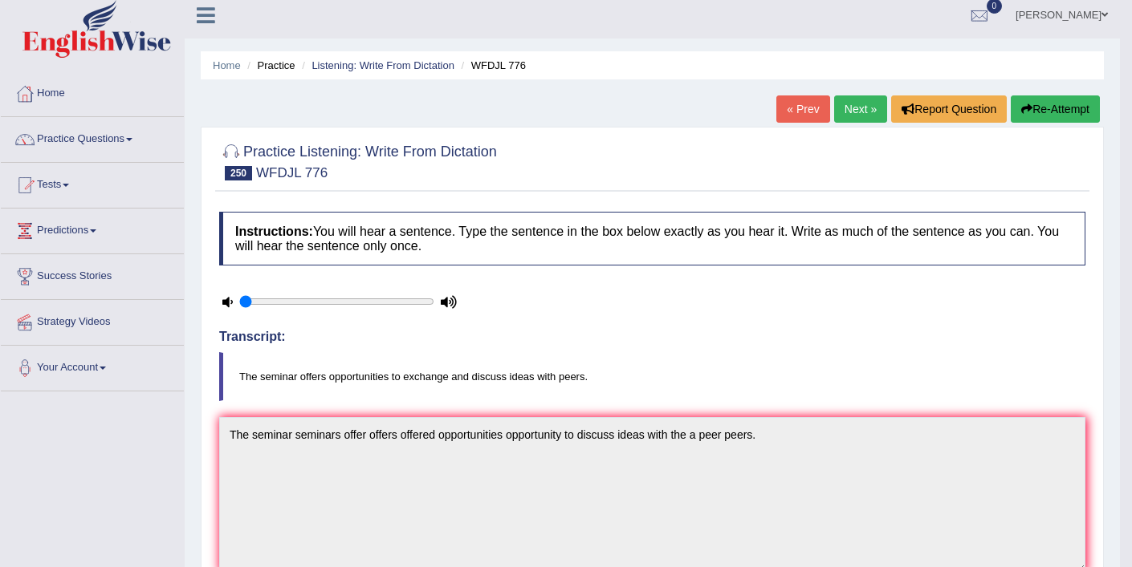
click at [1018, 117] on button "Re-Attempt" at bounding box center [1054, 108] width 89 height 27
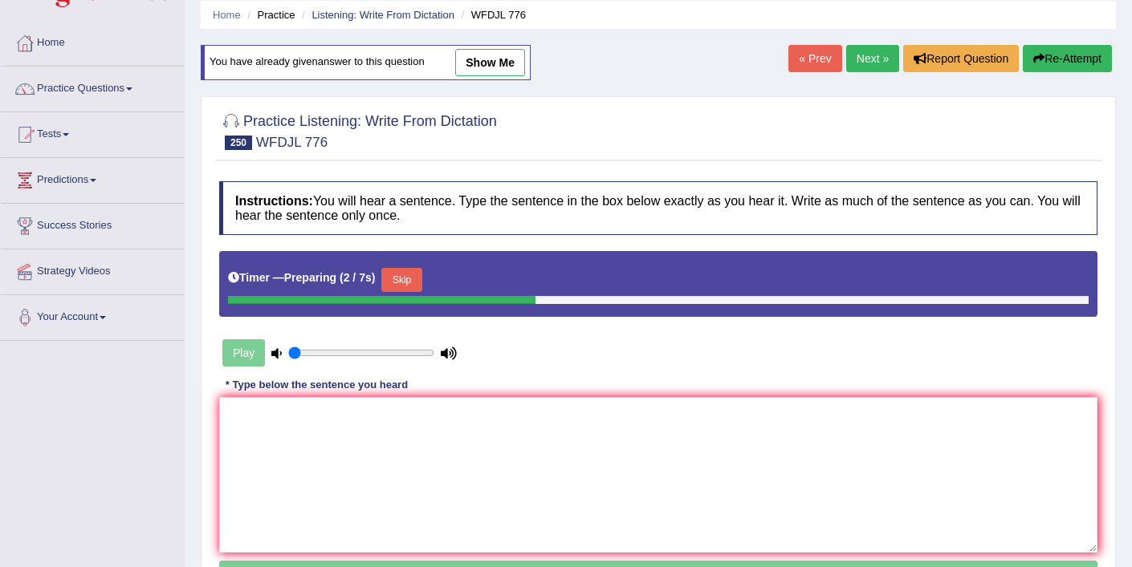
scroll to position [64, 0]
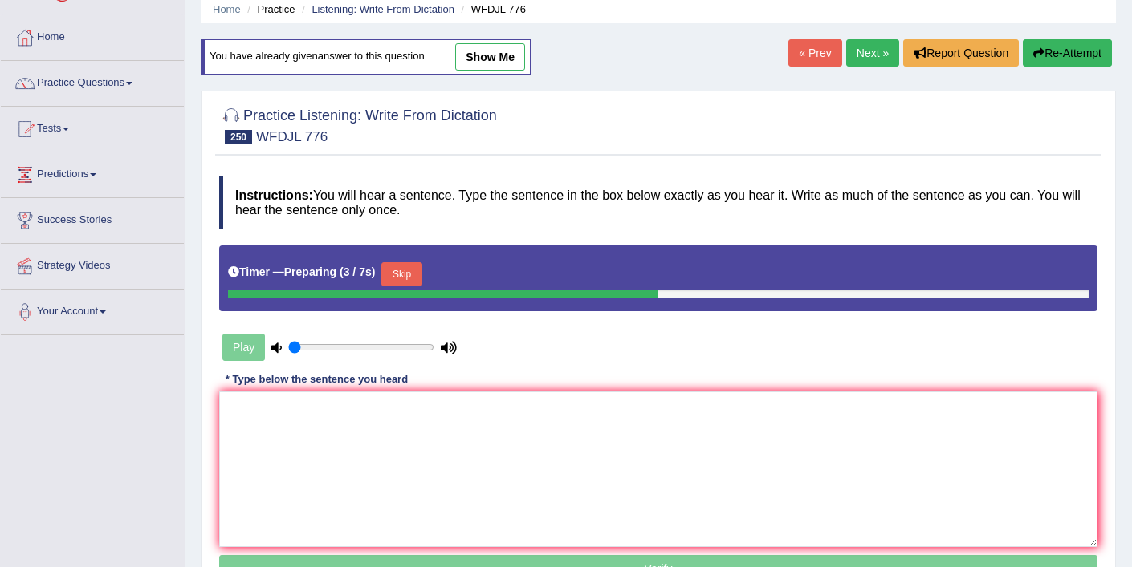
click at [412, 275] on button "Skip" at bounding box center [401, 274] width 40 height 24
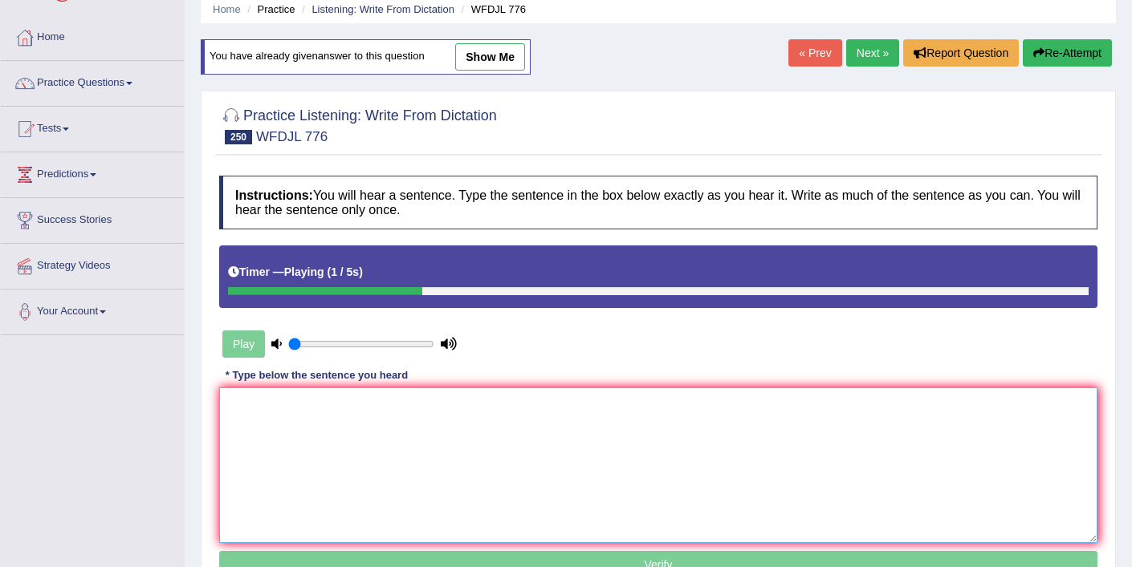
click at [352, 419] on textarea at bounding box center [658, 466] width 878 height 156
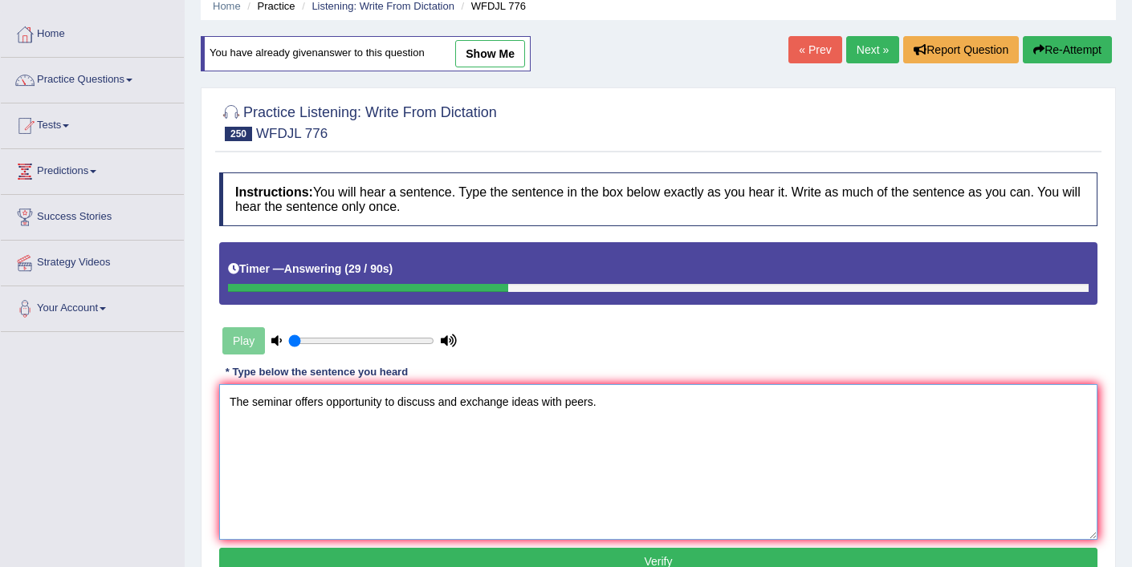
scroll to position [82, 0]
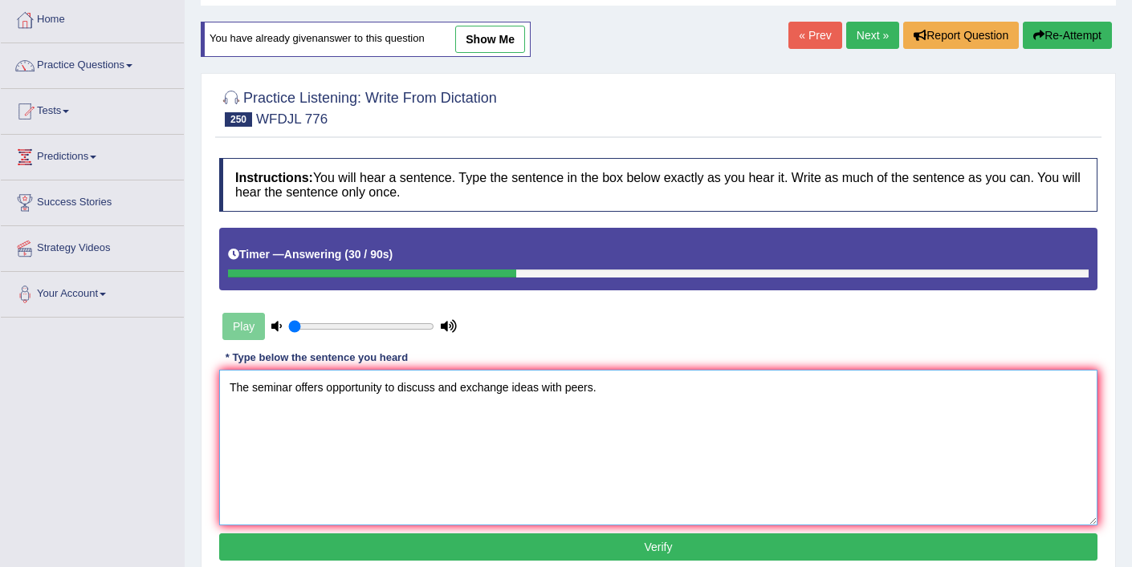
type textarea "The seminar offers opportunity to discuss and exchange ideas with peers."
click at [693, 553] on button "Verify" at bounding box center [658, 547] width 878 height 27
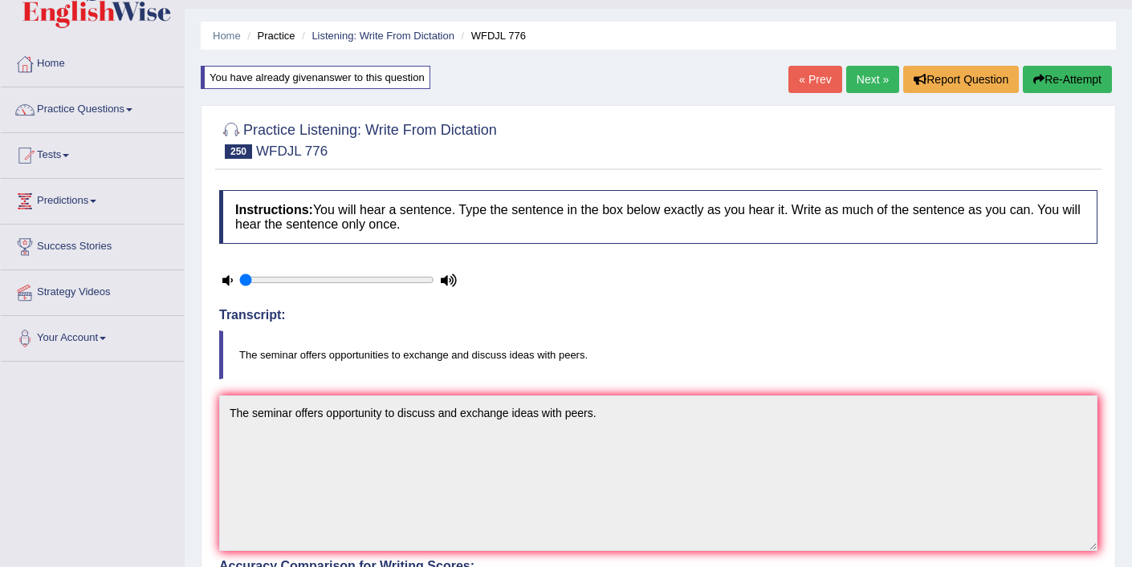
scroll to position [0, 0]
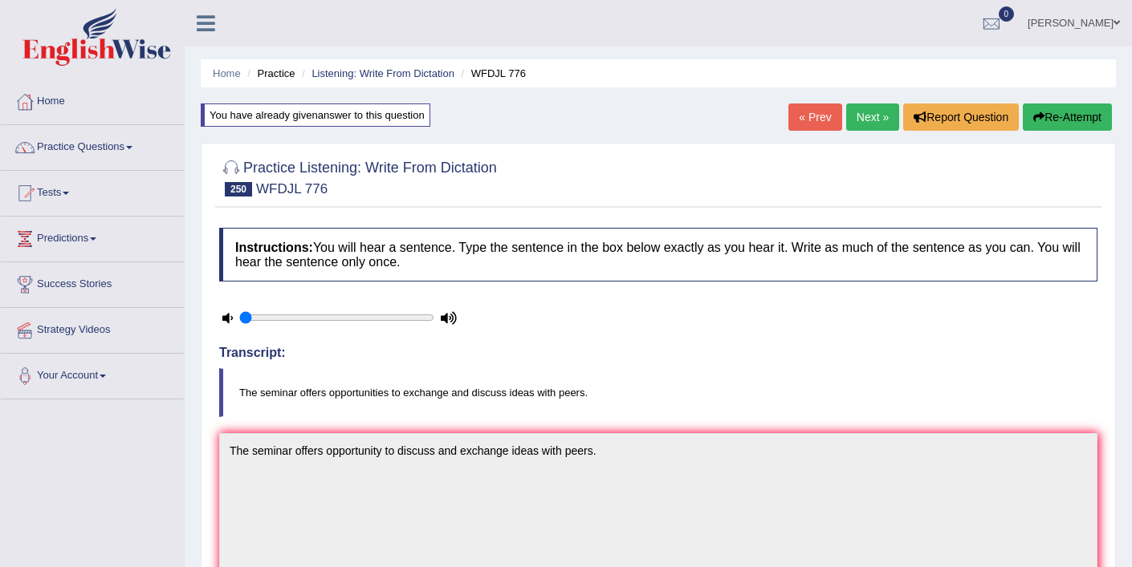
click at [1105, 112] on button "Re-Attempt" at bounding box center [1066, 117] width 89 height 27
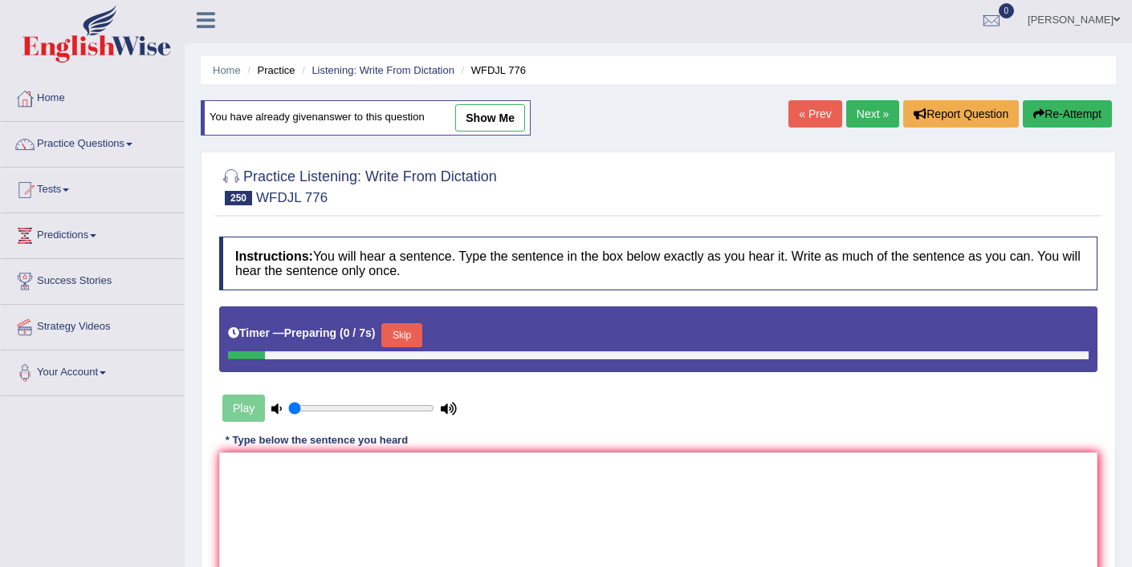
scroll to position [3, 0]
click at [413, 339] on button "Skip" at bounding box center [401, 335] width 40 height 24
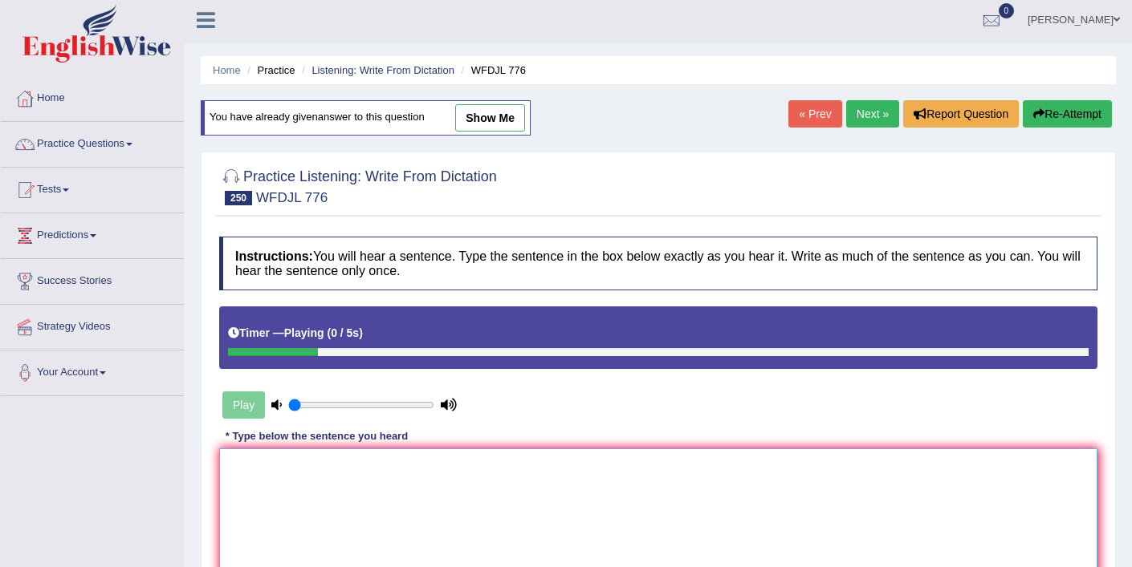
click at [412, 480] on textarea at bounding box center [658, 527] width 878 height 156
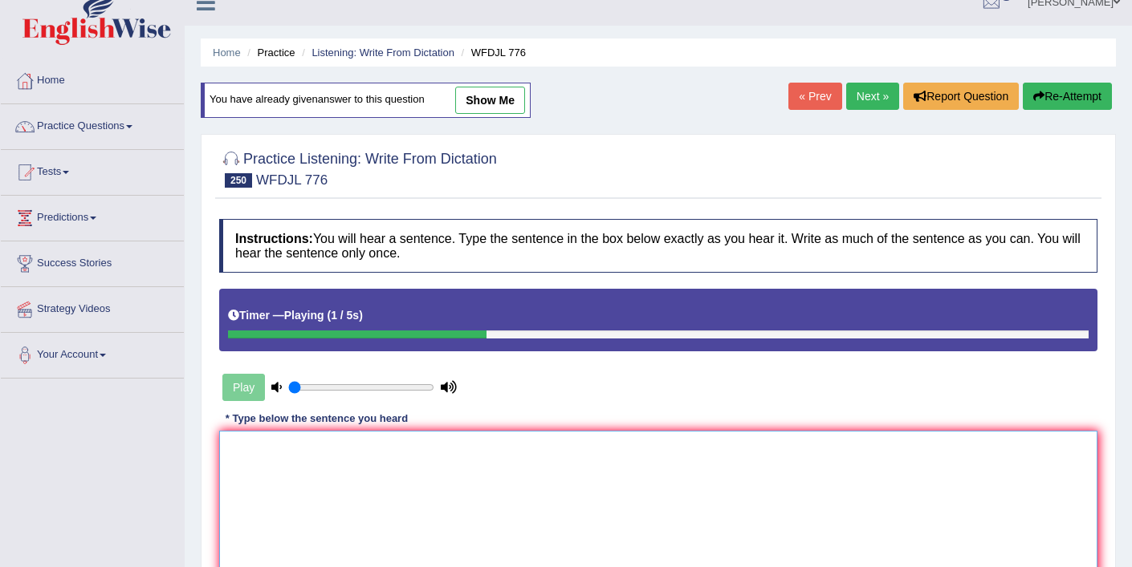
scroll to position [25, 0]
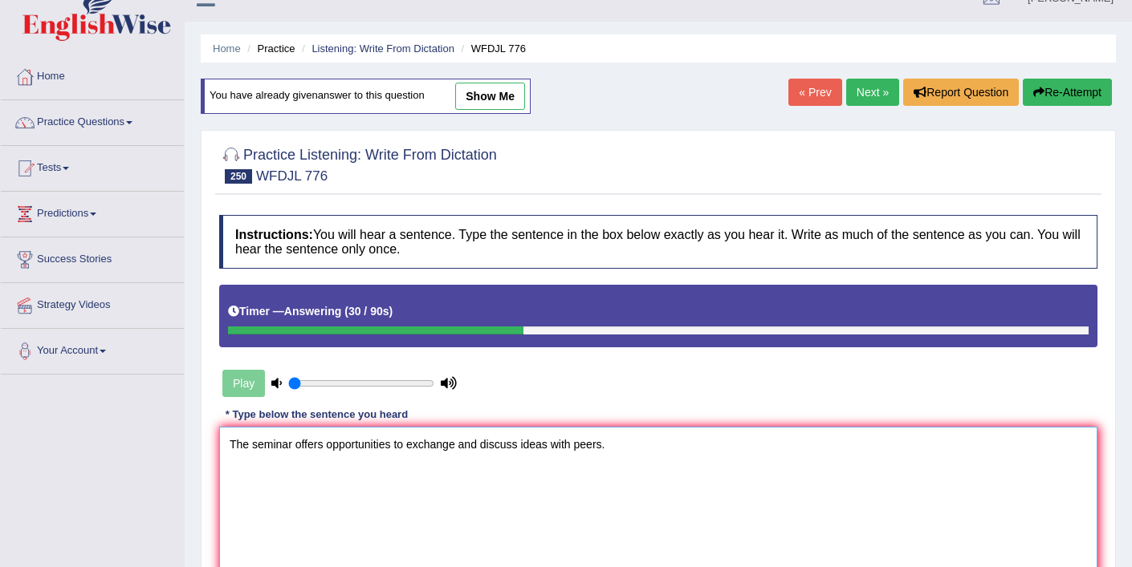
click at [522, 442] on textarea "The seminar offers opportunities to exchange and discuss ideas with peers." at bounding box center [658, 505] width 878 height 156
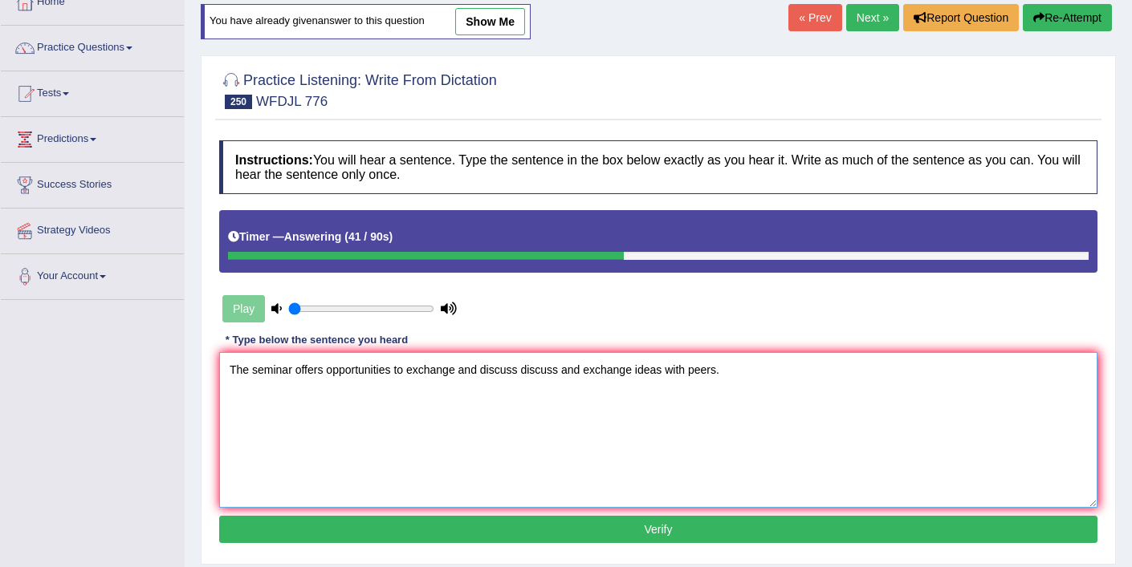
scroll to position [163, 0]
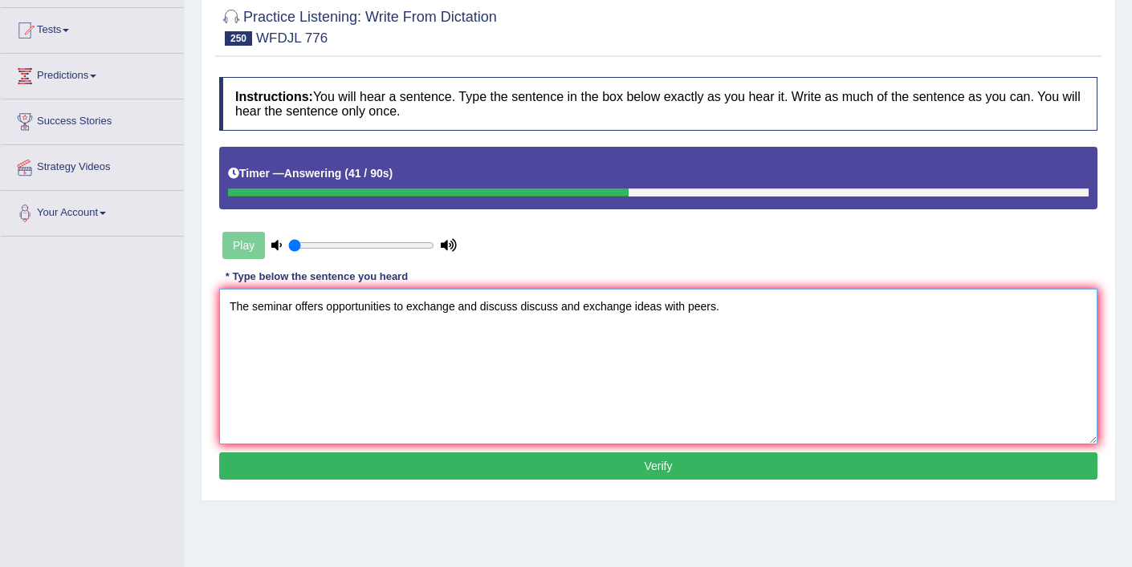
type textarea "The seminar offers opportunities to exchange and discuss discuss and exchange i…"
click at [590, 464] on button "Verify" at bounding box center [658, 466] width 878 height 27
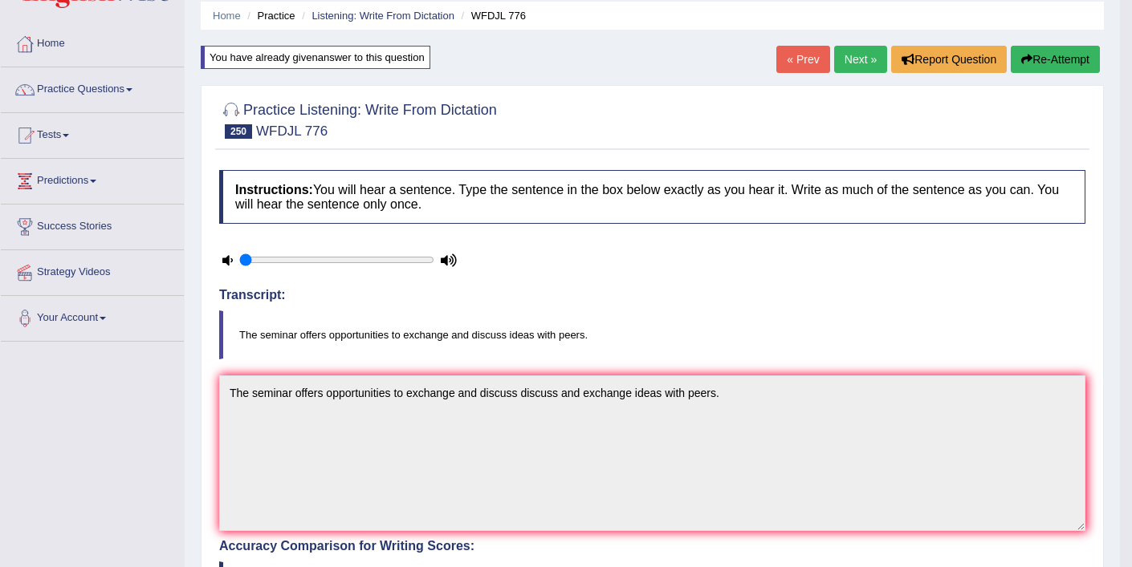
scroll to position [59, 0]
click at [848, 60] on link "Next »" at bounding box center [860, 58] width 53 height 27
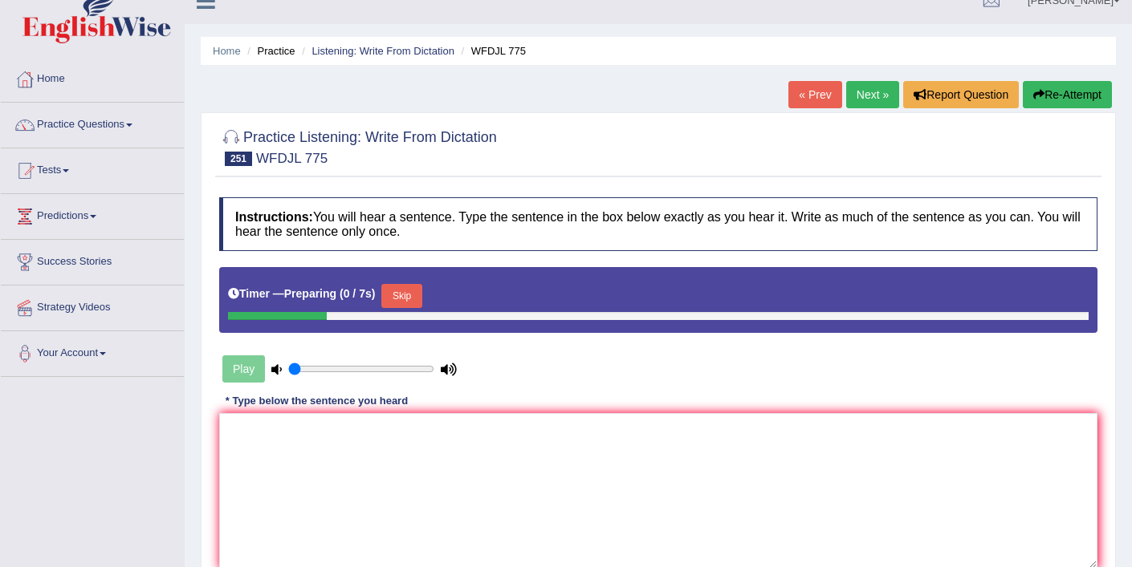
scroll to position [95, 0]
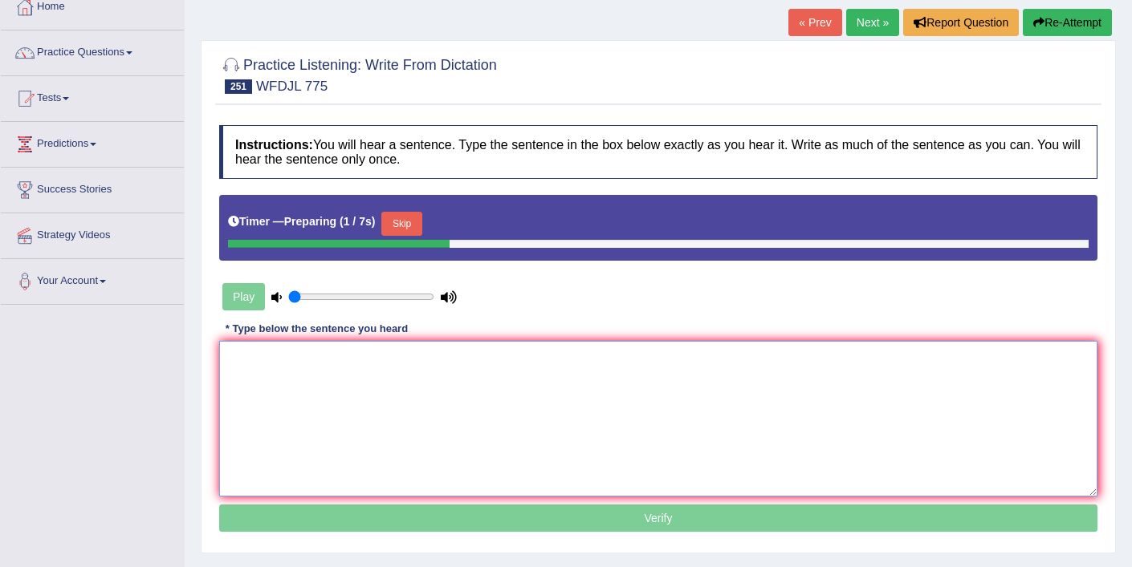
click at [530, 373] on textarea at bounding box center [658, 419] width 878 height 156
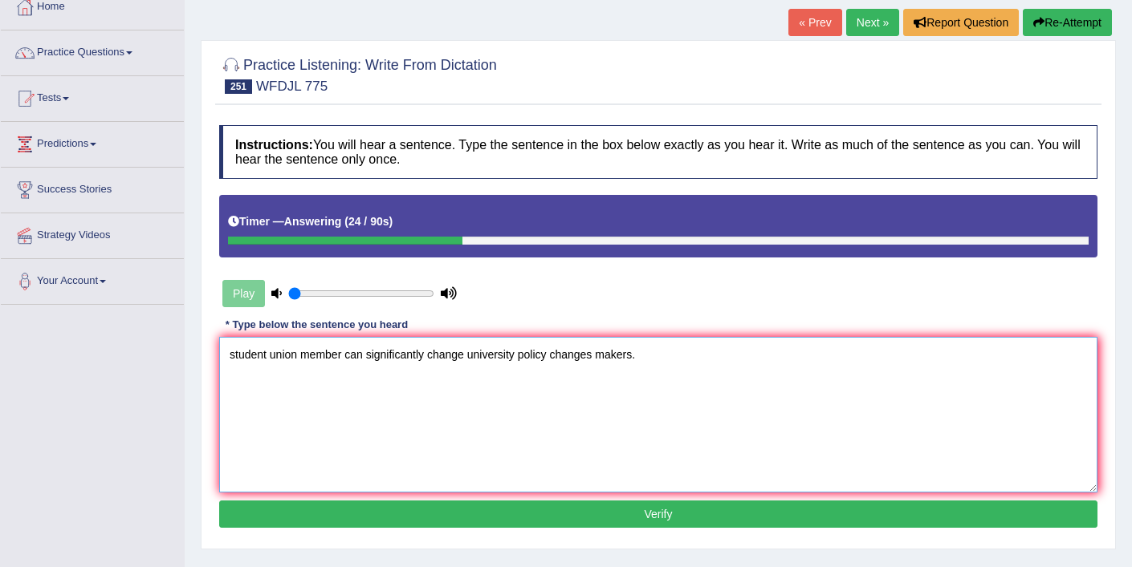
click at [233, 356] on textarea "student union member can significantly change university policy changes makers." at bounding box center [658, 415] width 878 height 156
click at [271, 354] on textarea "Student union member can significantly change university policy changes makers." at bounding box center [658, 415] width 878 height 156
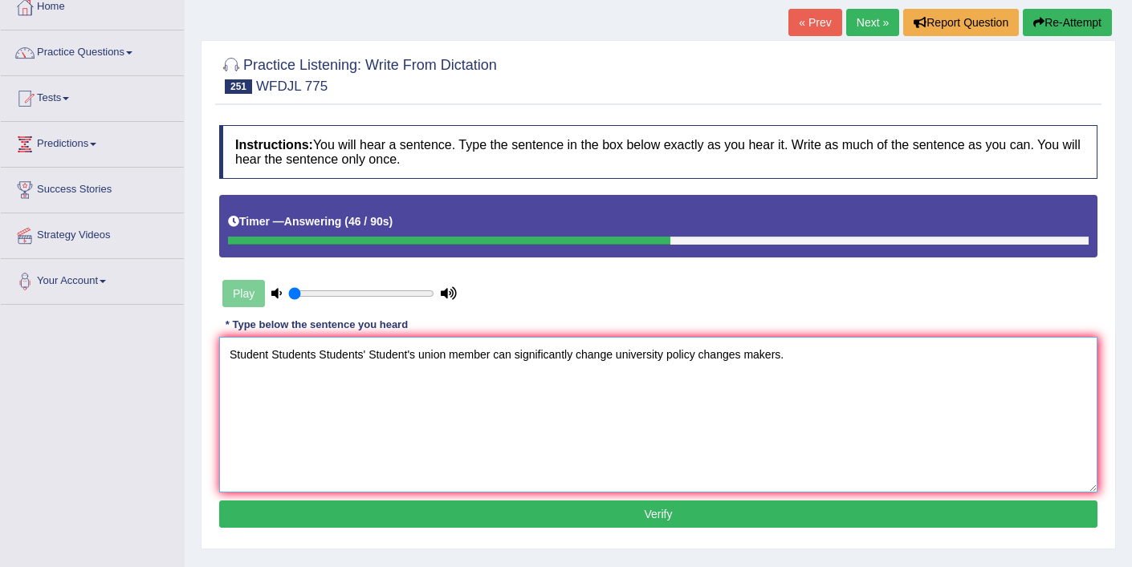
click at [450, 356] on textarea "Student Students Students' Student's union member can significantly change univ…" at bounding box center [658, 415] width 878 height 156
click at [668, 356] on textarea "Student Students Students' Student's union unions members member can significan…" at bounding box center [658, 415] width 878 height 156
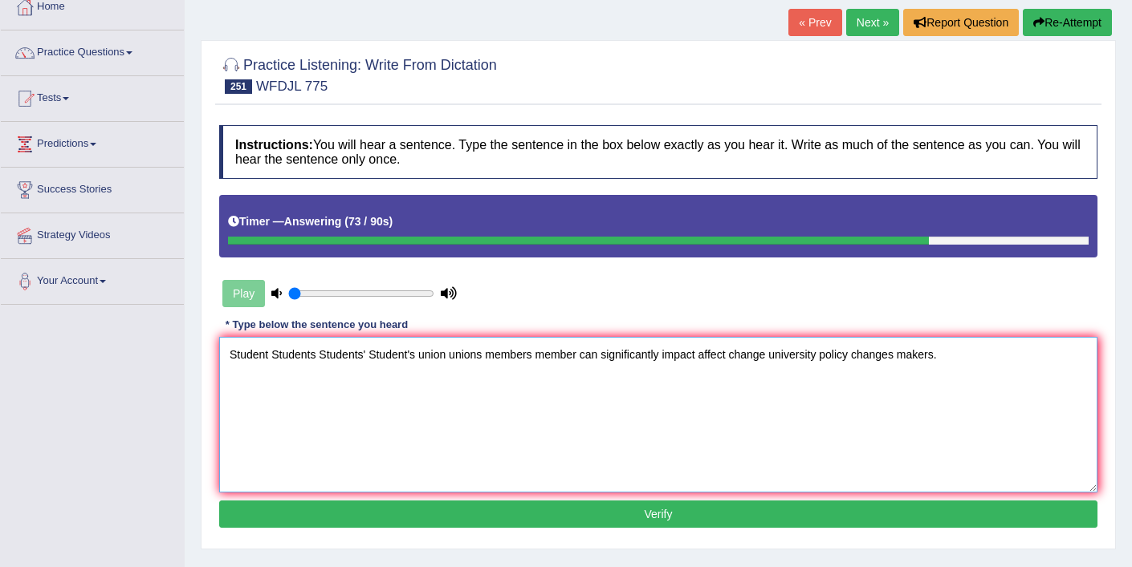
click at [857, 356] on textarea "Student Students Students' Student's union unions members member can significan…" at bounding box center [658, 415] width 878 height 156
type textarea "Student Students Students' Student's union unions members member can significan…"
click at [775, 508] on button "Verify" at bounding box center [658, 514] width 878 height 27
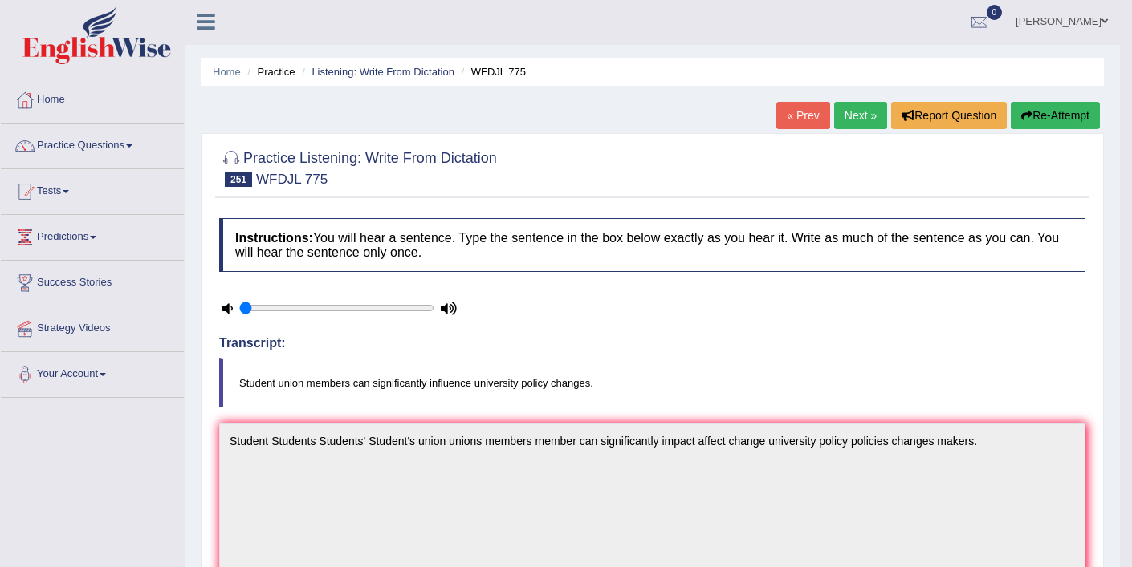
scroll to position [0, 0]
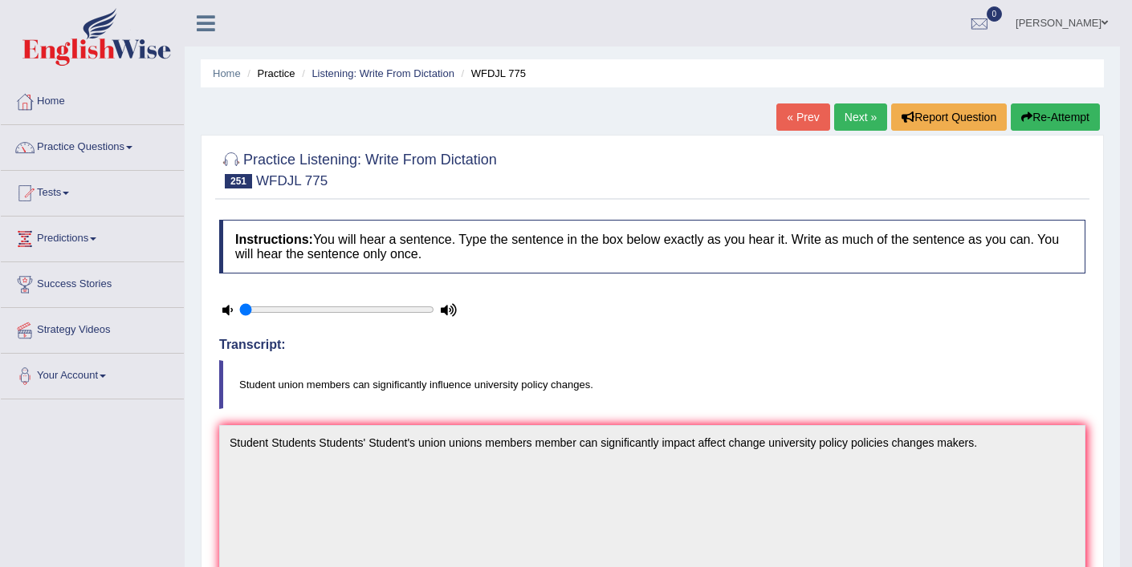
click at [844, 124] on link "Next »" at bounding box center [860, 117] width 53 height 27
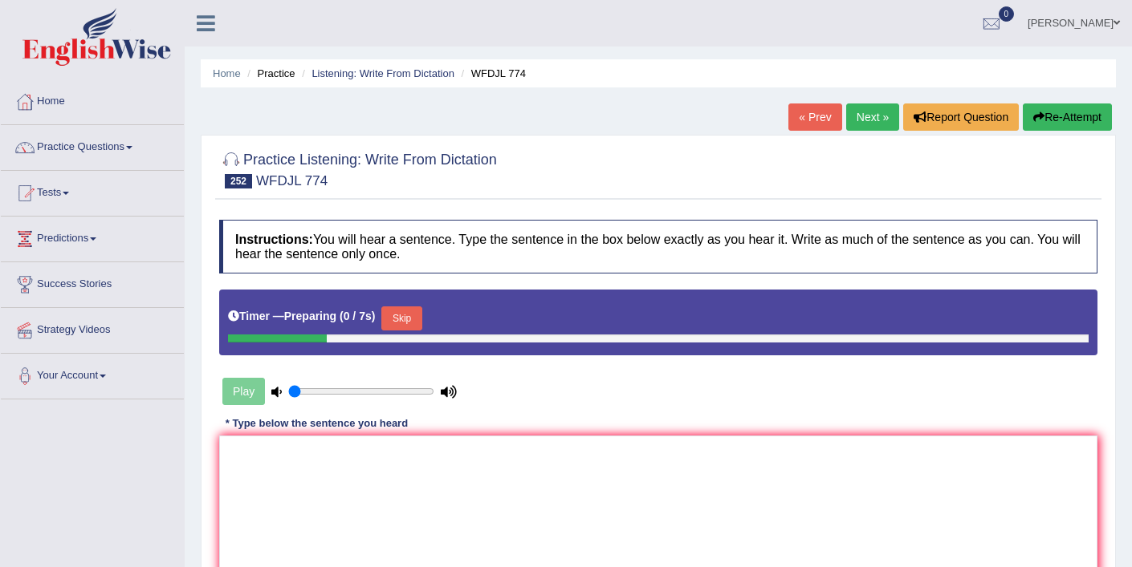
scroll to position [3, 0]
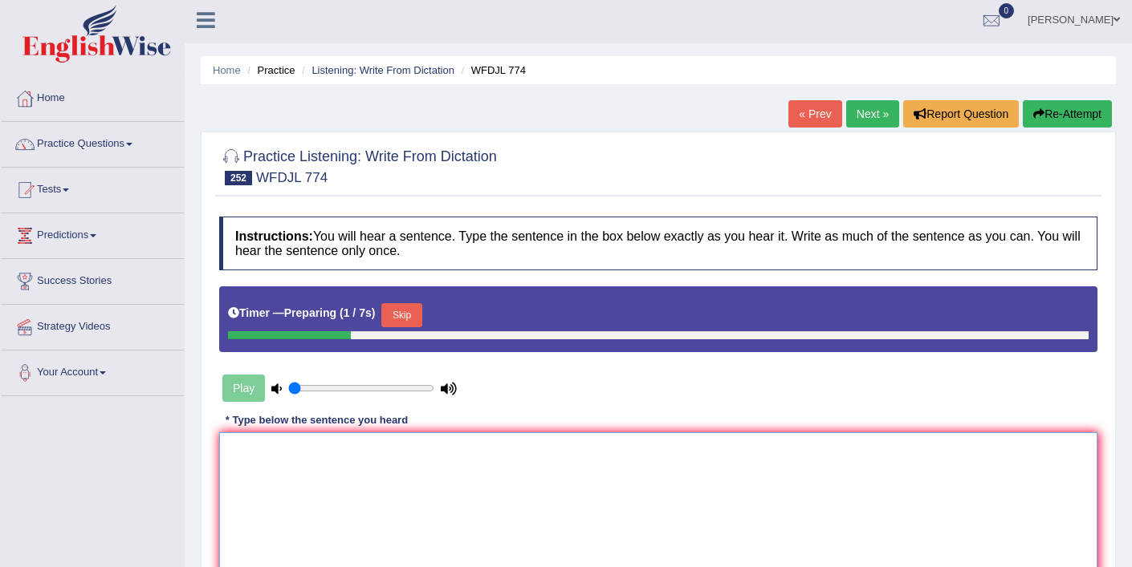
click at [289, 477] on textarea at bounding box center [658, 511] width 878 height 156
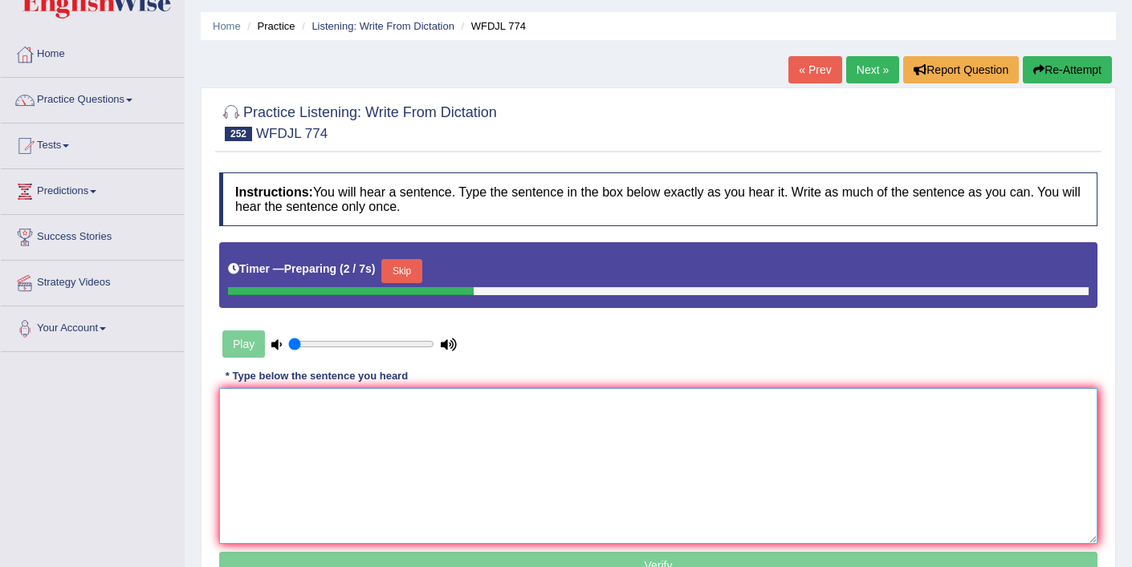
scroll to position [50, 0]
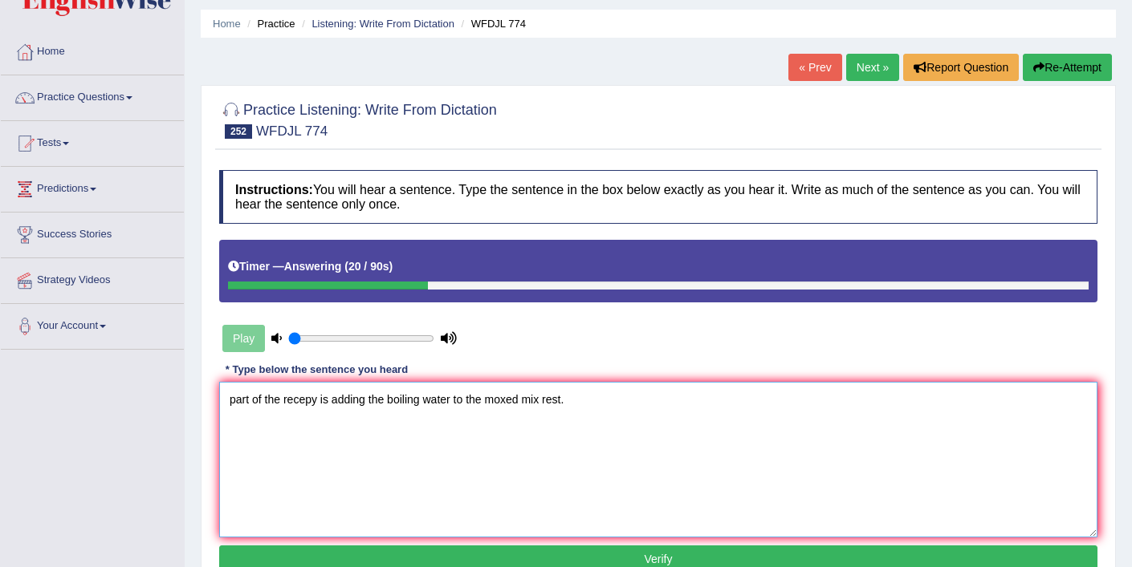
click at [234, 400] on textarea "part of the recepy is adding the boiling water to the moxed mix rest." at bounding box center [658, 460] width 878 height 156
drag, startPoint x: 316, startPoint y: 404, endPoint x: 287, endPoint y: 404, distance: 28.9
click at [287, 404] on textarea "Part of the recepy is adding the boiling water to the moxed mix rest." at bounding box center [658, 460] width 878 height 156
click at [288, 400] on textarea "Part of the rrecepie is adding the boiling water to the moxed mix rest." at bounding box center [658, 460] width 878 height 156
click at [506, 398] on textarea "Part of the recepie is adding the boiling water to the moxed mix rest." at bounding box center [658, 460] width 878 height 156
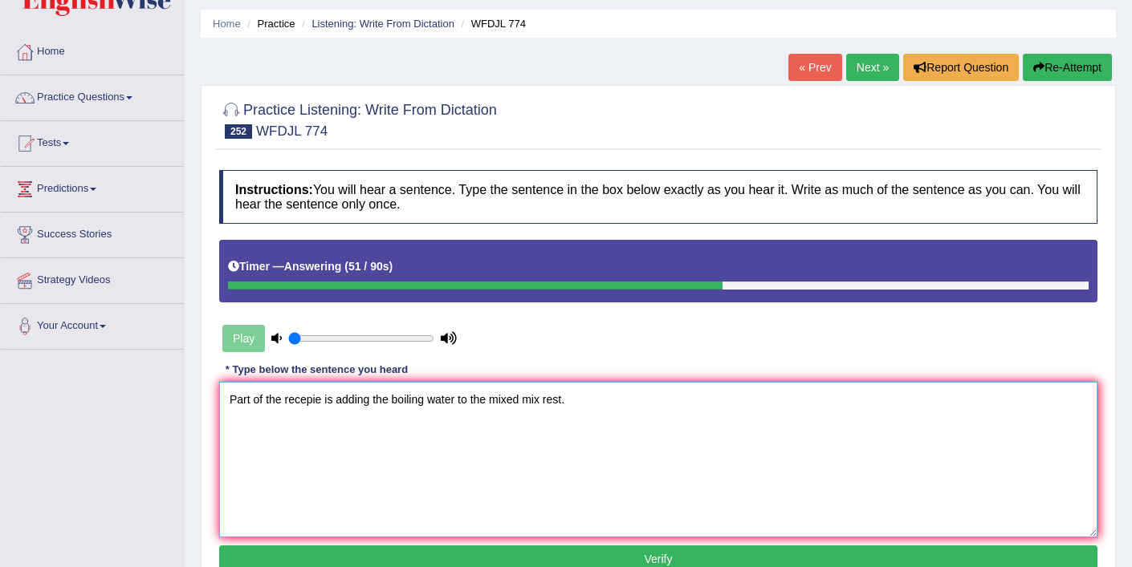
click at [321, 402] on textarea "Part of the recepie is adding the boiling water to the mixed mix rest." at bounding box center [658, 460] width 878 height 156
click at [461, 404] on textarea "Part of the recepie recepi is adding the boiling water to the mixed mix rest." at bounding box center [658, 460] width 878 height 156
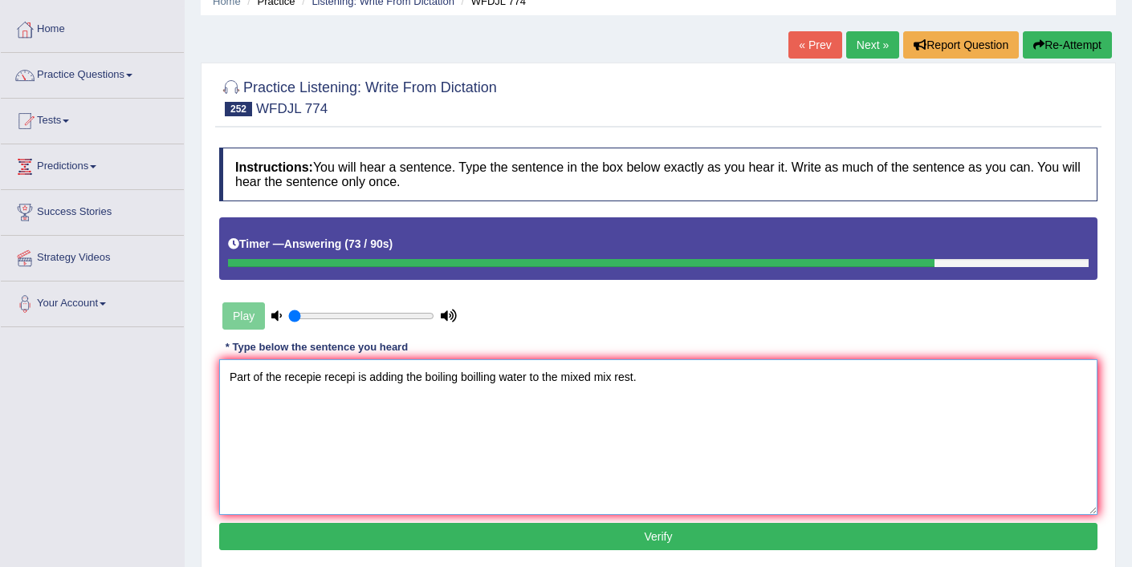
scroll to position [81, 0]
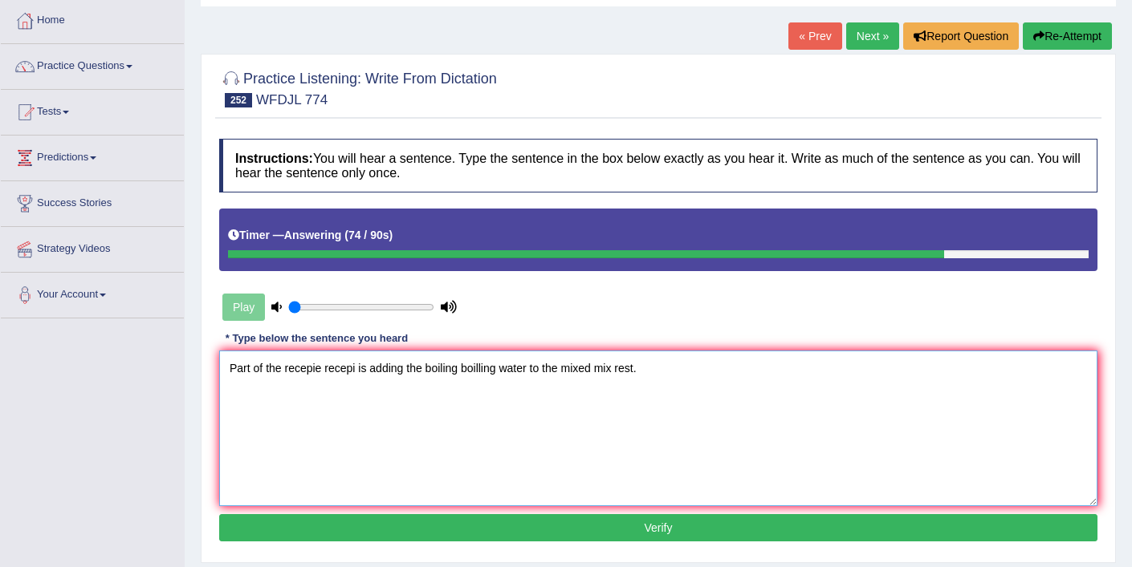
type textarea "Part of the recepie recepi is adding the boiling boilling water to the mixed mi…"
click at [672, 538] on button "Verify" at bounding box center [658, 527] width 878 height 27
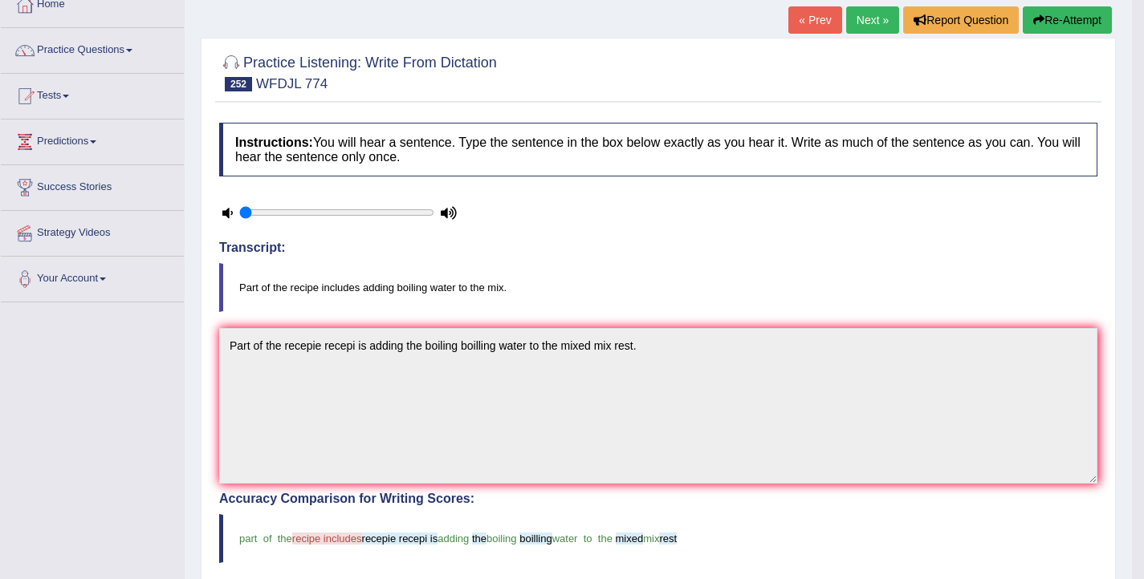
scroll to position [97, 0]
click at [1066, 11] on button "Re-Attempt" at bounding box center [1066, 19] width 89 height 27
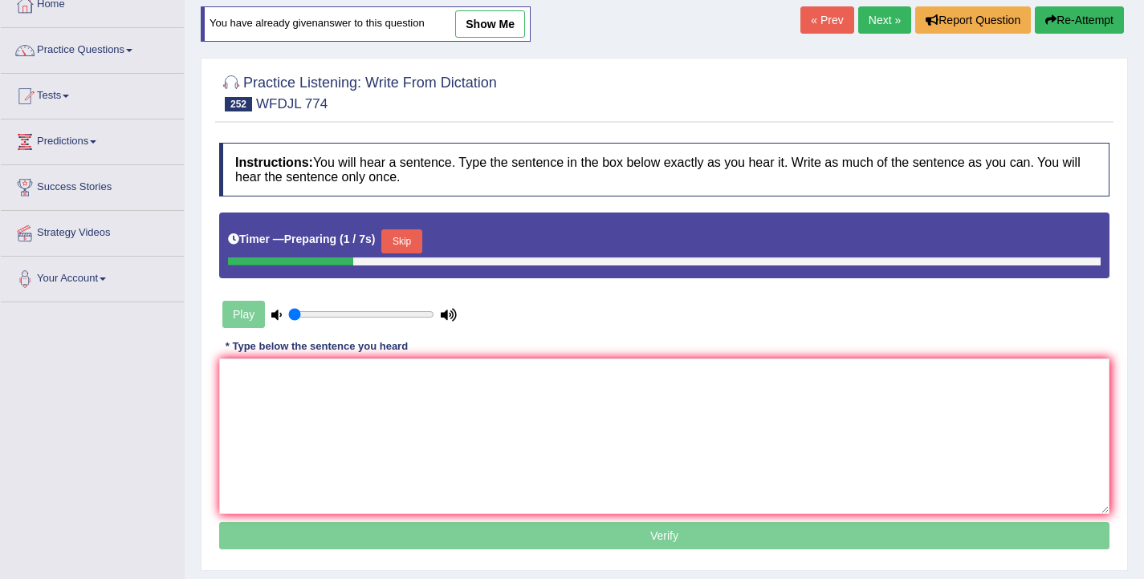
click at [411, 234] on button "Skip" at bounding box center [401, 242] width 40 height 24
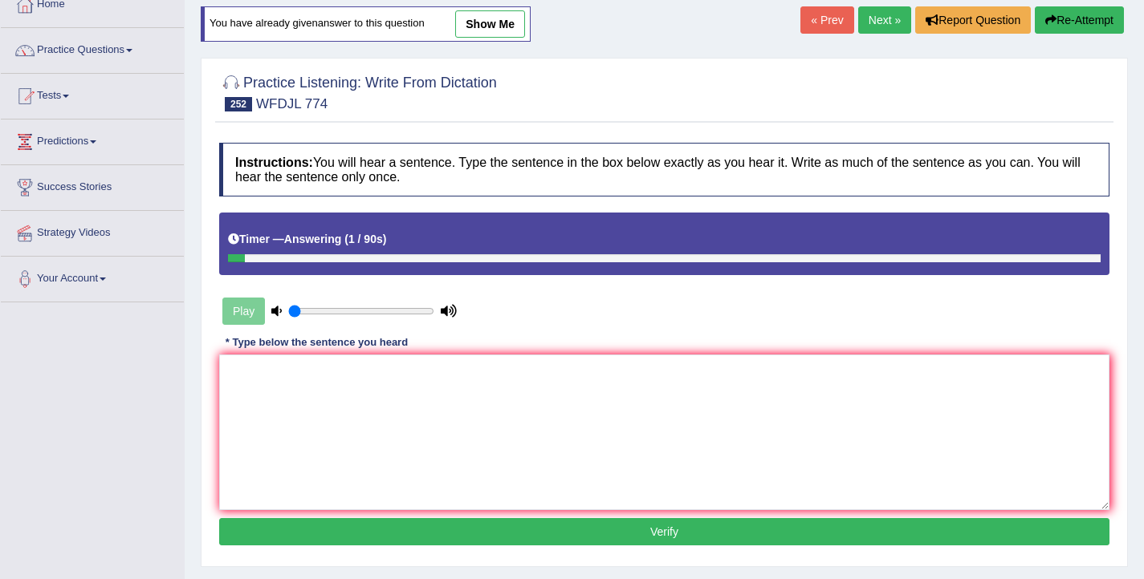
click at [496, 23] on link "show me" at bounding box center [490, 23] width 70 height 27
type textarea "Part of the recepie recepi is adding the boiling boilling water to the mixed mi…"
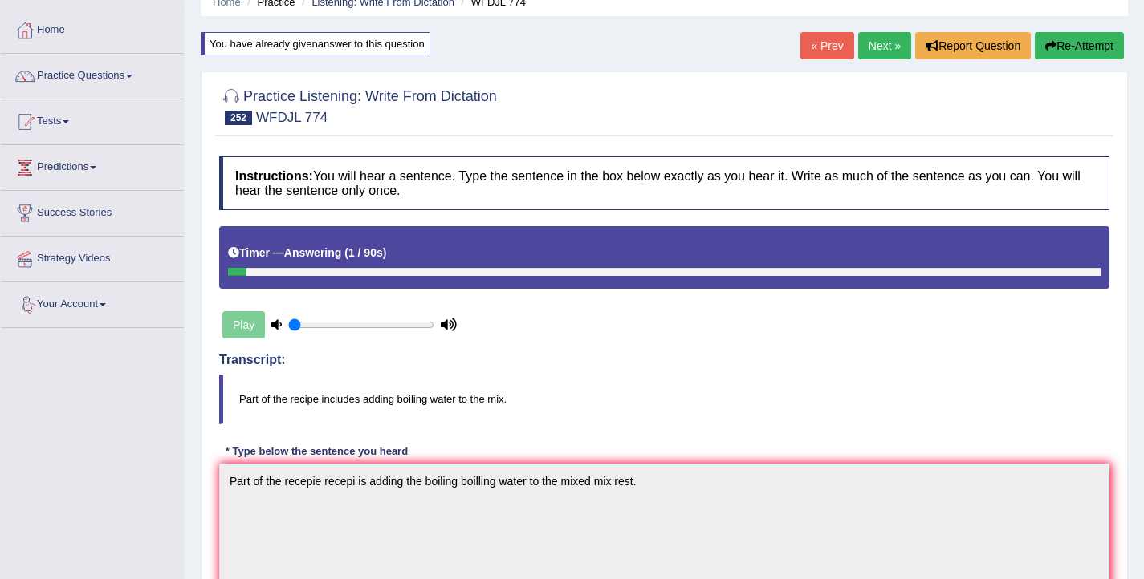
scroll to position [37, 0]
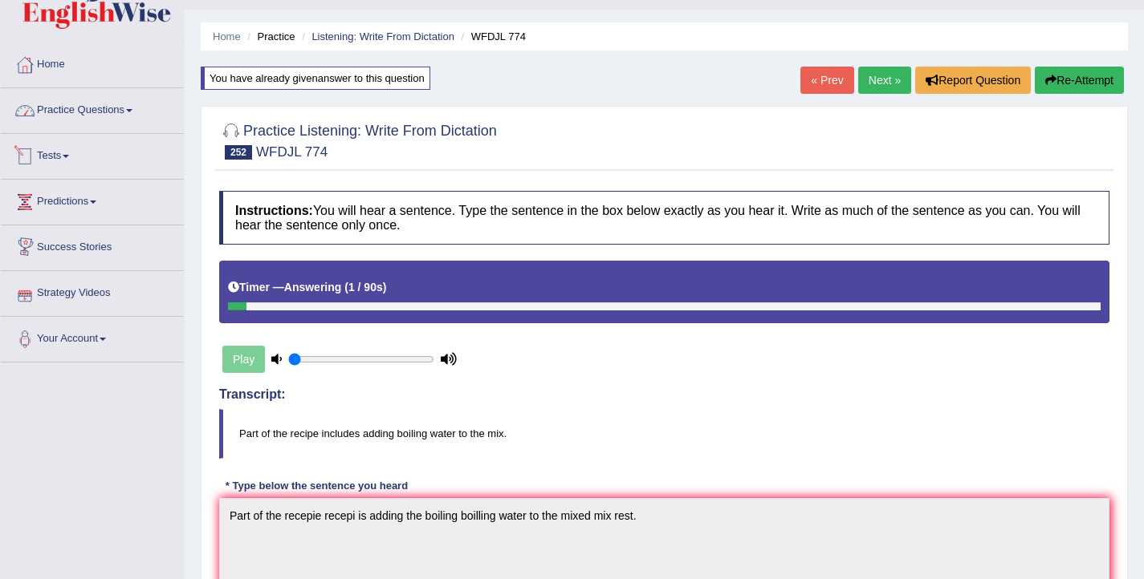
click at [119, 116] on link "Practice Questions" at bounding box center [92, 108] width 183 height 40
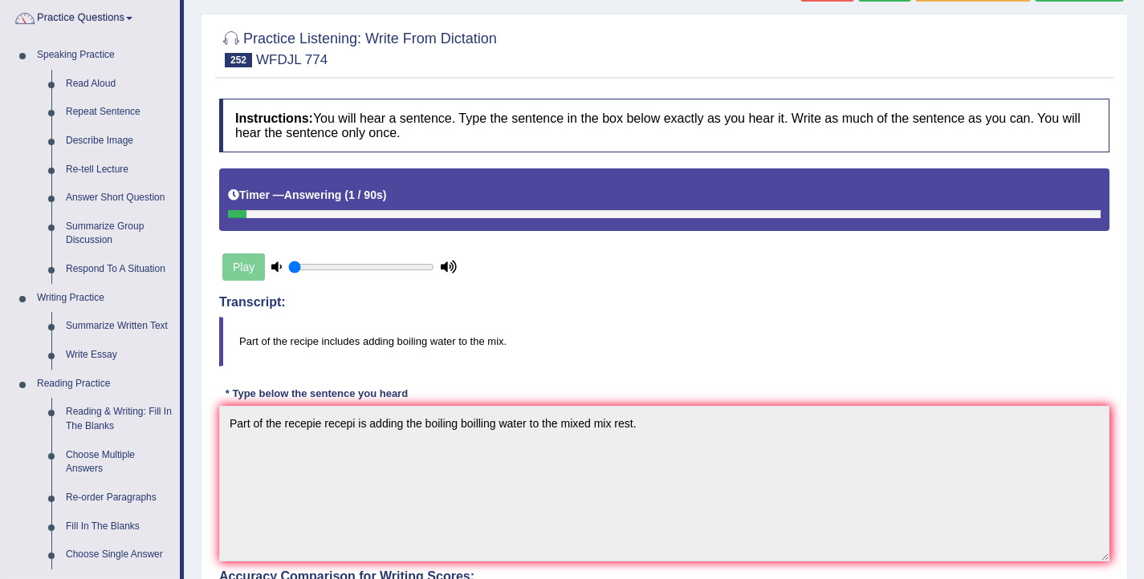
scroll to position [10, 0]
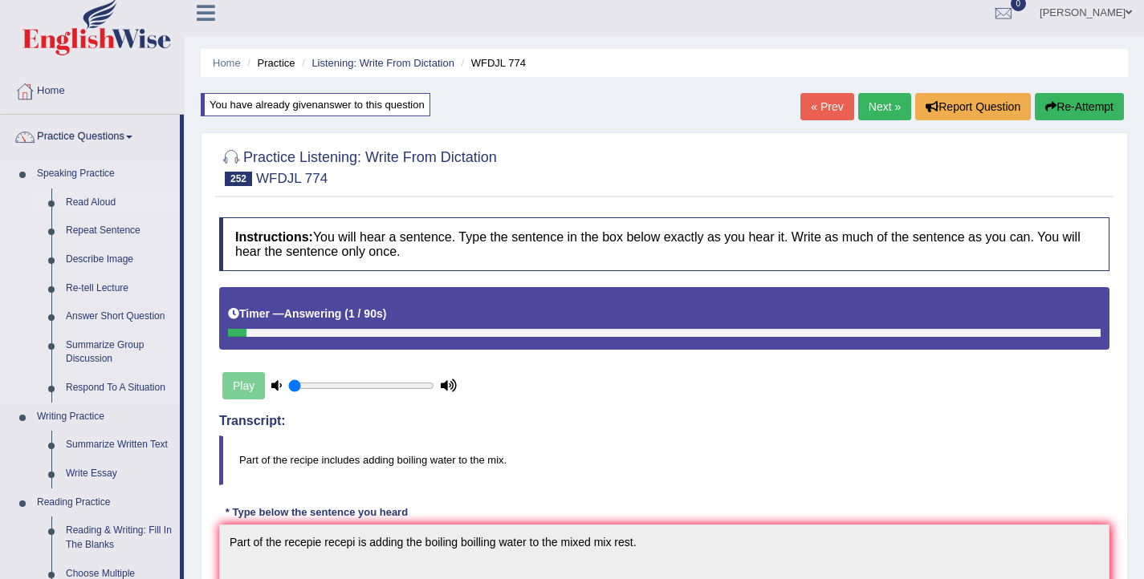
click at [94, 201] on link "Read Aloud" at bounding box center [119, 203] width 121 height 29
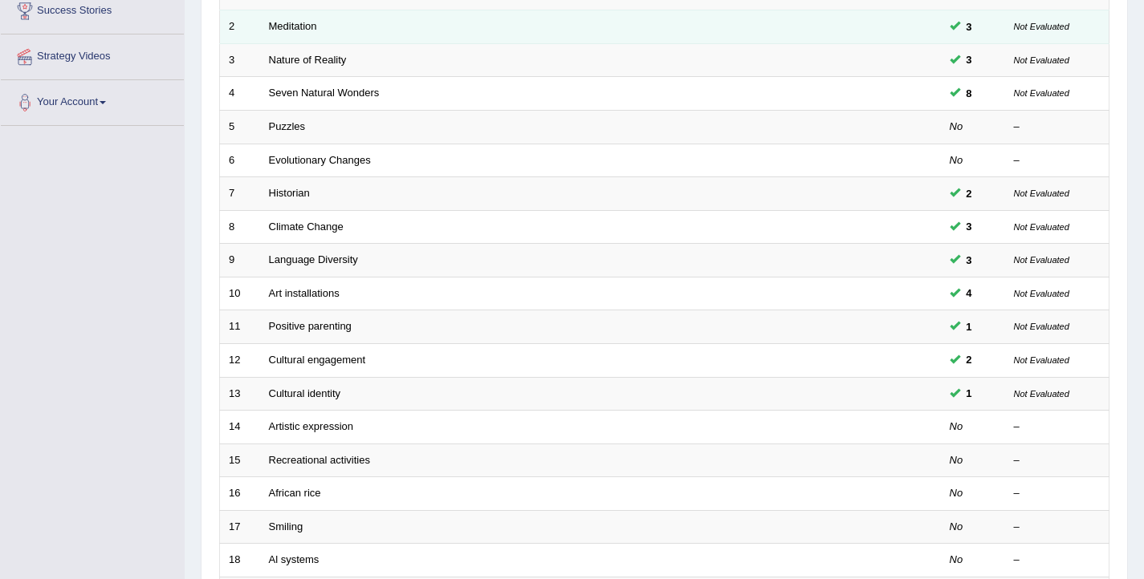
scroll to position [483, 0]
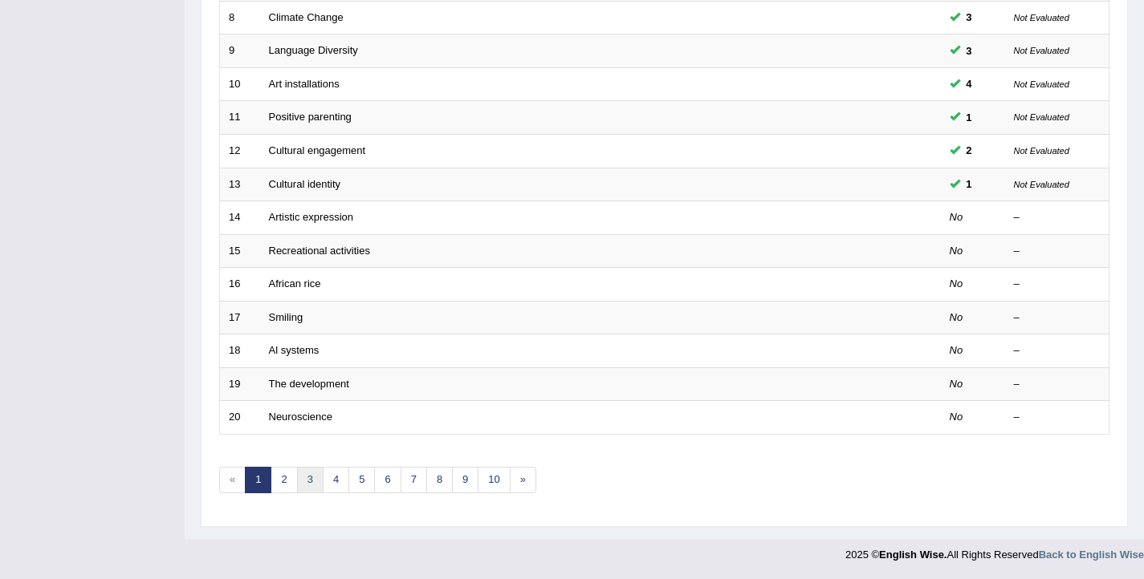
click at [307, 484] on link "3" at bounding box center [310, 480] width 26 height 26
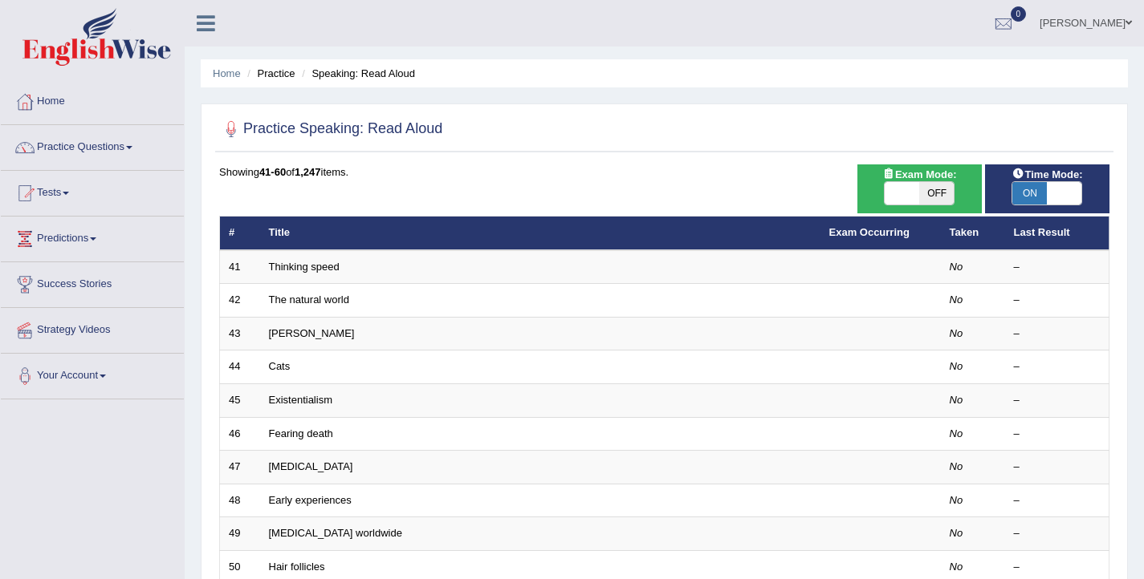
scroll to position [483, 0]
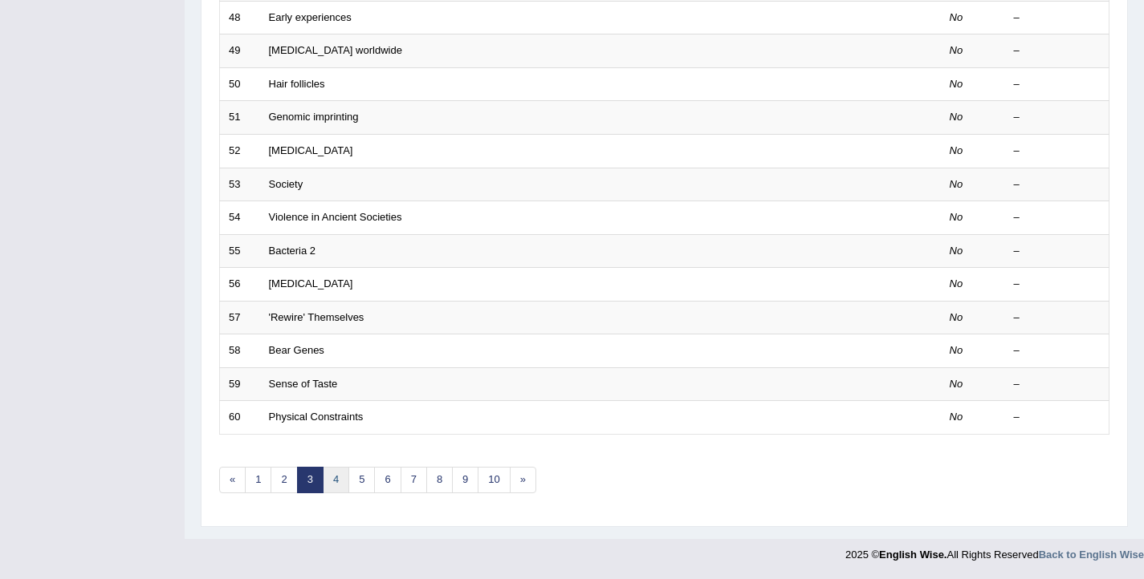
click at [340, 481] on link "4" at bounding box center [336, 480] width 26 height 26
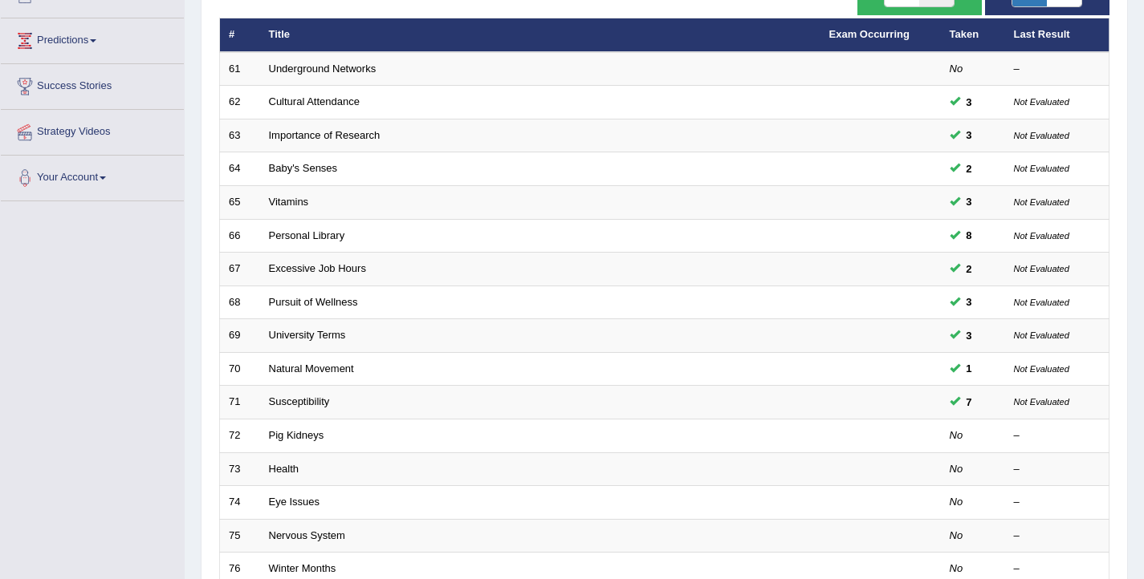
scroll to position [483, 0]
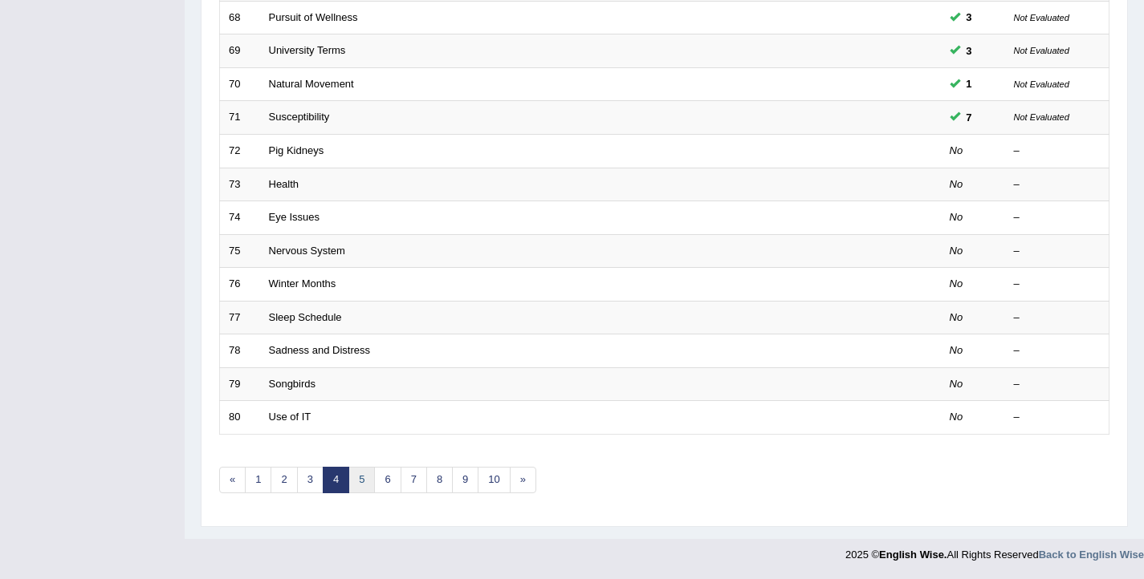
click at [360, 477] on link "5" at bounding box center [361, 480] width 26 height 26
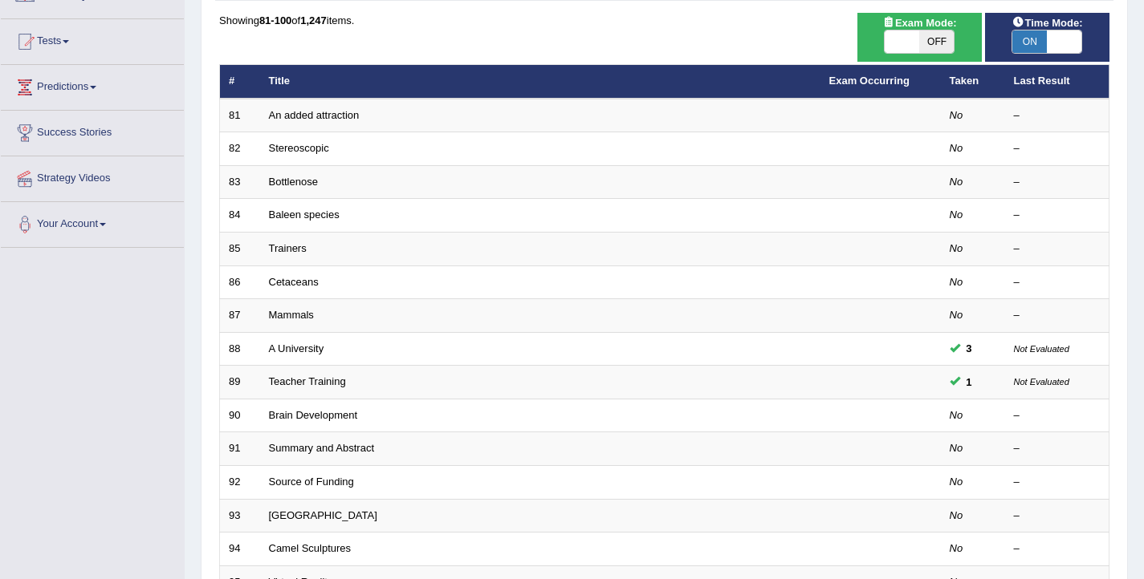
scroll to position [483, 0]
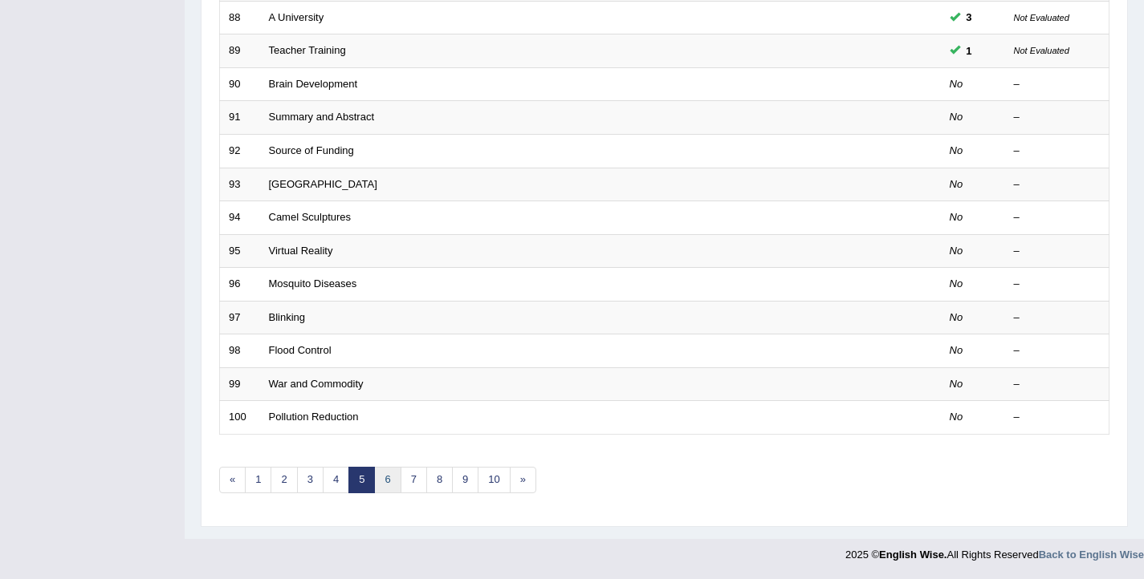
click at [381, 478] on link "6" at bounding box center [387, 480] width 26 height 26
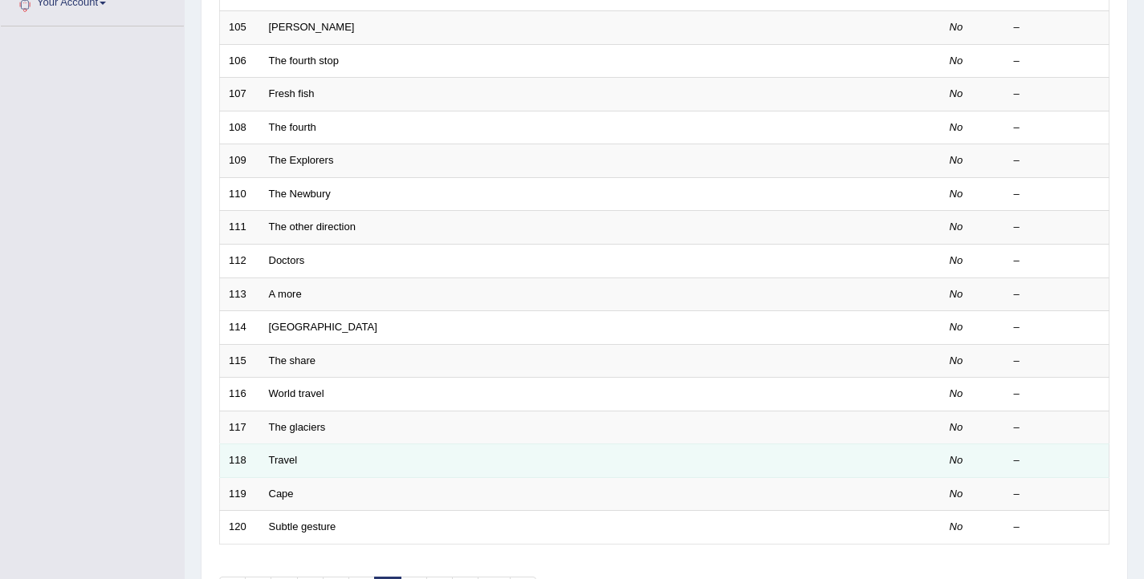
scroll to position [483, 0]
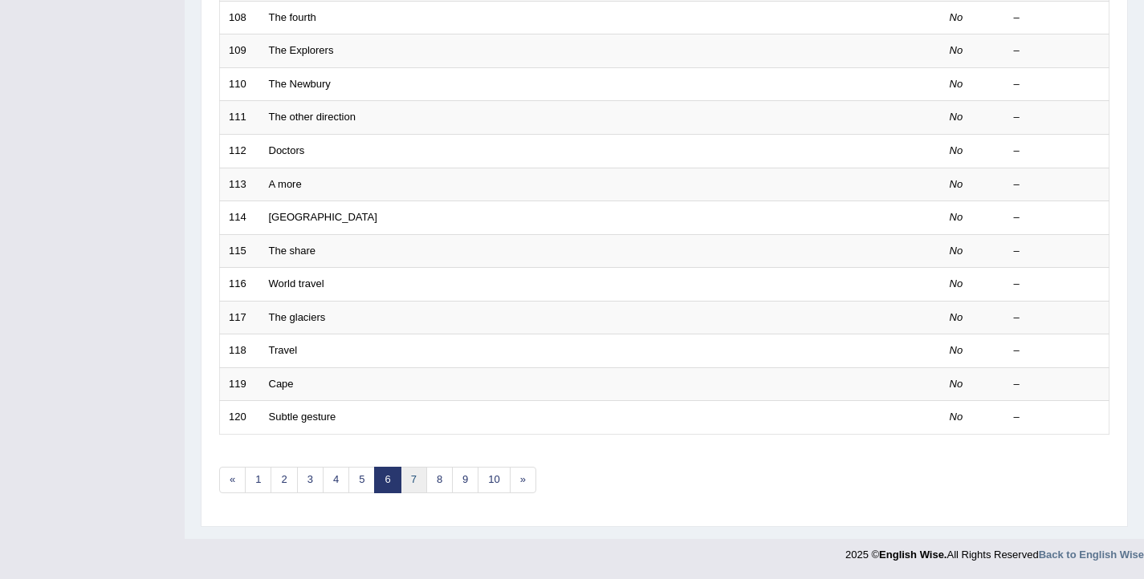
click at [407, 480] on link "7" at bounding box center [413, 480] width 26 height 26
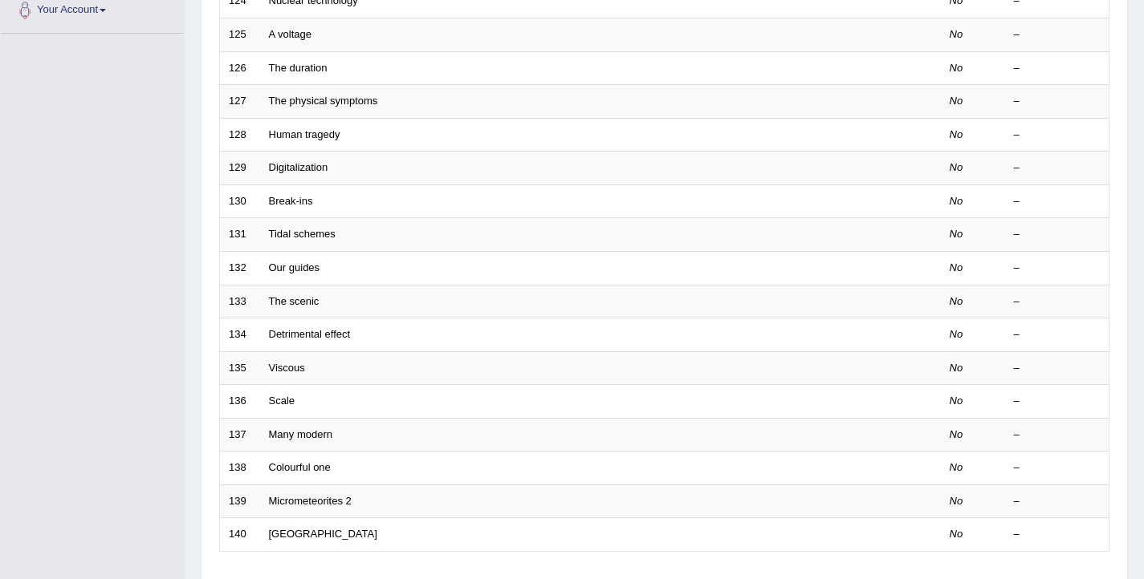
scroll to position [483, 0]
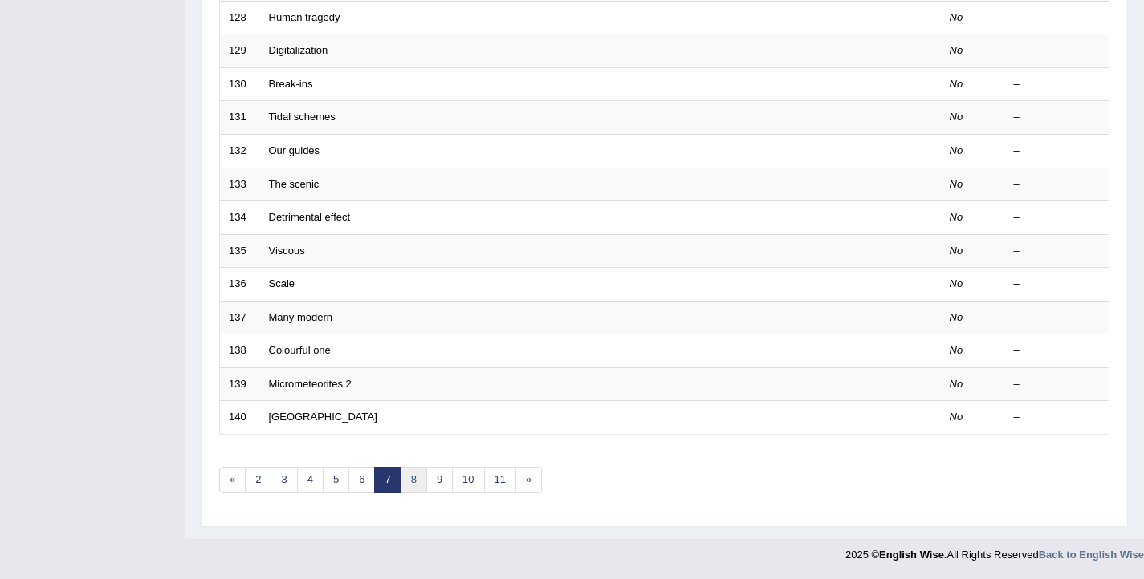
click at [413, 478] on link "8" at bounding box center [413, 480] width 26 height 26
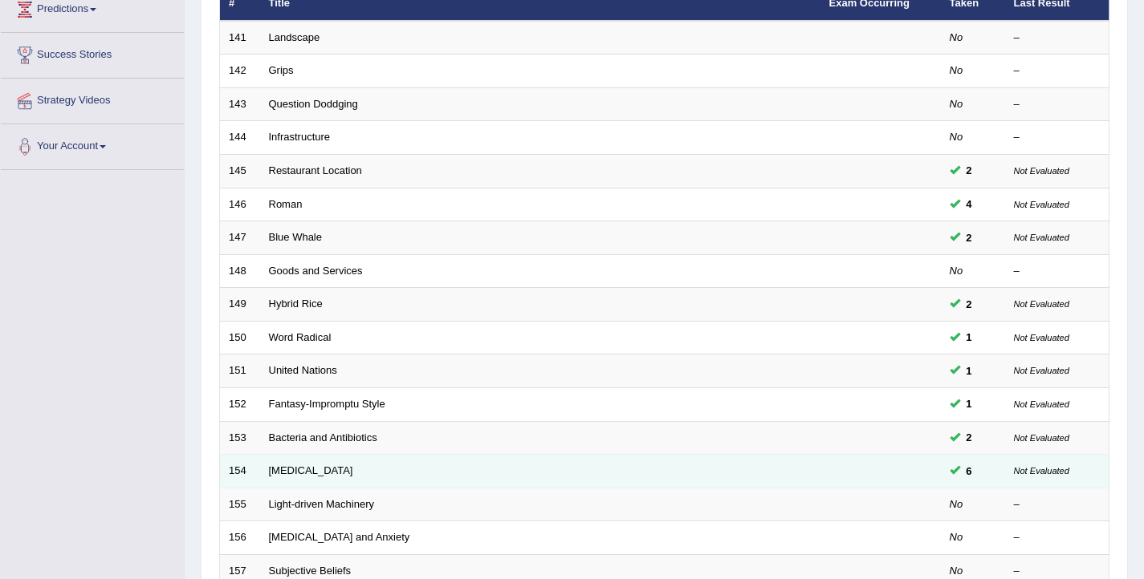
scroll to position [483, 0]
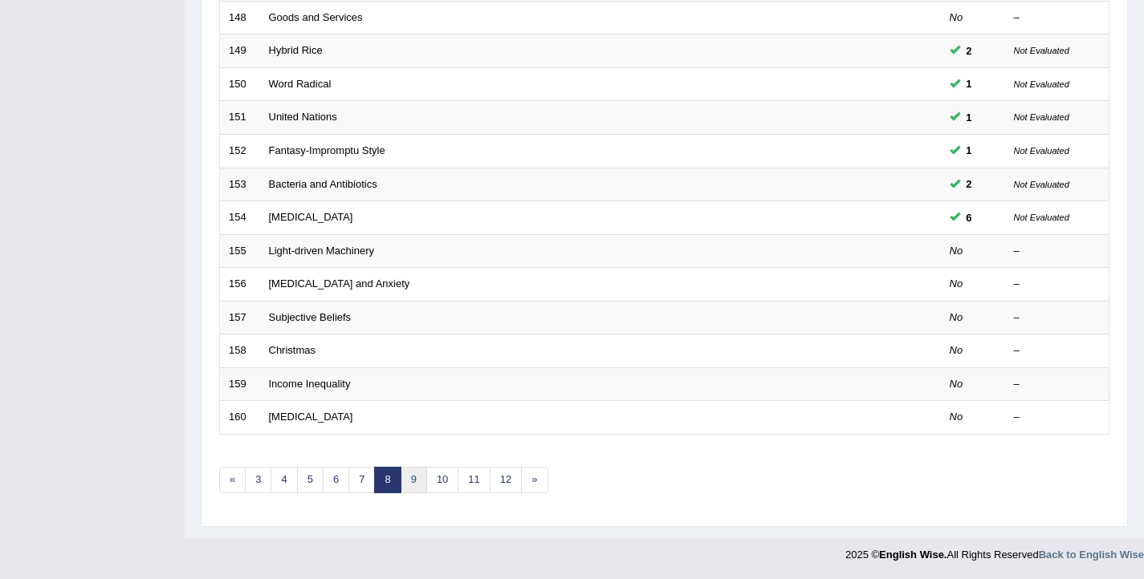
click at [416, 478] on link "9" at bounding box center [413, 480] width 26 height 26
